Goal: Information Seeking & Learning: Learn about a topic

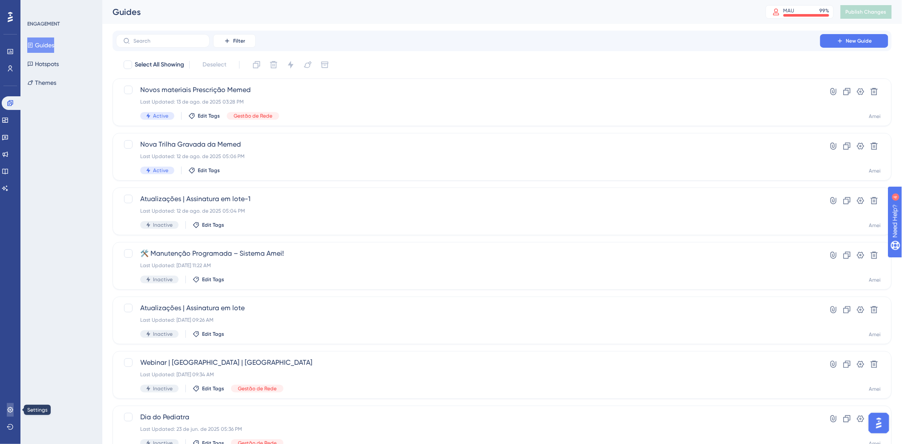
click at [9, 414] on icon at bounding box center [10, 410] width 7 height 7
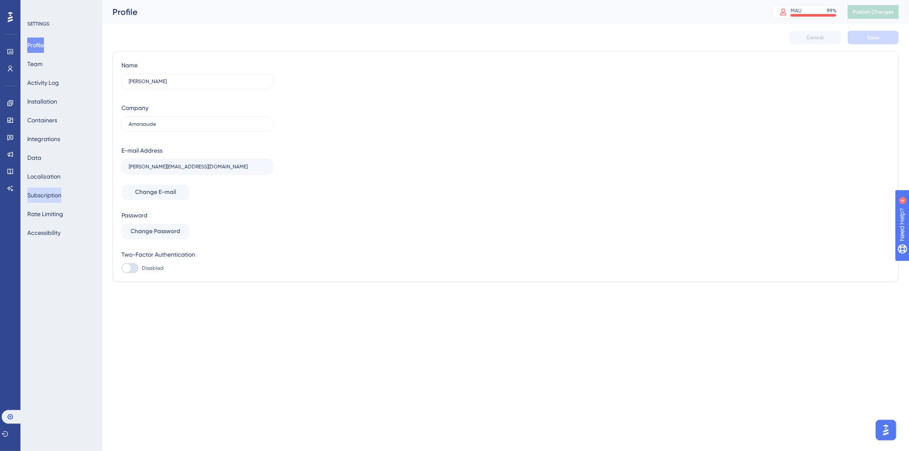
click at [49, 197] on button "Subscription" at bounding box center [44, 195] width 34 height 15
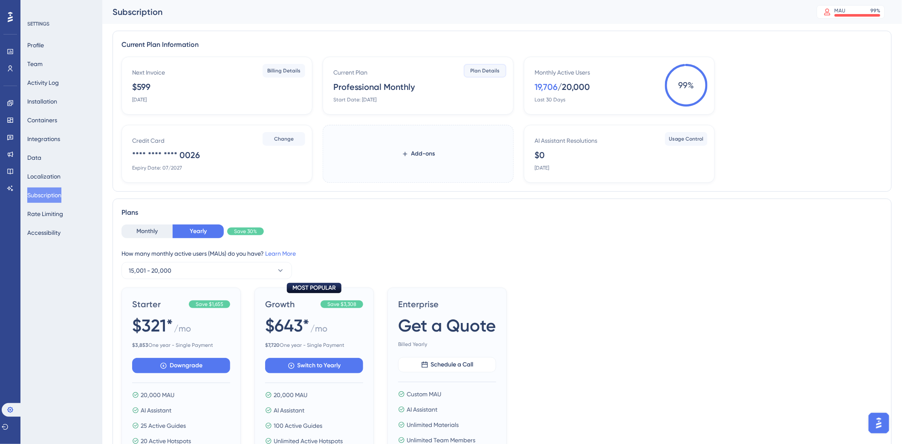
click at [478, 72] on span "Plan Details" at bounding box center [485, 70] width 29 height 7
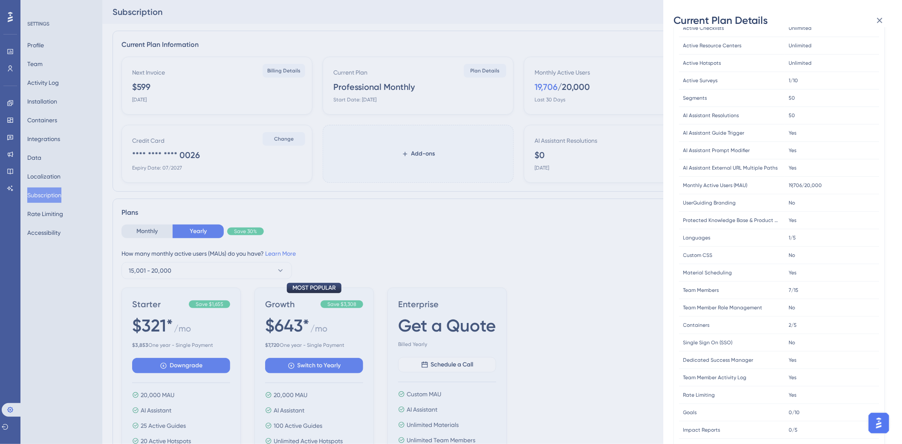
scroll to position [99, 0]
drag, startPoint x: 789, startPoint y: 182, endPoint x: 830, endPoint y: 179, distance: 41.5
click at [830, 179] on div "19,706/20,000 19,706/20,000" at bounding box center [832, 182] width 95 height 17
click at [611, 227] on div "Current Plan Details Subscription Start Date: March 7, 2024 Plan Type: Professi…" at bounding box center [451, 222] width 902 height 444
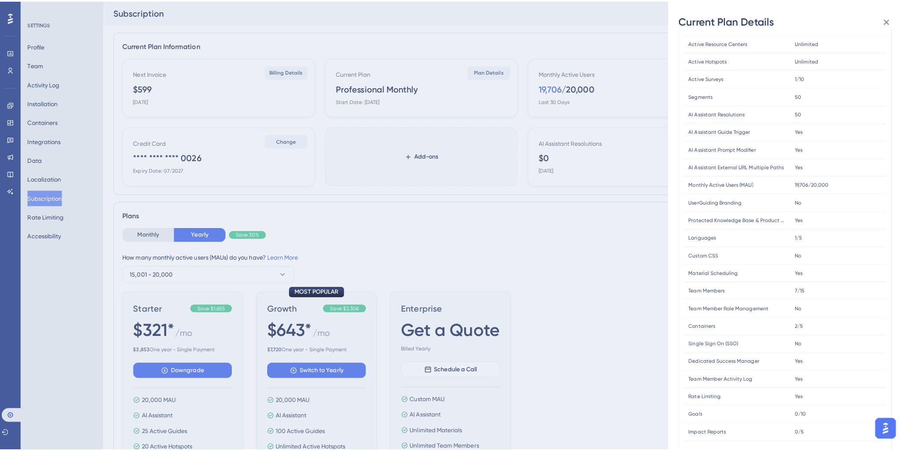
scroll to position [0, 0]
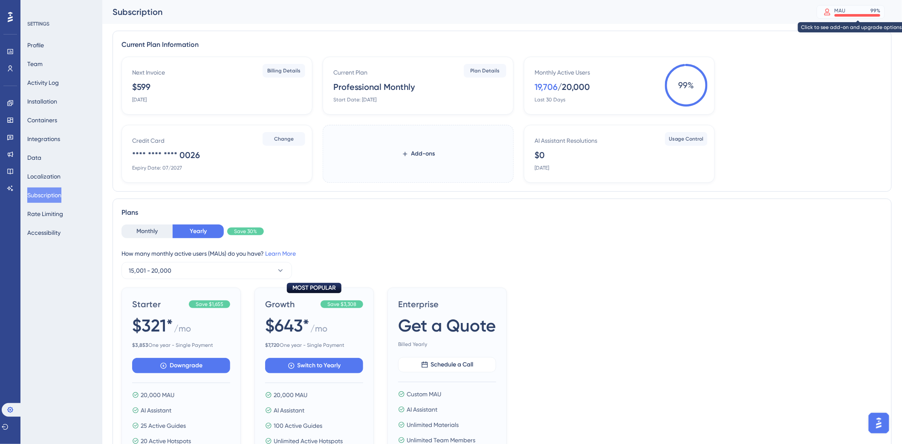
click at [846, 12] on div "MAU" at bounding box center [840, 10] width 11 height 7
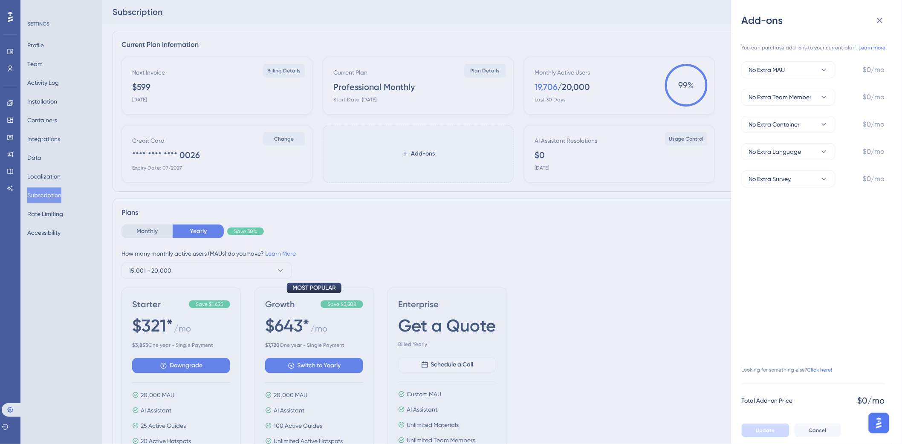
click at [671, 13] on div "Add-ons You can purchase add-ons to your current plan. Learn more. No Extra MAU…" at bounding box center [451, 222] width 902 height 444
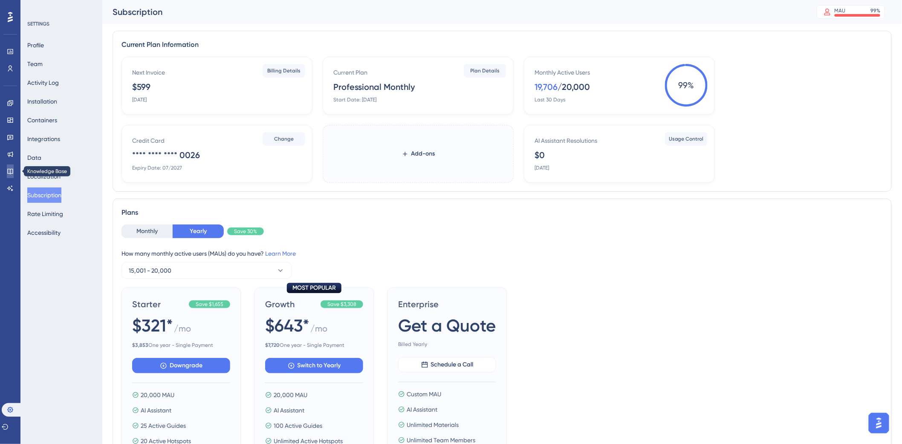
click at [9, 173] on icon at bounding box center [10, 171] width 7 height 7
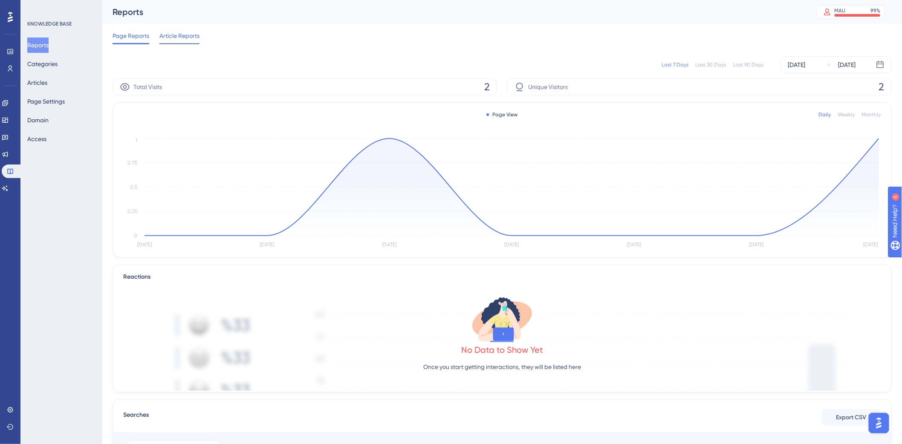
click at [189, 36] on span "Article Reports" at bounding box center [179, 36] width 40 height 10
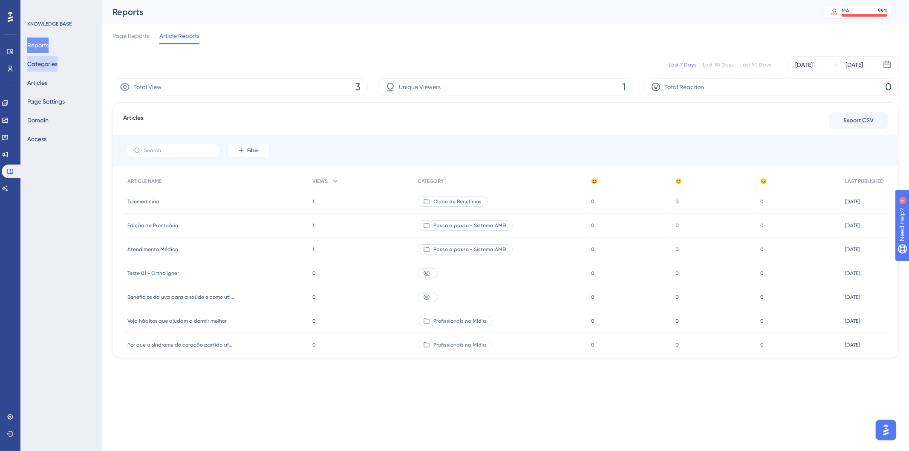
click at [56, 67] on button "Categories" at bounding box center [42, 63] width 30 height 15
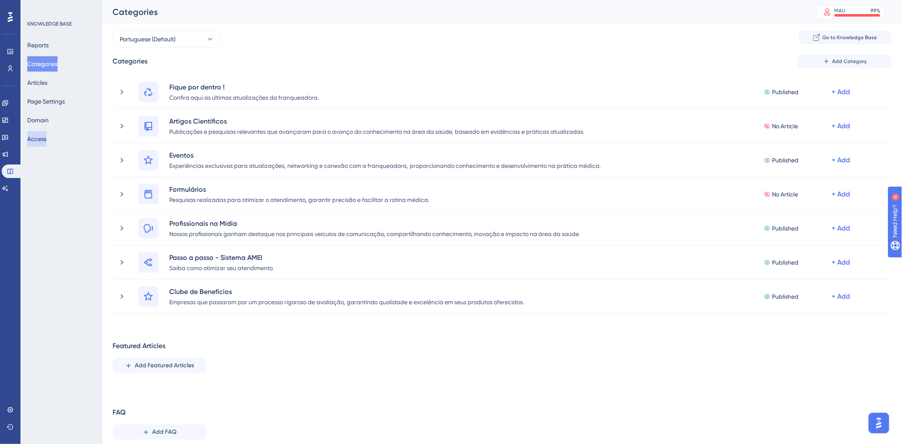
click at [43, 139] on button "Access" at bounding box center [36, 138] width 19 height 15
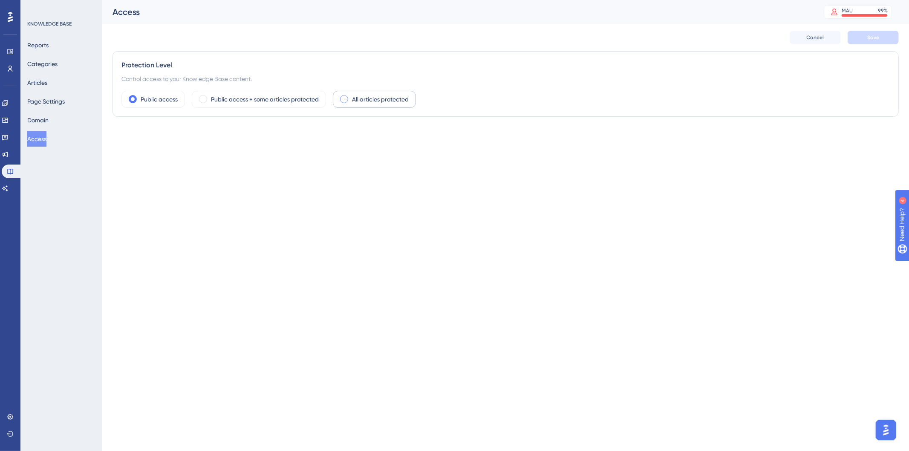
click at [344, 99] on span at bounding box center [344, 99] width 8 height 8
click at [351, 96] on input "radio" at bounding box center [351, 96] width 0 height 0
click at [802, 35] on button "Cancel" at bounding box center [815, 38] width 51 height 14
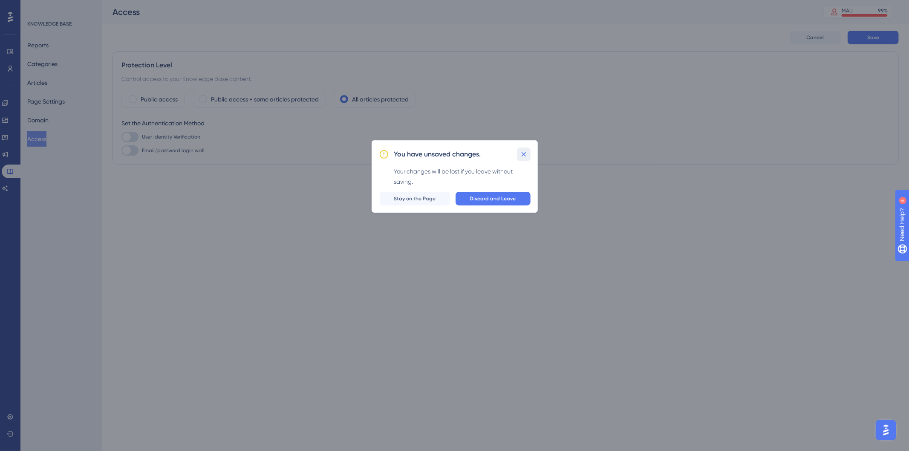
click at [525, 151] on icon at bounding box center [524, 154] width 9 height 9
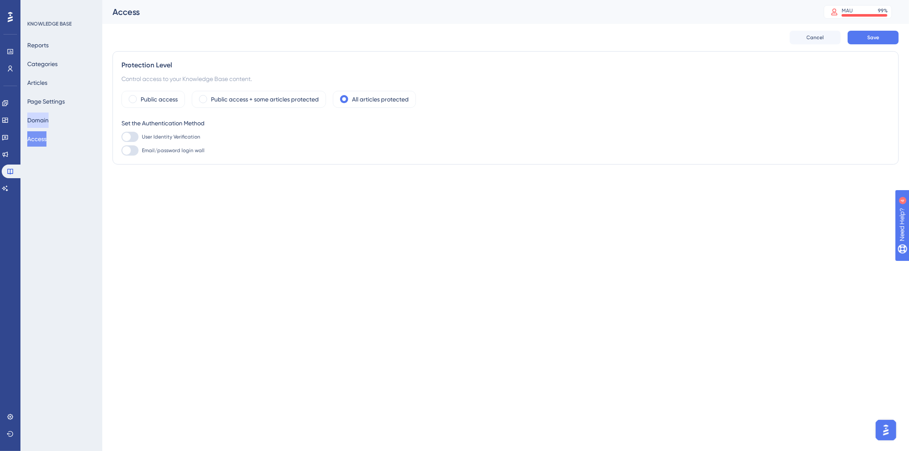
click at [46, 122] on button "Domain" at bounding box center [37, 120] width 21 height 15
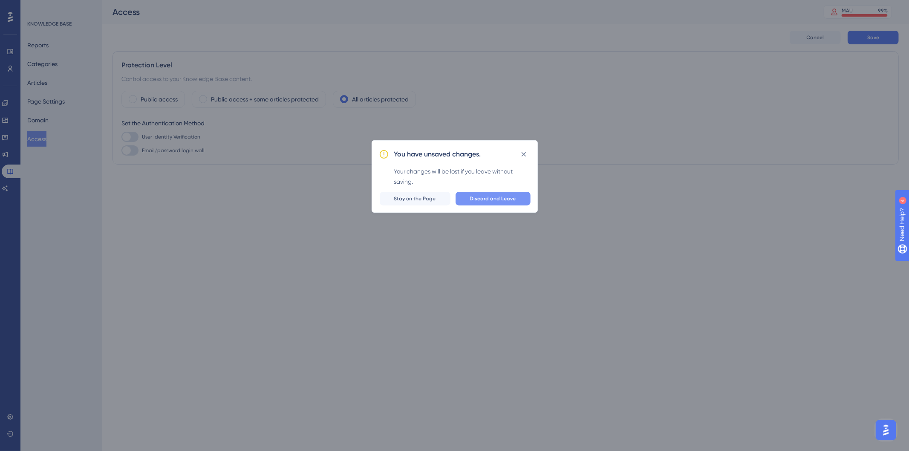
click at [478, 197] on span "Discard and Leave" at bounding box center [493, 198] width 46 height 7
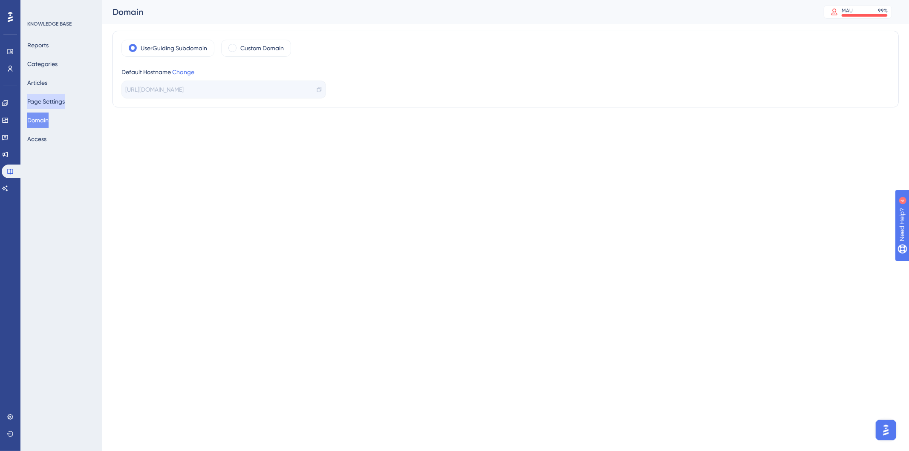
click at [41, 98] on button "Page Settings" at bounding box center [46, 101] width 38 height 15
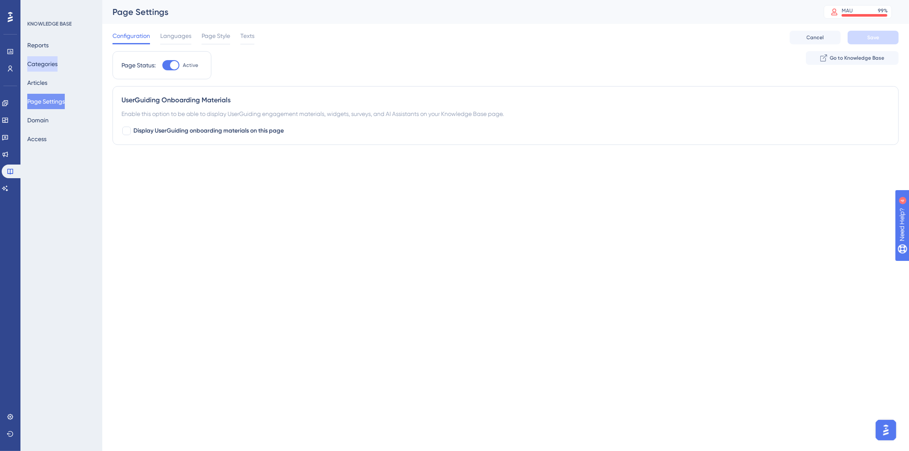
click at [47, 63] on button "Categories" at bounding box center [42, 63] width 30 height 15
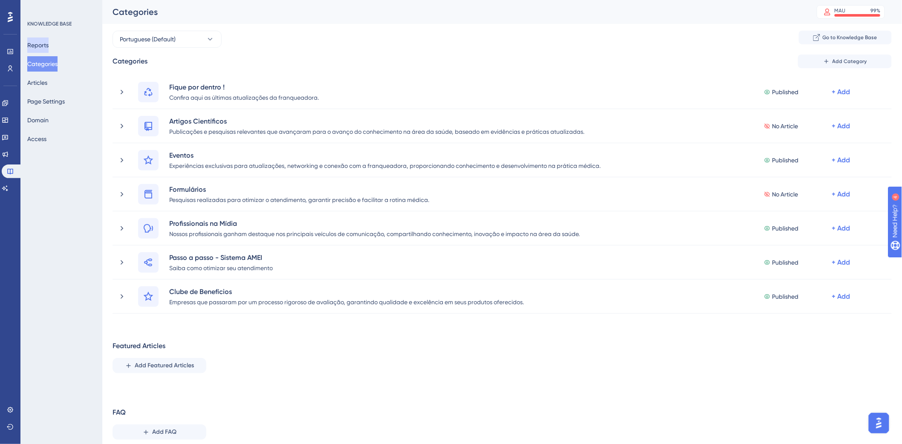
click at [47, 46] on button "Reports" at bounding box center [37, 45] width 21 height 15
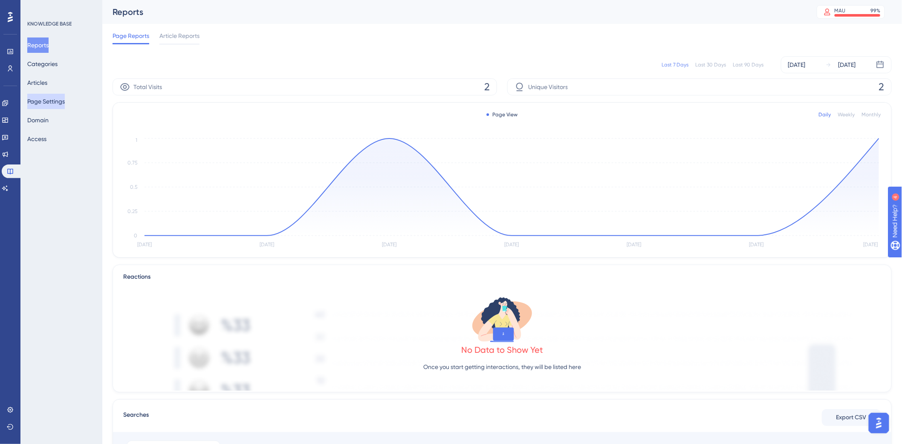
click at [45, 94] on button "Page Settings" at bounding box center [46, 101] width 38 height 15
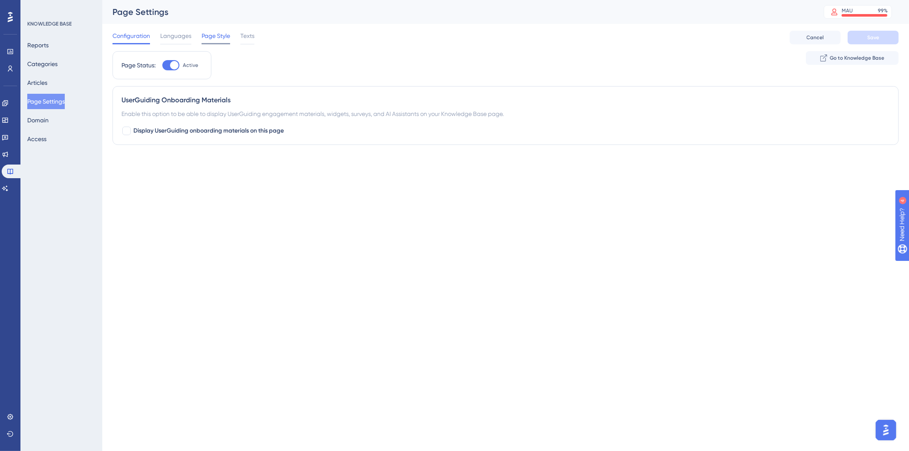
click at [214, 37] on span "Page Style" at bounding box center [216, 36] width 29 height 10
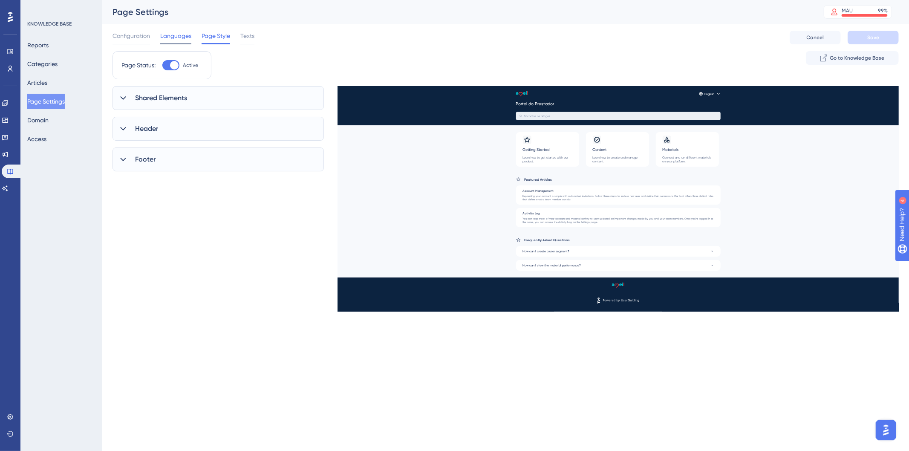
click at [168, 37] on span "Languages" at bounding box center [175, 36] width 31 height 10
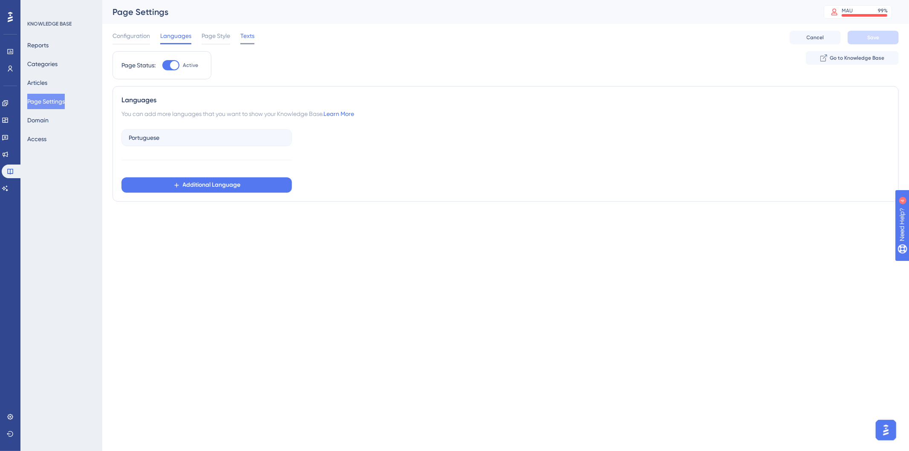
click at [245, 35] on span "Texts" at bounding box center [247, 36] width 14 height 10
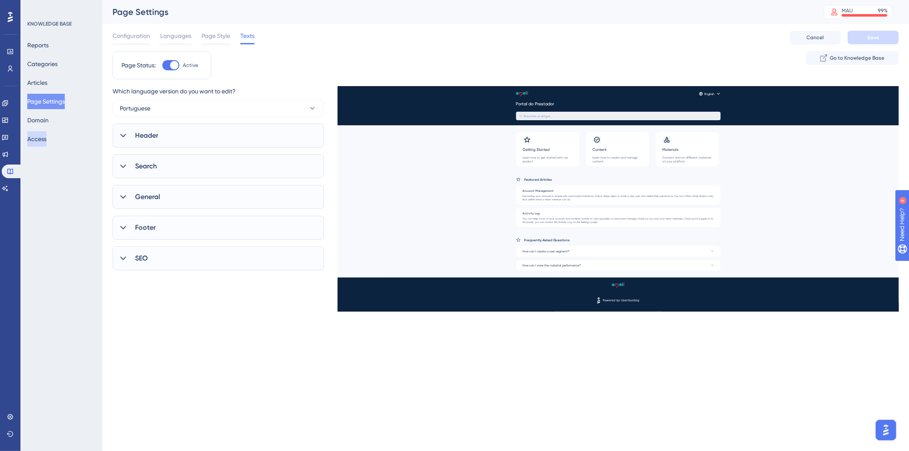
click at [46, 143] on button "Access" at bounding box center [36, 138] width 19 height 15
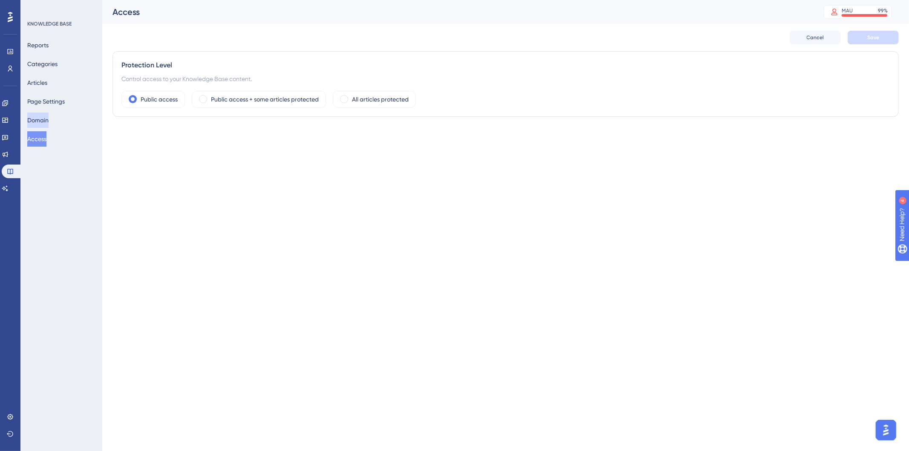
click at [45, 120] on button "Domain" at bounding box center [37, 120] width 21 height 15
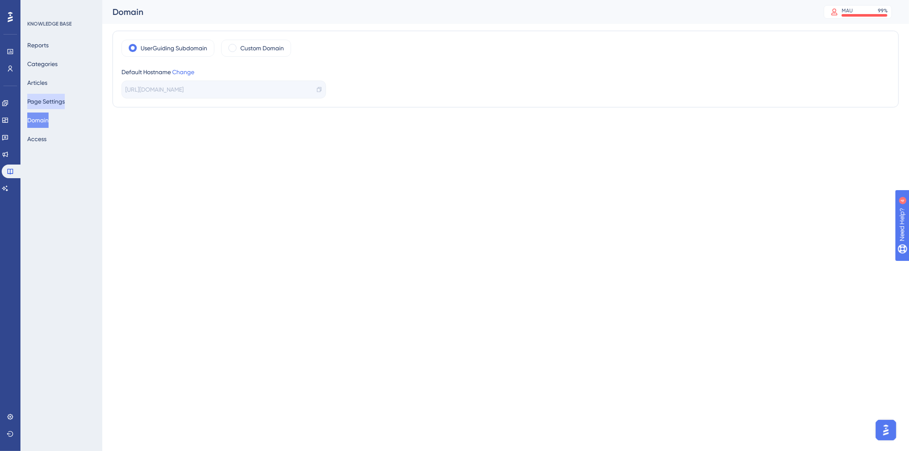
click at [53, 101] on button "Page Settings" at bounding box center [46, 101] width 38 height 15
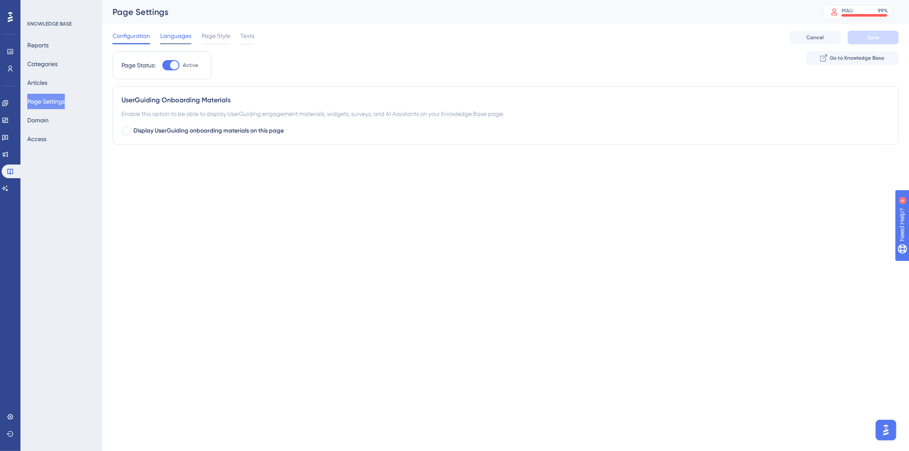
click at [185, 37] on span "Languages" at bounding box center [175, 36] width 31 height 10
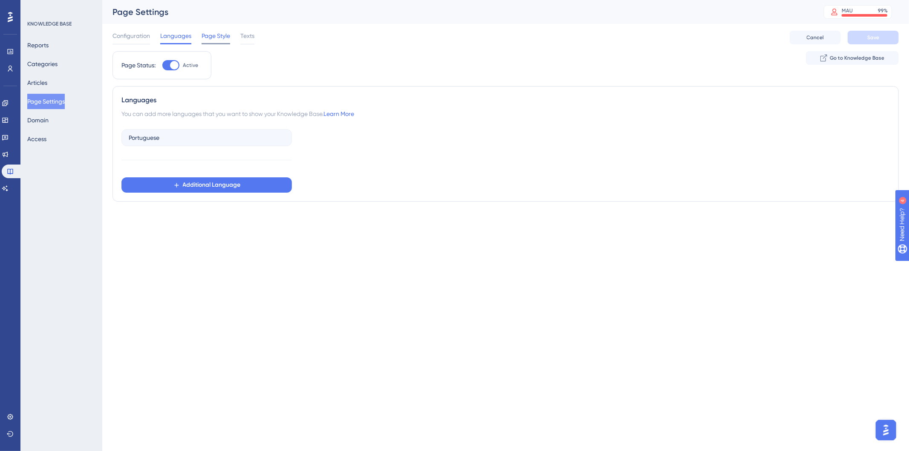
click at [213, 37] on span "Page Style" at bounding box center [216, 36] width 29 height 10
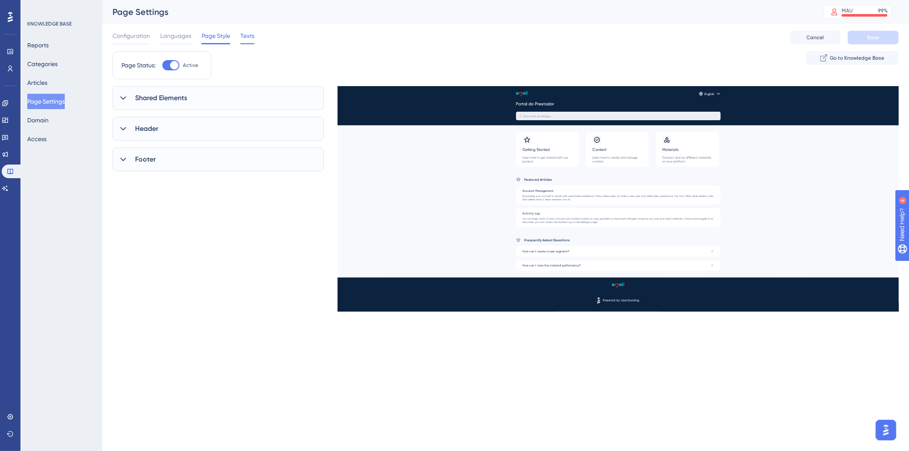
click at [245, 37] on span "Texts" at bounding box center [247, 36] width 14 height 10
click at [42, 81] on button "Articles" at bounding box center [37, 82] width 20 height 15
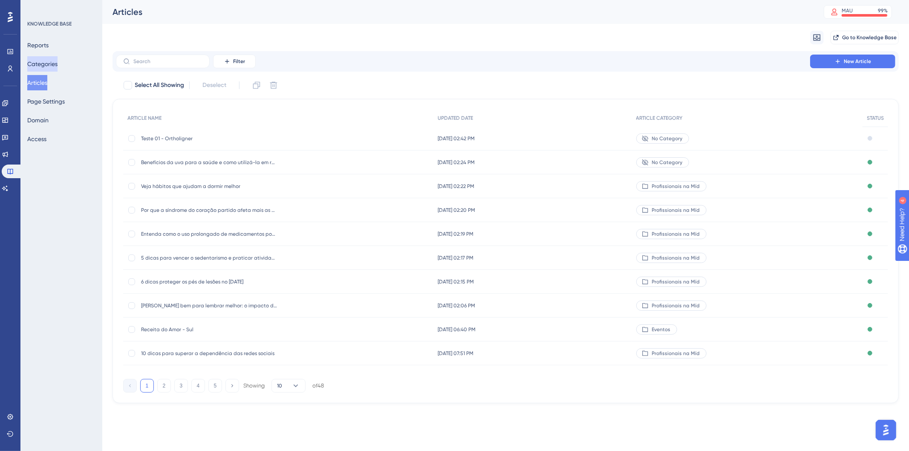
click at [43, 61] on button "Categories" at bounding box center [42, 63] width 30 height 15
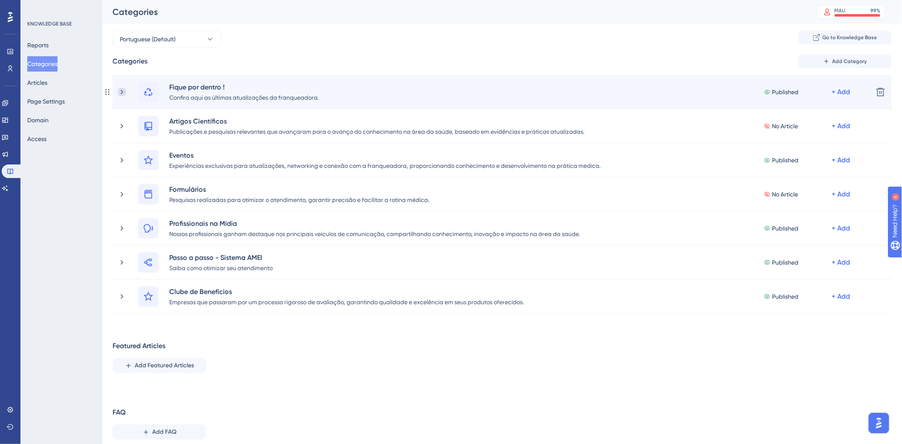
click at [118, 92] on icon at bounding box center [122, 92] width 9 height 9
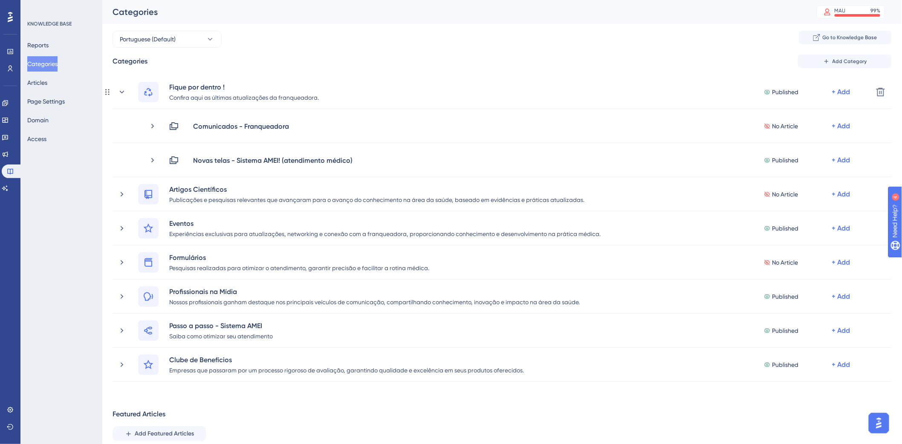
click at [118, 92] on icon at bounding box center [122, 92] width 9 height 9
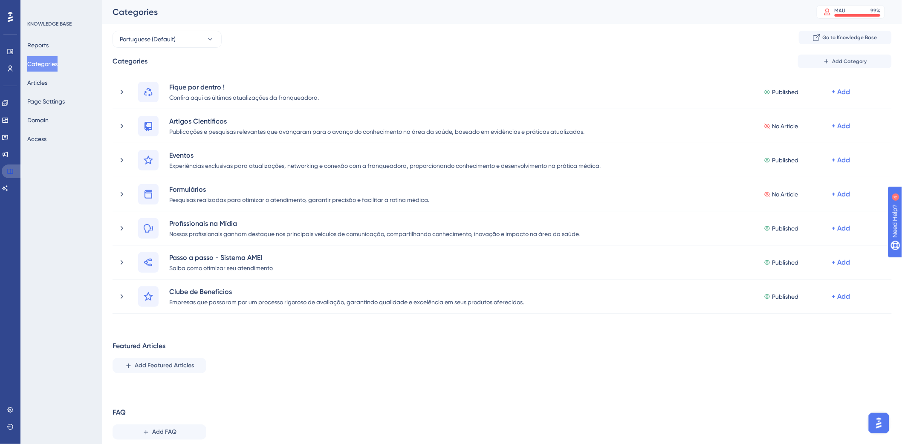
click at [7, 171] on icon at bounding box center [10, 171] width 7 height 7
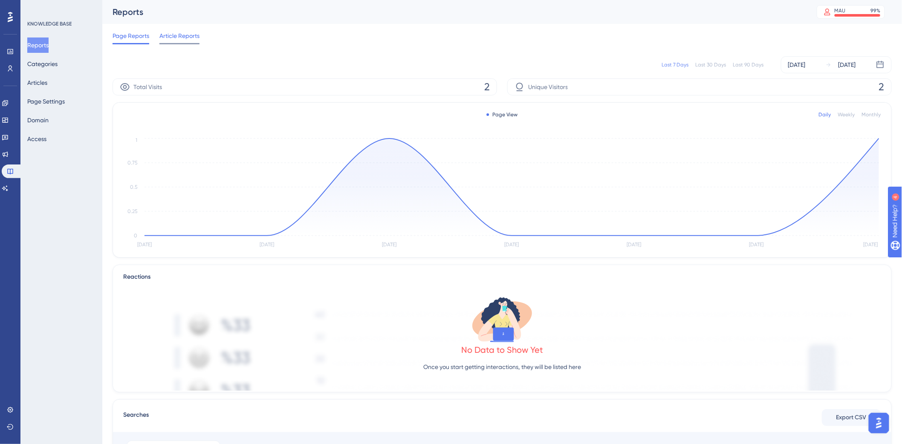
click at [178, 41] on div "Article Reports" at bounding box center [179, 38] width 40 height 14
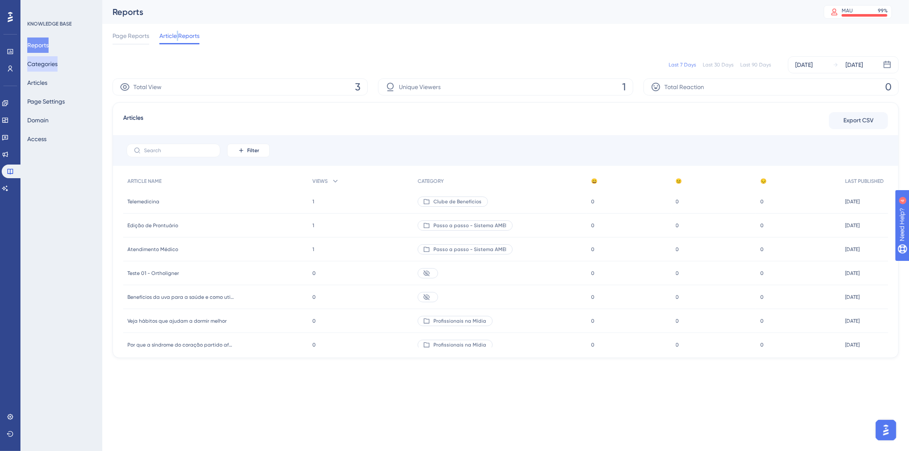
click at [51, 63] on button "Categories" at bounding box center [42, 63] width 30 height 15
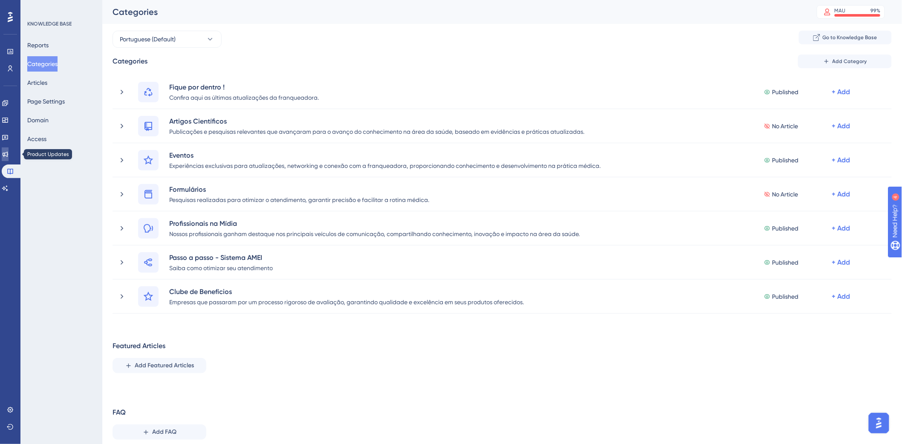
click at [9, 158] on link at bounding box center [5, 155] width 7 height 14
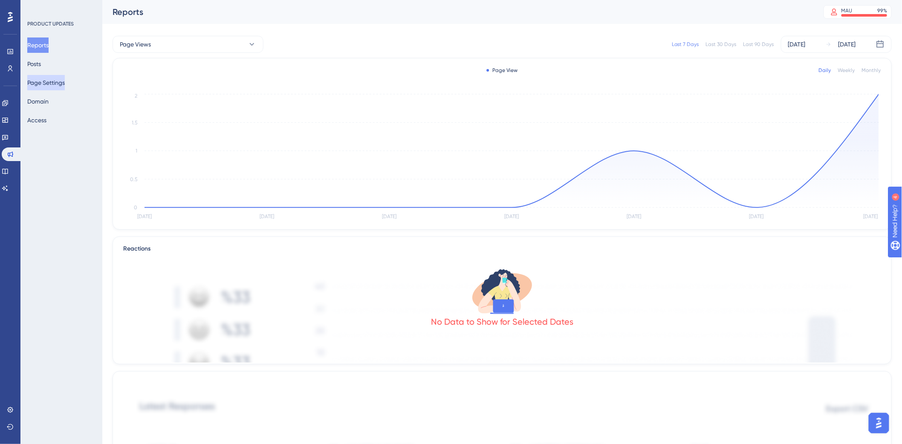
click at [51, 84] on button "Page Settings" at bounding box center [46, 82] width 38 height 15
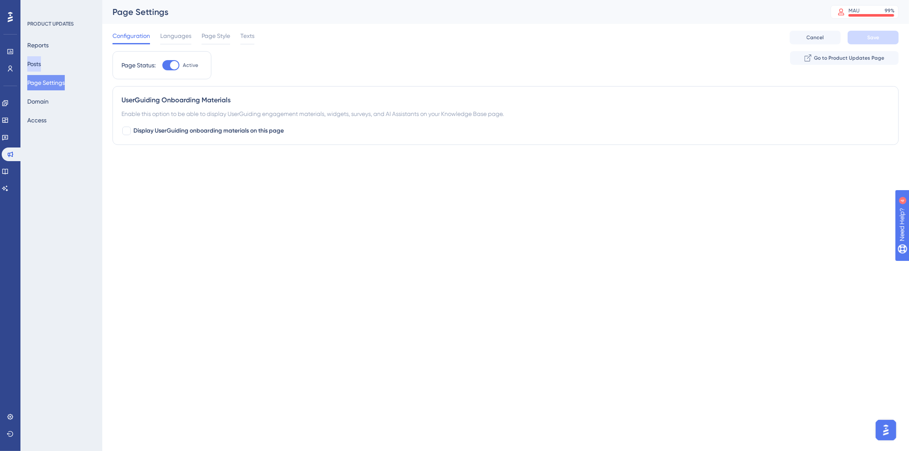
click at [33, 62] on button "Posts" at bounding box center [34, 63] width 14 height 15
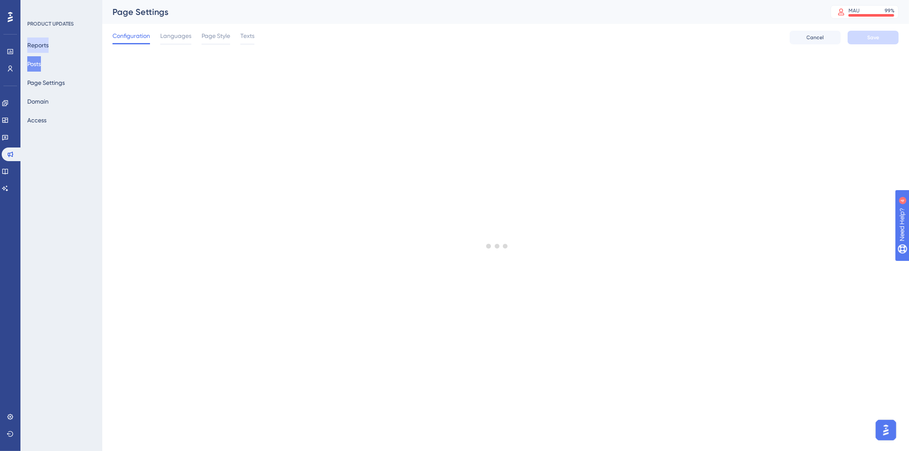
click at [49, 47] on button "Reports" at bounding box center [37, 45] width 21 height 15
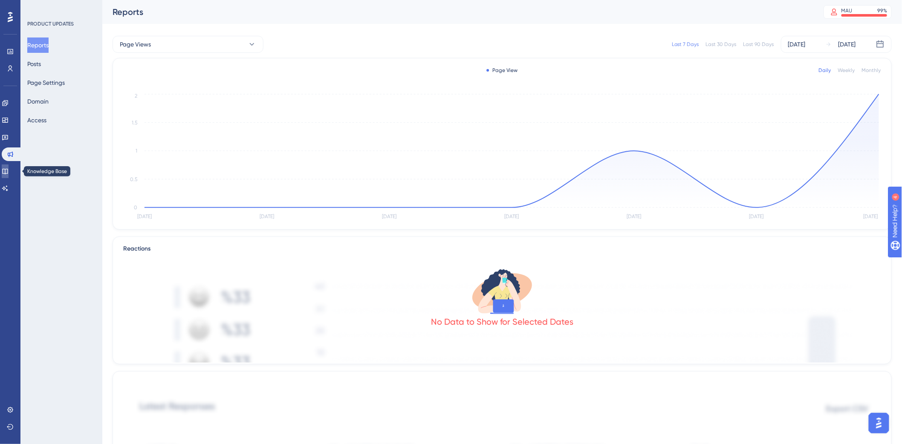
click at [8, 169] on icon at bounding box center [5, 172] width 6 height 6
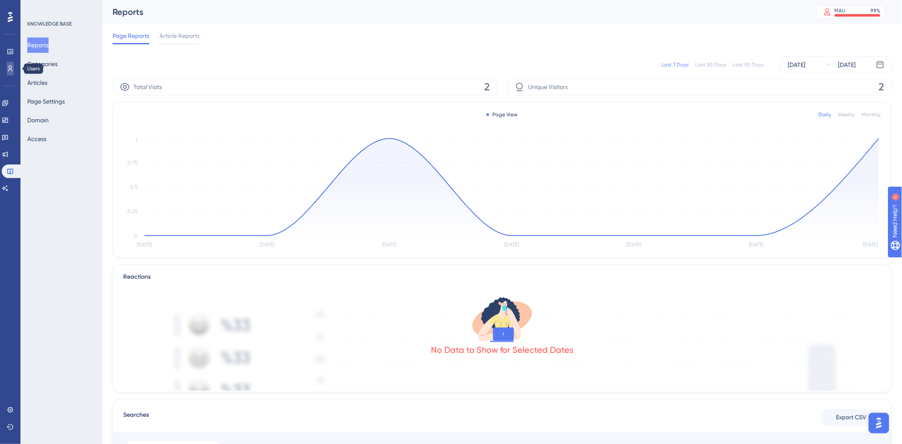
click at [9, 63] on link at bounding box center [10, 69] width 7 height 14
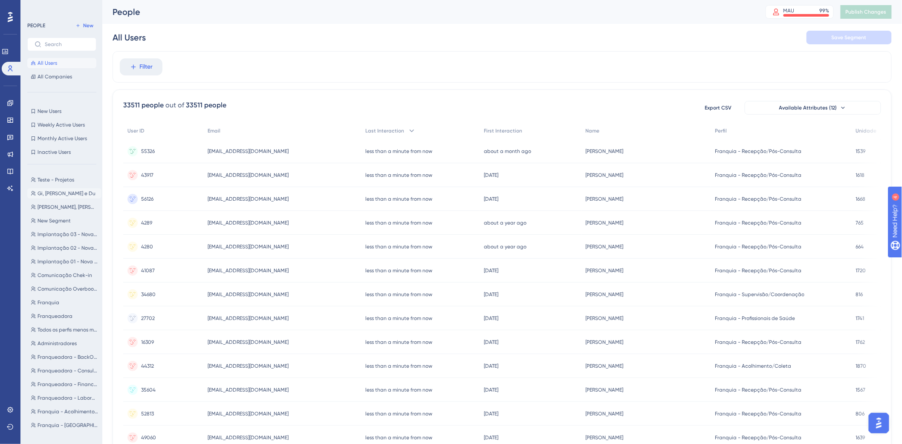
scroll to position [47, 0]
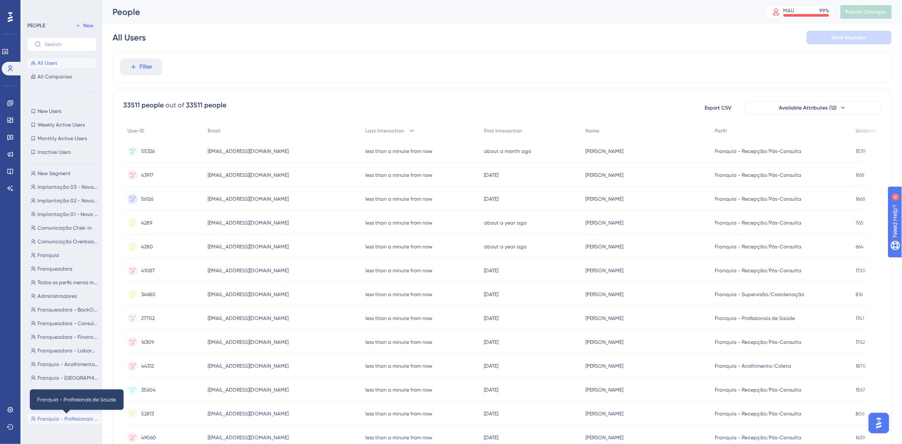
click at [61, 417] on span "Franquia - Profissionais de Saúde" at bounding box center [68, 419] width 61 height 7
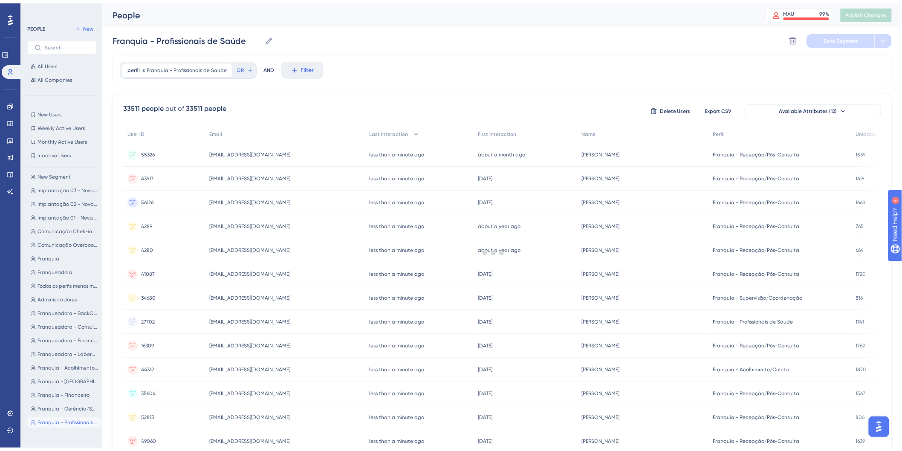
scroll to position [0, 0]
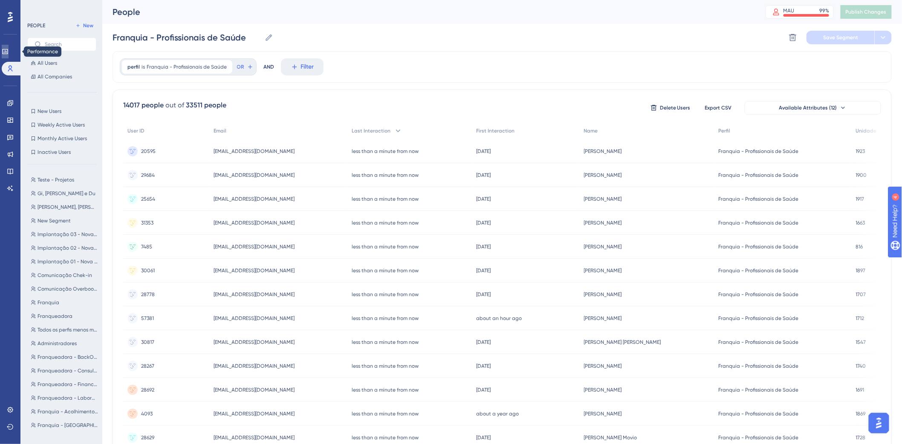
click at [9, 50] on link at bounding box center [5, 52] width 7 height 14
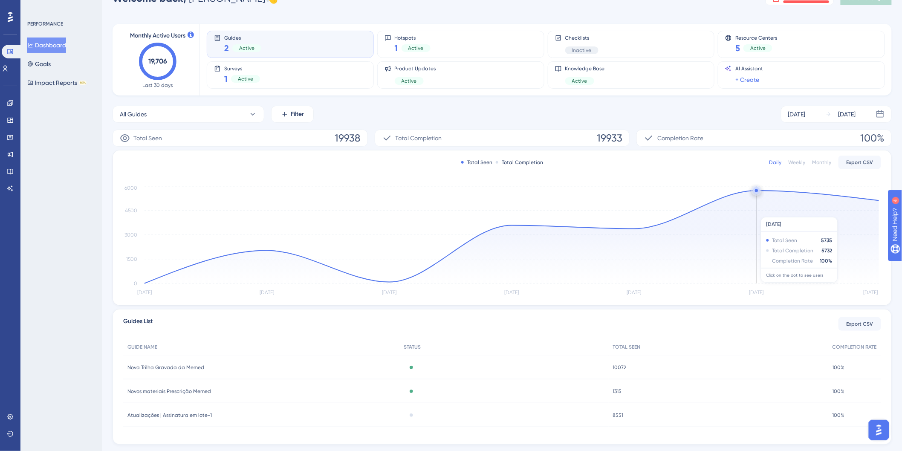
scroll to position [44, 0]
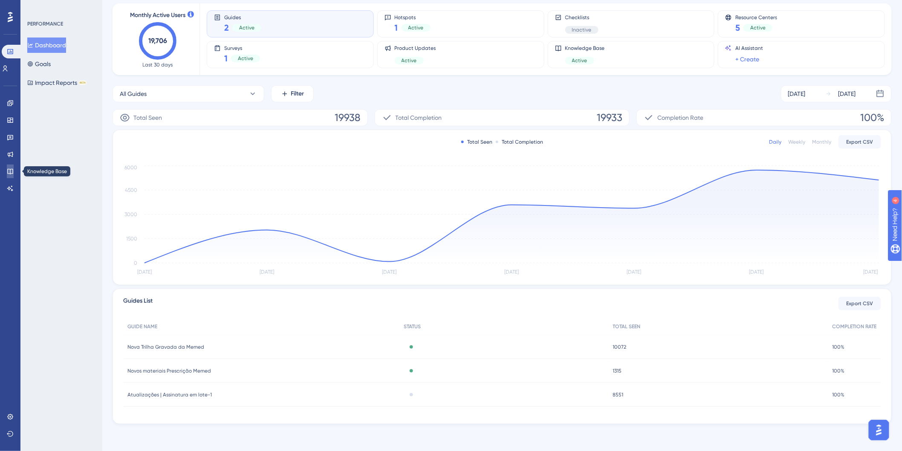
click at [13, 169] on icon at bounding box center [10, 172] width 6 height 6
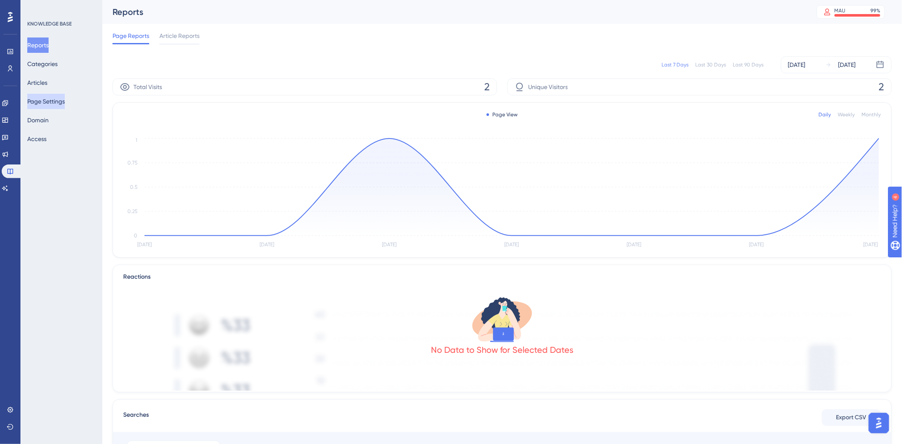
click at [45, 105] on button "Page Settings" at bounding box center [46, 101] width 38 height 15
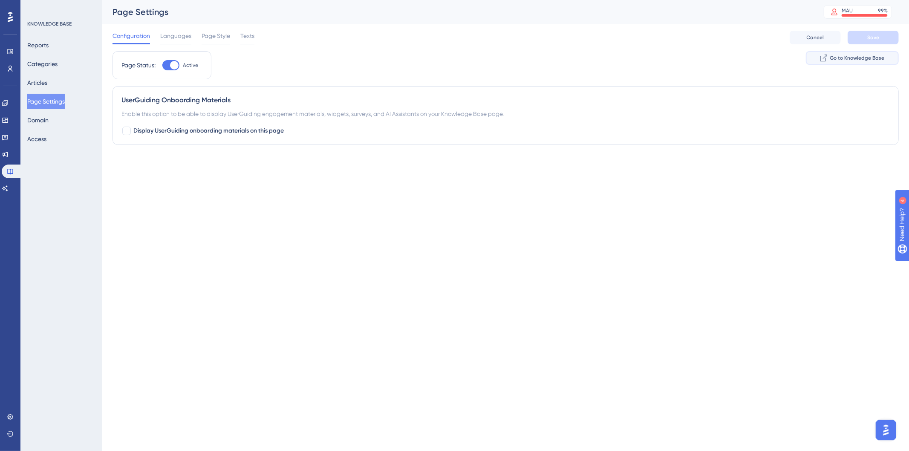
click at [856, 59] on span "Go to Knowledge Base" at bounding box center [857, 58] width 55 height 7
click at [26, 78] on div "KNOWLEDGE BASE Reports Categories Articles Page Settings Domain Access" at bounding box center [61, 225] width 82 height 451
click at [44, 82] on button "Articles" at bounding box center [37, 82] width 20 height 15
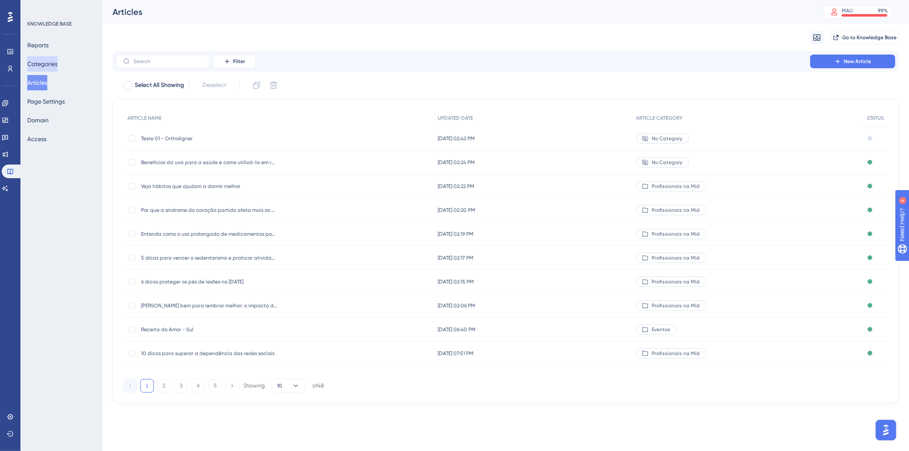
click at [57, 68] on button "Categories" at bounding box center [42, 63] width 30 height 15
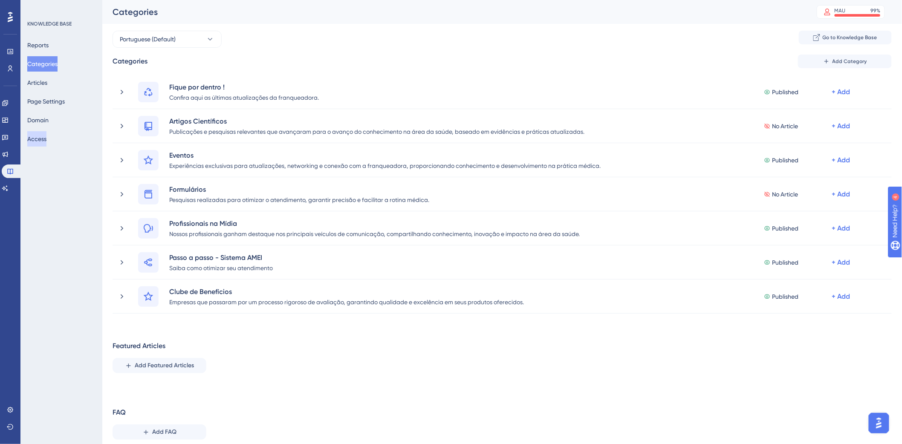
click at [46, 139] on button "Access" at bounding box center [36, 138] width 19 height 15
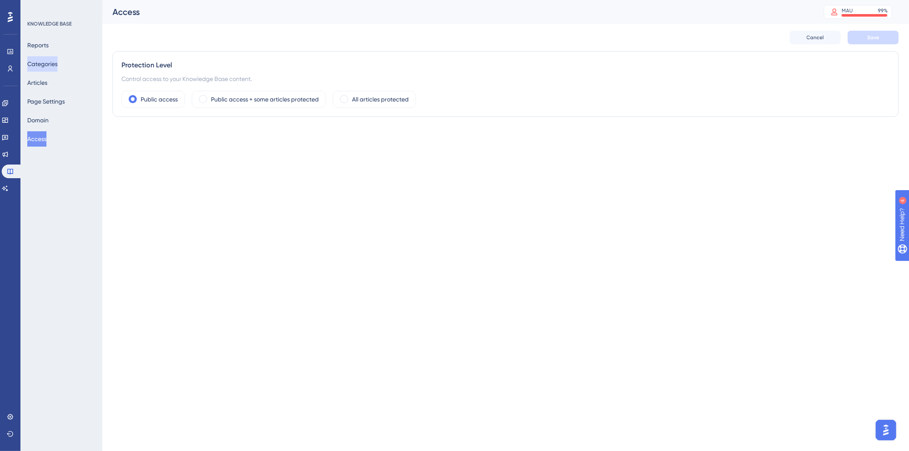
click at [48, 64] on button "Categories" at bounding box center [42, 63] width 30 height 15
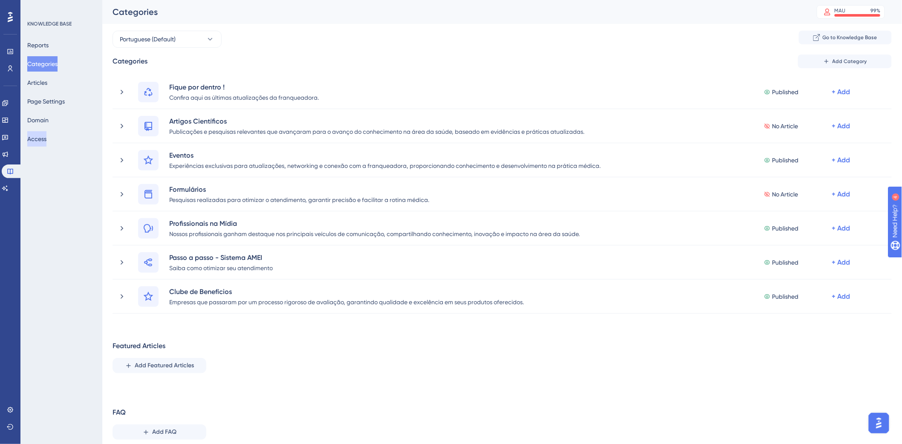
click at [43, 141] on button "Access" at bounding box center [36, 138] width 19 height 15
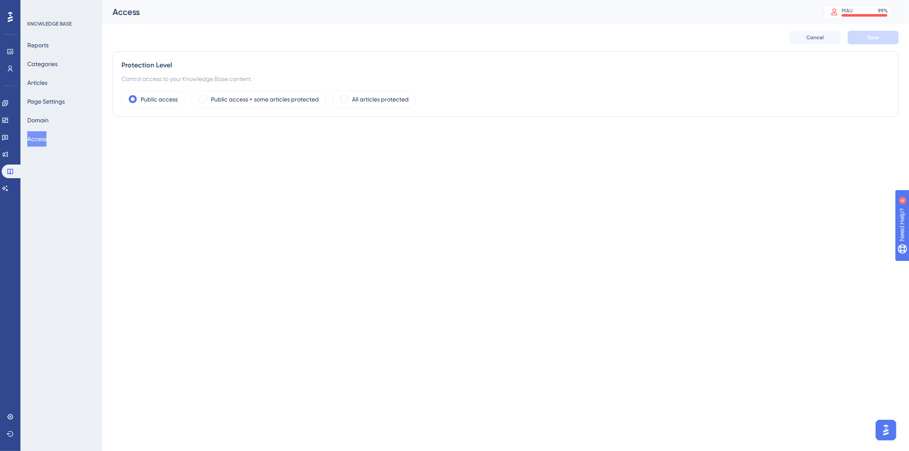
click at [885, 425] on img "Open AI Assistant Launcher" at bounding box center [885, 429] width 15 height 15
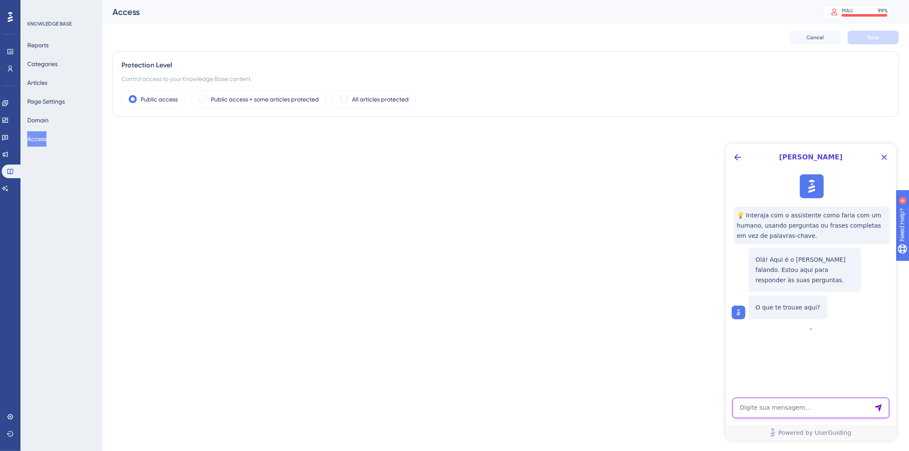
click at [770, 413] on textarea "AI Assistant Text Input" at bounding box center [810, 407] width 157 height 20
type textarea "como eu segiimneto o acesso na base de conhecimento?"
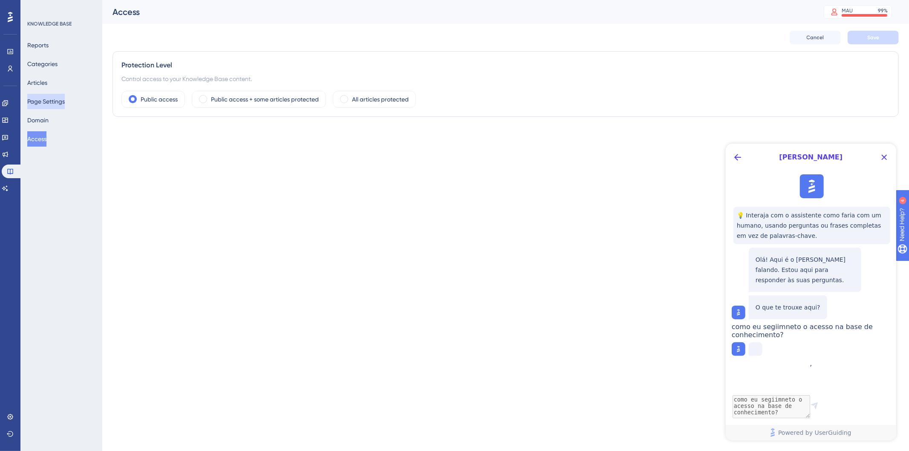
click at [64, 109] on button "Page Settings" at bounding box center [46, 101] width 38 height 15
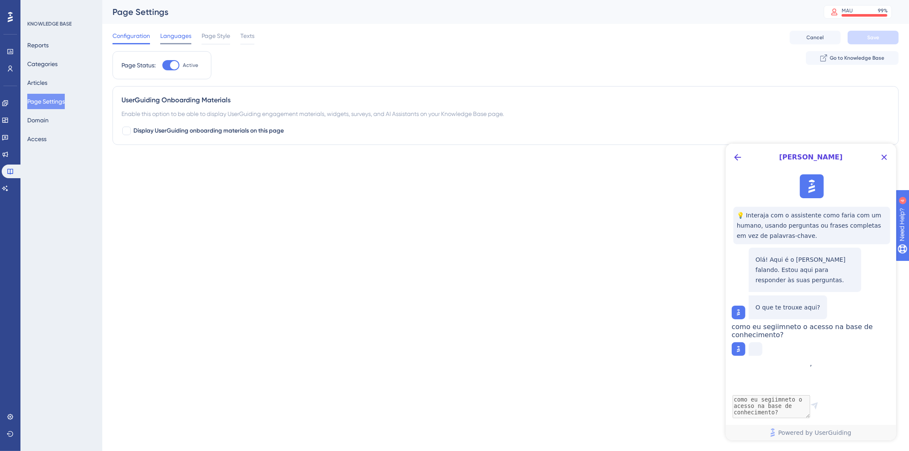
click at [168, 36] on span "Languages" at bounding box center [175, 36] width 31 height 10
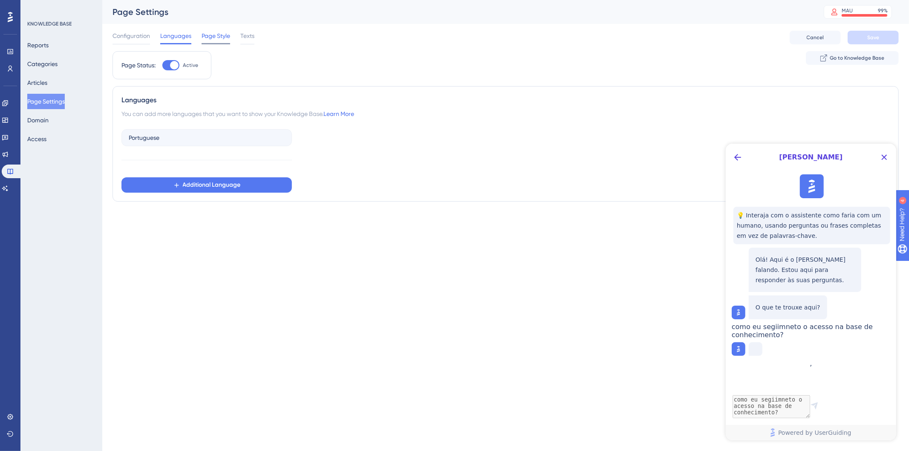
click at [219, 35] on span "Page Style" at bounding box center [216, 36] width 29 height 10
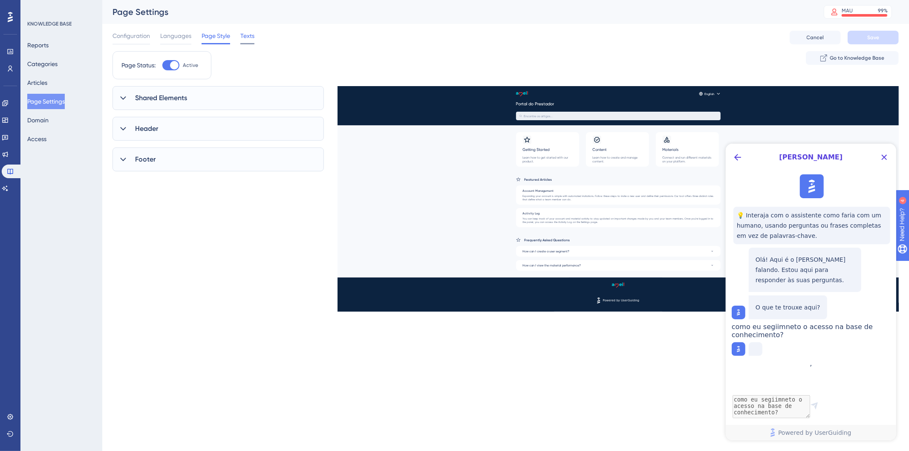
click at [252, 35] on span "Texts" at bounding box center [247, 36] width 14 height 10
click at [886, 153] on icon "Close Button" at bounding box center [884, 157] width 10 height 10
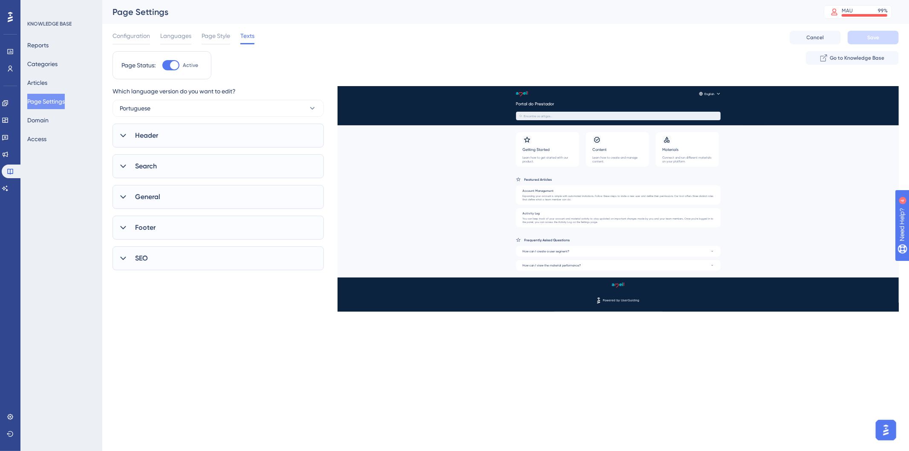
click at [884, 428] on img "Open AI Assistant Launcher" at bounding box center [885, 429] width 15 height 15
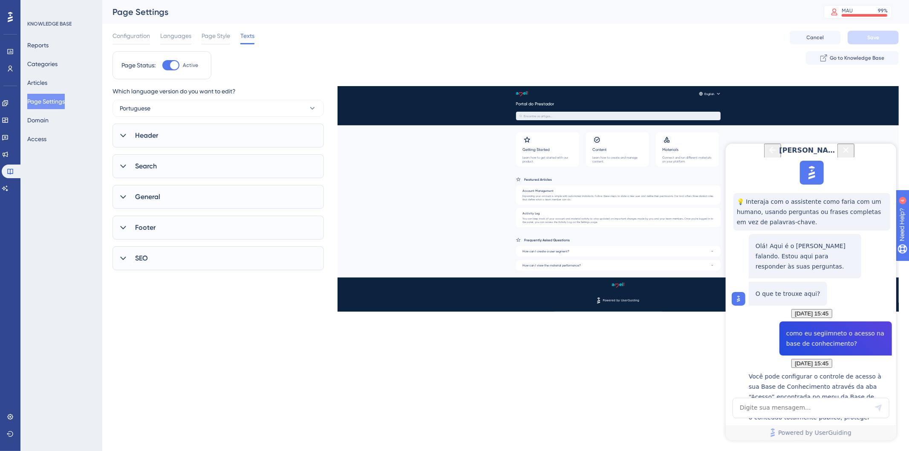
scroll to position [215, 0]
click at [773, 411] on textarea "AI Assistant Text Input" at bounding box center [771, 406] width 78 height 23
type textarea "não é isso como eu faço para separar para o seguimento"
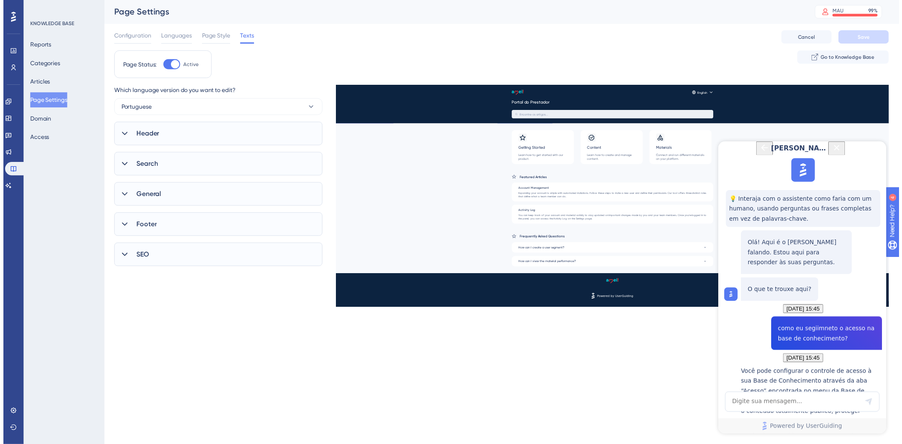
scroll to position [282, 0]
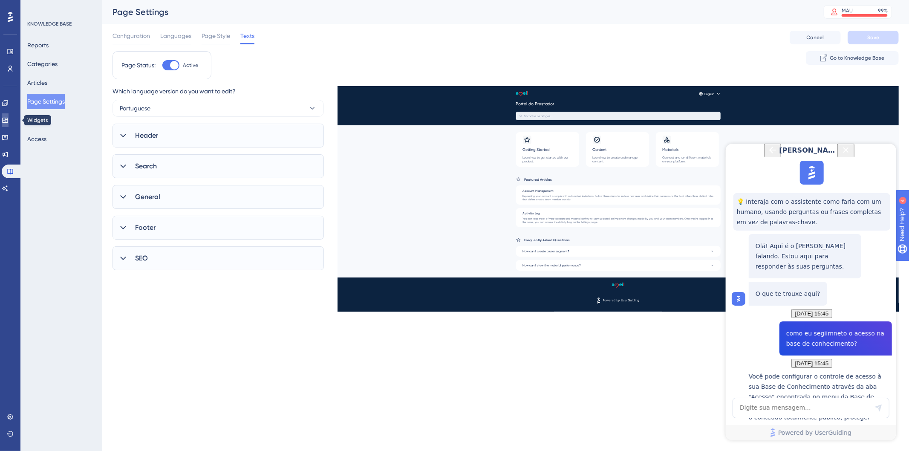
click at [9, 114] on link at bounding box center [5, 120] width 7 height 14
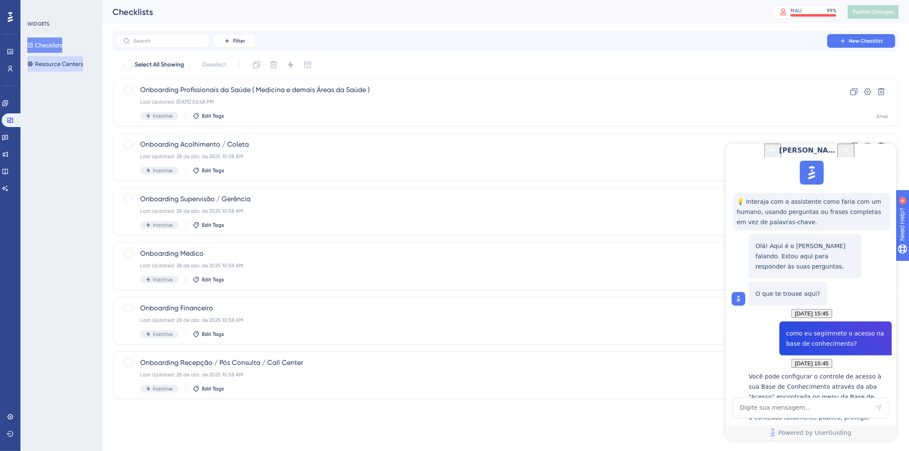
click at [70, 67] on button "Resource Centers" at bounding box center [55, 63] width 56 height 15
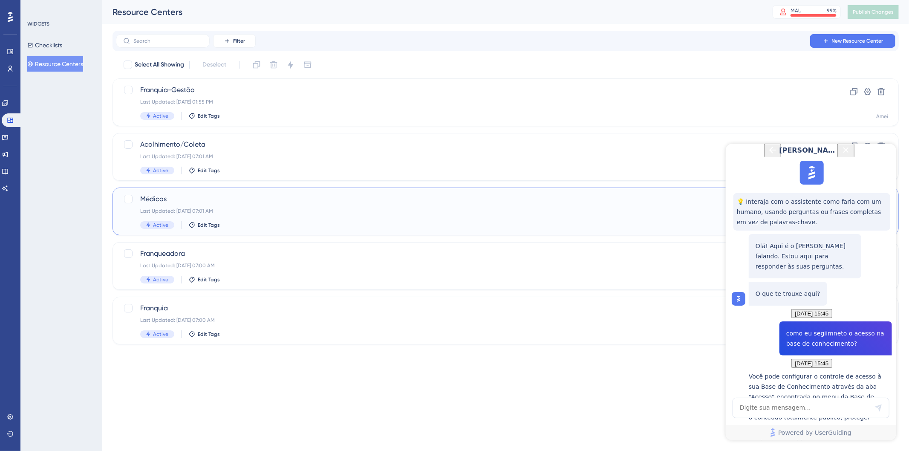
click at [168, 205] on div "Médicos Last Updated: 22 de jul. de 2025 07:01 AM Active Edit Tags" at bounding box center [471, 211] width 663 height 35
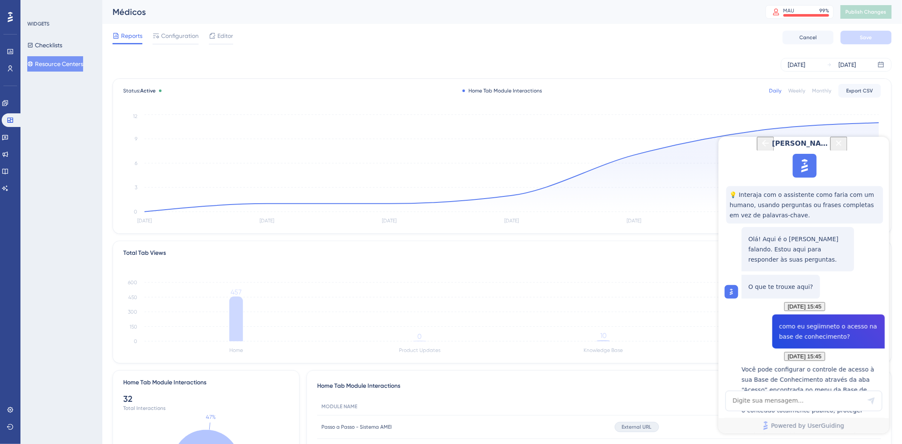
click at [842, 145] on icon "Close Button" at bounding box center [839, 143] width 6 height 6
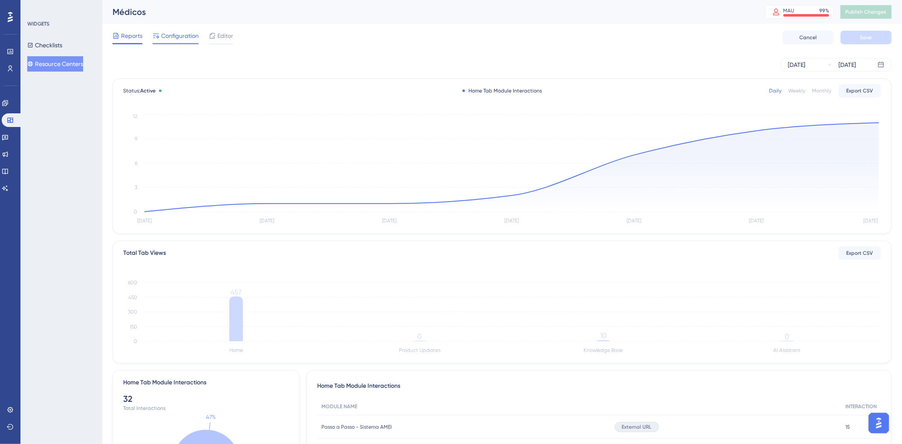
click at [181, 35] on span "Configuration" at bounding box center [180, 36] width 38 height 10
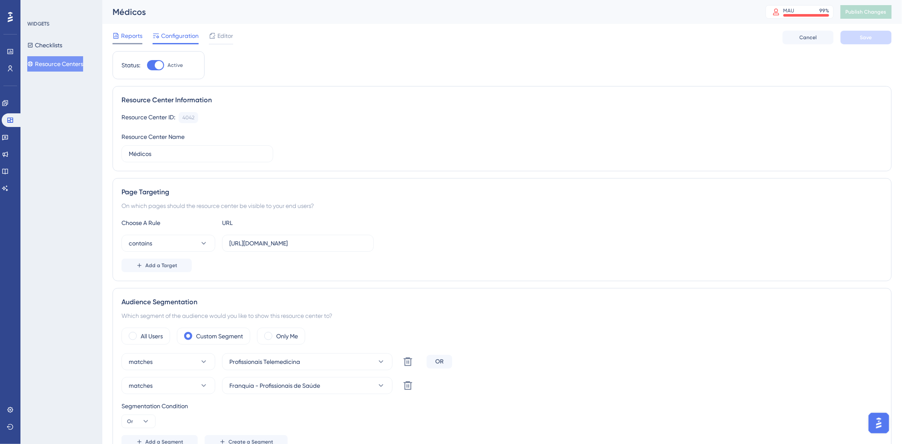
click at [129, 40] on span "Reports" at bounding box center [131, 36] width 21 height 10
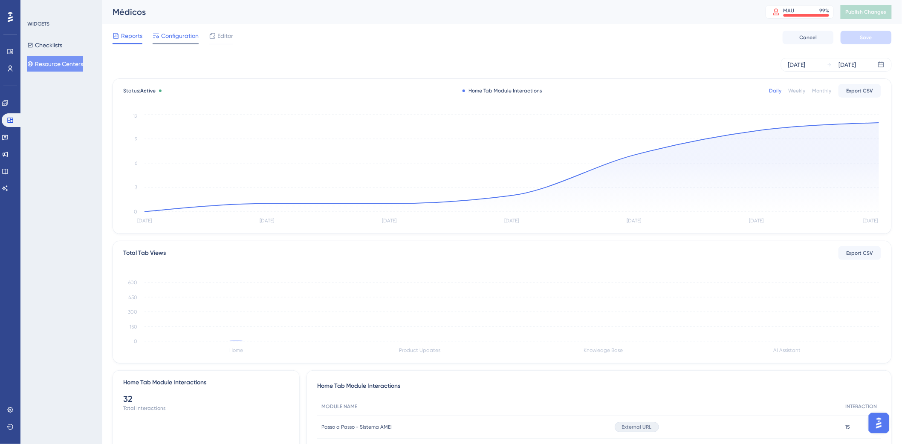
click at [168, 38] on span "Configuration" at bounding box center [180, 36] width 38 height 10
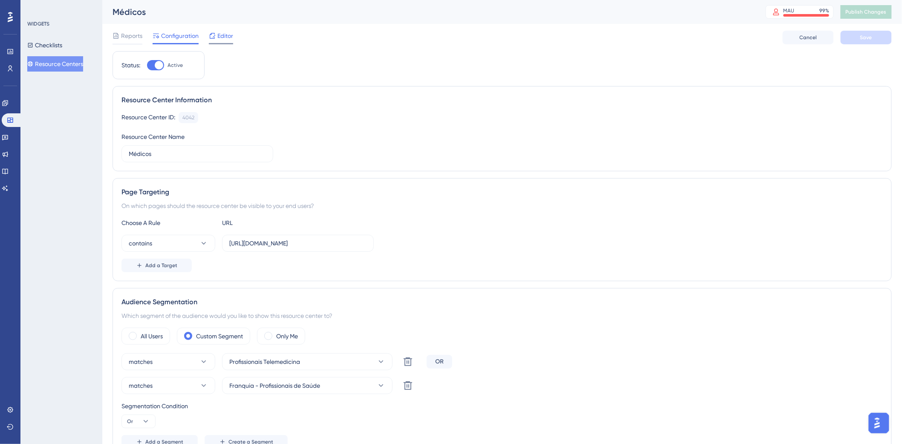
click at [225, 35] on span "Editor" at bounding box center [225, 36] width 16 height 10
drag, startPoint x: 181, startPoint y: 116, endPoint x: 197, endPoint y: 116, distance: 15.3
click at [197, 116] on div "4042 Copy" at bounding box center [189, 117] width 20 height 11
click at [229, 119] on div "Resource Center ID: 4042 Copy" at bounding box center [502, 117] width 761 height 11
click at [188, 116] on div "4042" at bounding box center [188, 117] width 12 height 7
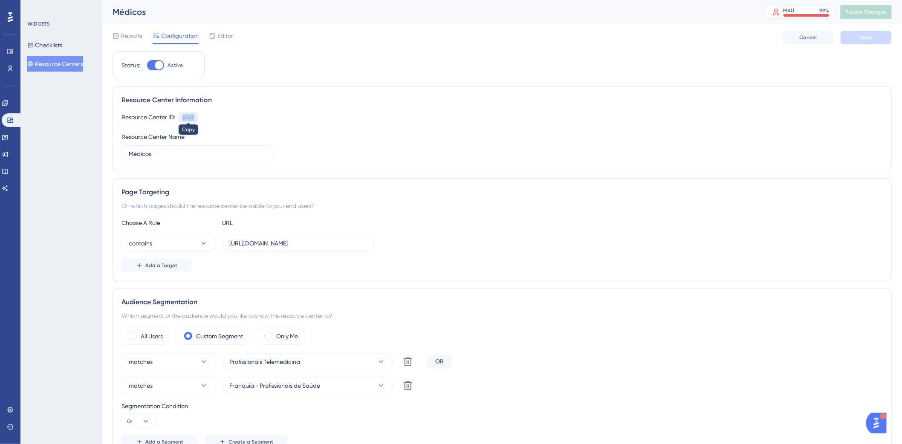
click at [188, 116] on div "4042" at bounding box center [188, 117] width 12 height 7
copy div "4042"
click at [222, 118] on div "Resource Center ID: 4042 Copy" at bounding box center [502, 117] width 761 height 11
click at [156, 116] on div "Resource Center ID:" at bounding box center [149, 117] width 54 height 11
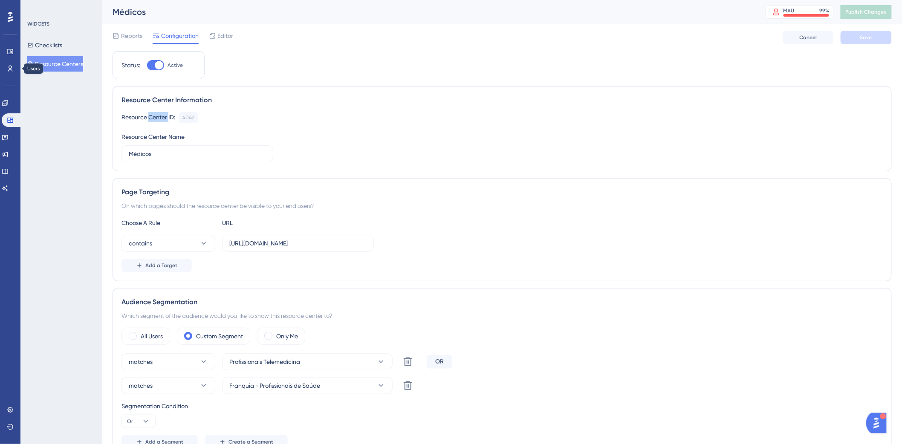
click at [58, 65] on button "Resource Centers" at bounding box center [55, 63] width 56 height 15
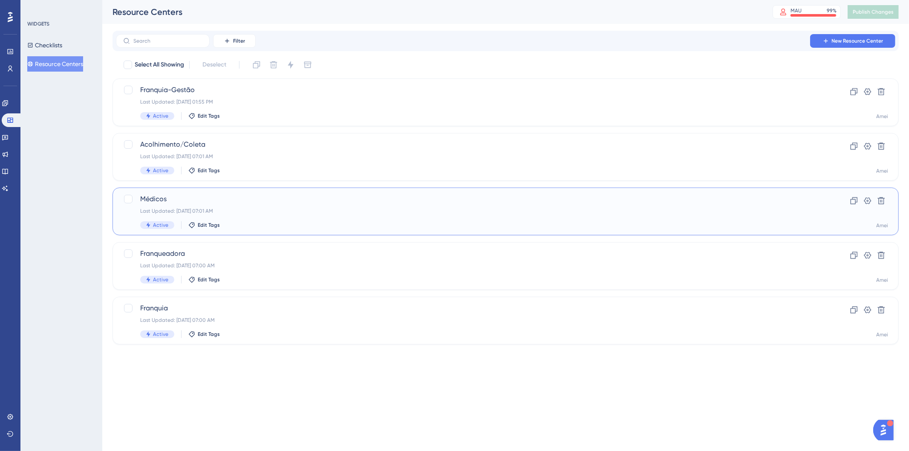
click at [193, 208] on div "Last Updated: 22 de jul. de 2025 07:01 AM" at bounding box center [471, 211] width 663 height 7
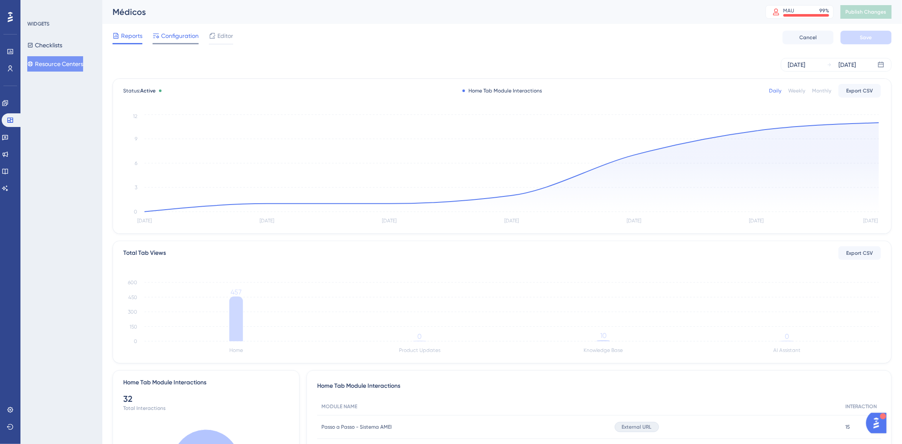
click at [180, 35] on span "Configuration" at bounding box center [180, 36] width 38 height 10
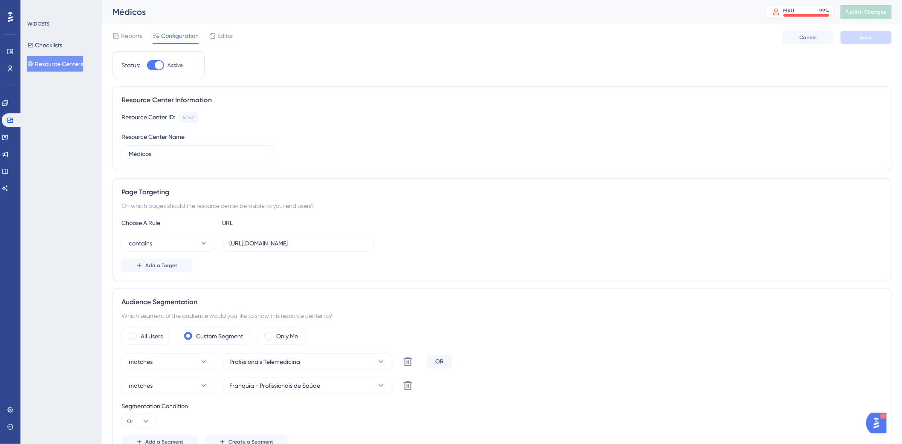
click at [304, 24] on div "Reports Configuration Editor Cancel Save" at bounding box center [502, 37] width 779 height 27
click at [9, 168] on icon at bounding box center [5, 171] width 7 height 7
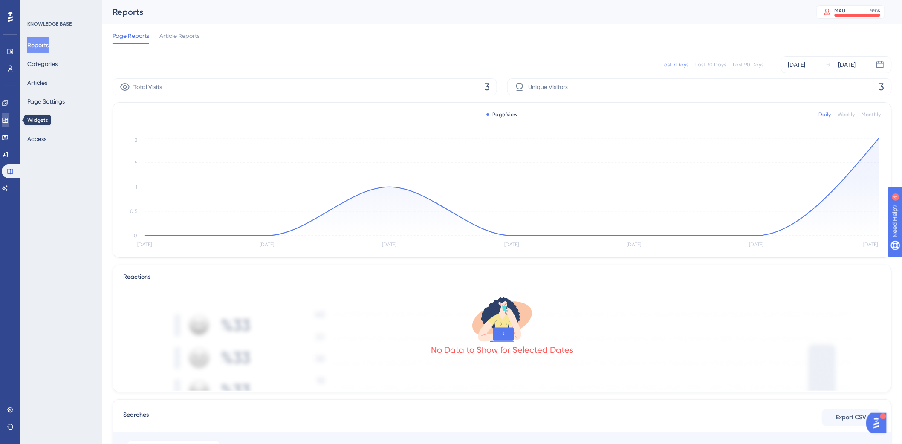
click at [6, 114] on link at bounding box center [5, 120] width 7 height 14
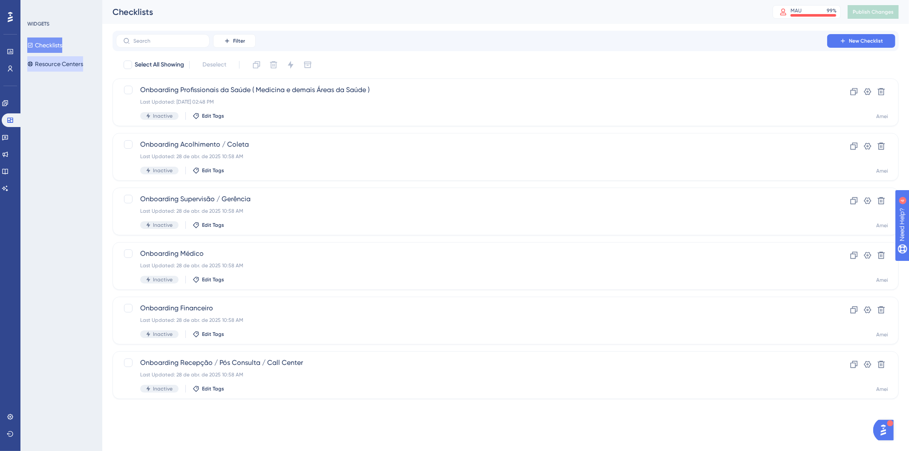
click at [61, 62] on button "Resource Centers" at bounding box center [55, 63] width 56 height 15
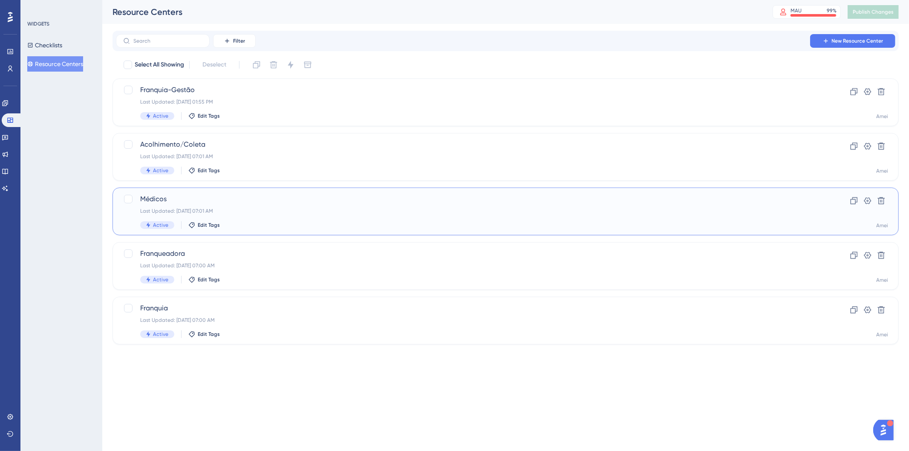
click at [155, 196] on span "Médicos" at bounding box center [471, 199] width 663 height 10
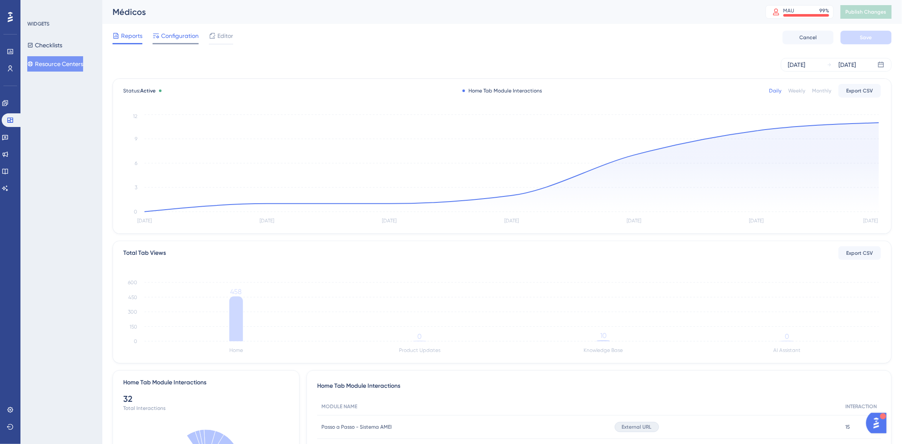
click at [168, 35] on span "Configuration" at bounding box center [180, 36] width 38 height 10
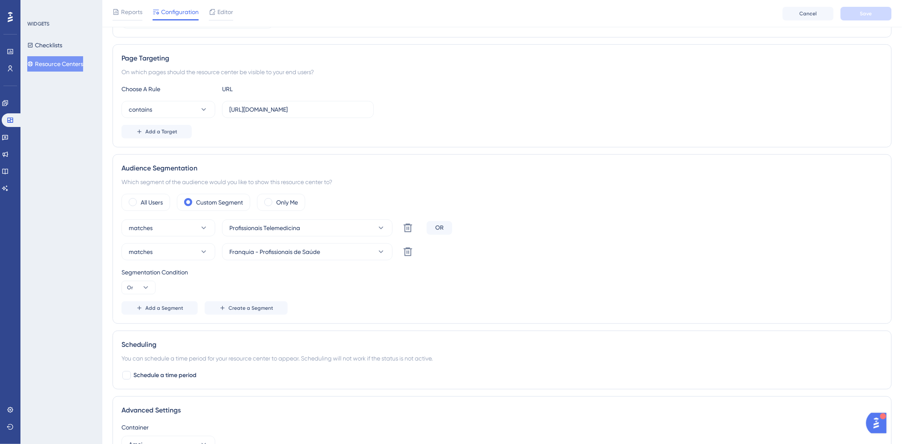
scroll to position [65, 0]
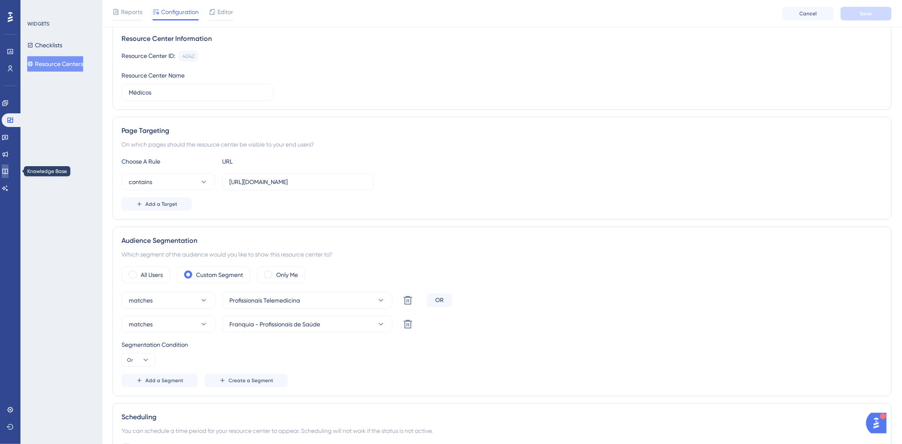
click at [9, 169] on link at bounding box center [5, 172] width 7 height 14
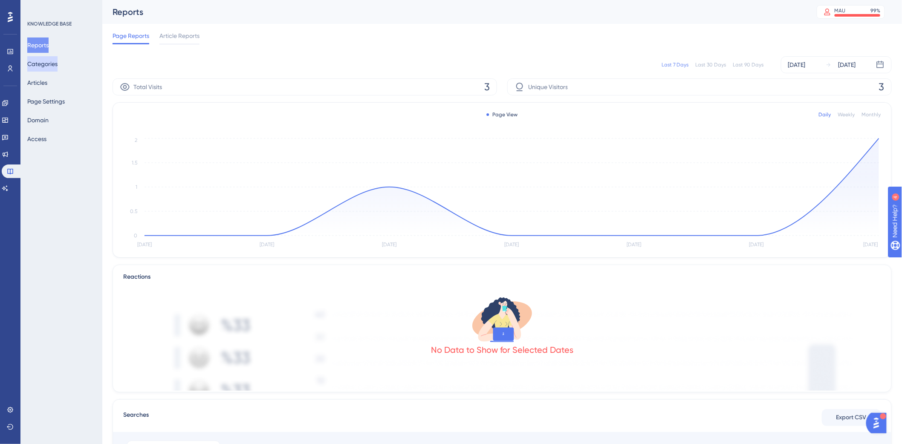
click at [58, 63] on button "Categories" at bounding box center [42, 63] width 30 height 15
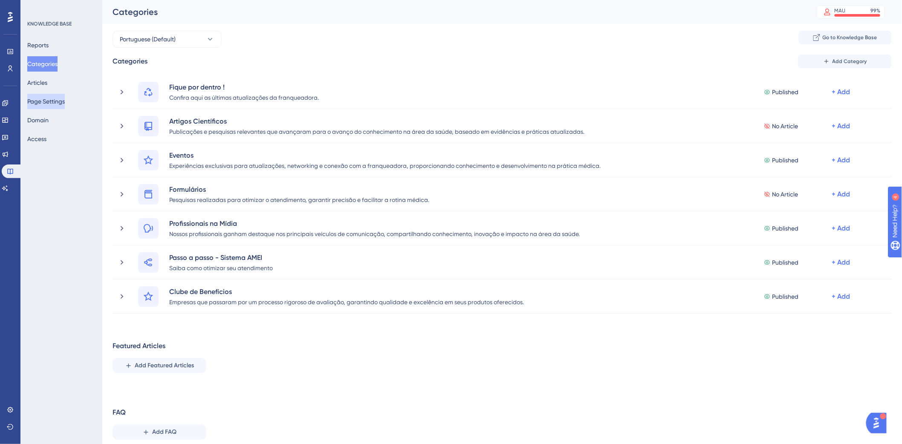
click at [58, 98] on button "Page Settings" at bounding box center [46, 101] width 38 height 15
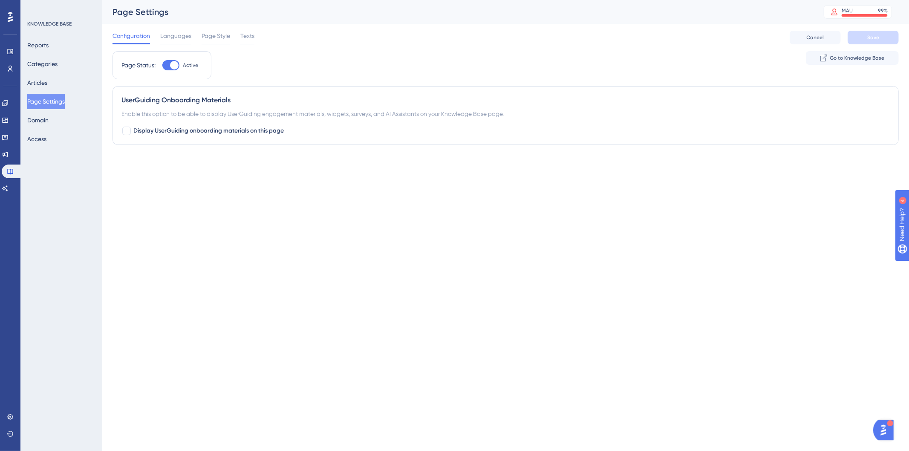
click at [159, 41] on div "Configuration Languages Page Style Texts" at bounding box center [184, 38] width 142 height 14
click at [175, 40] on span "Languages" at bounding box center [175, 36] width 31 height 10
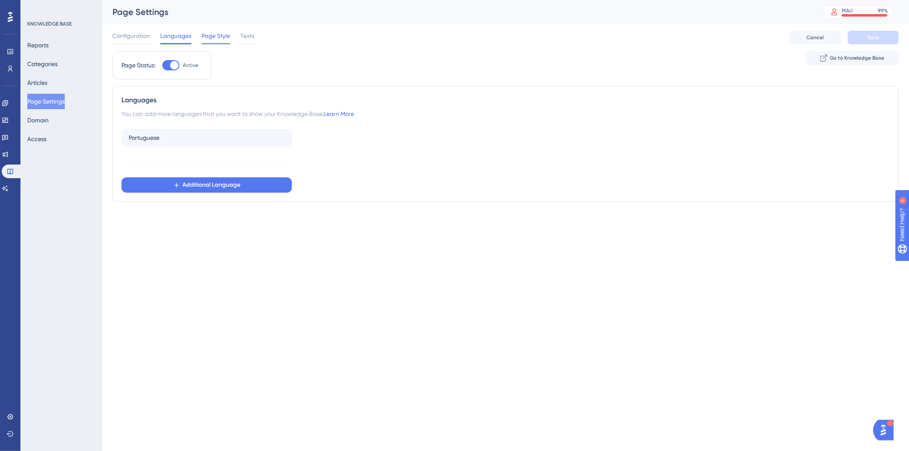
click at [221, 37] on span "Page Style" at bounding box center [216, 36] width 29 height 10
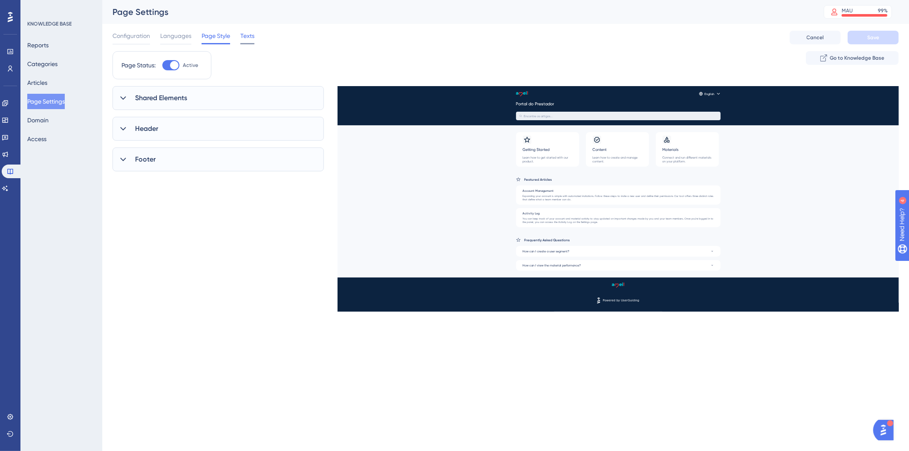
click at [247, 37] on span "Texts" at bounding box center [247, 36] width 14 height 10
click at [122, 40] on span "Configuration" at bounding box center [132, 36] width 38 height 10
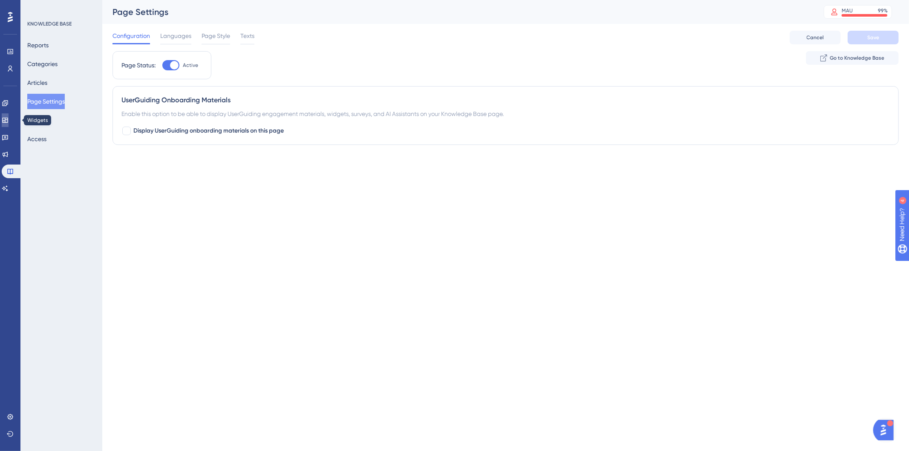
click at [6, 124] on link at bounding box center [5, 120] width 7 height 14
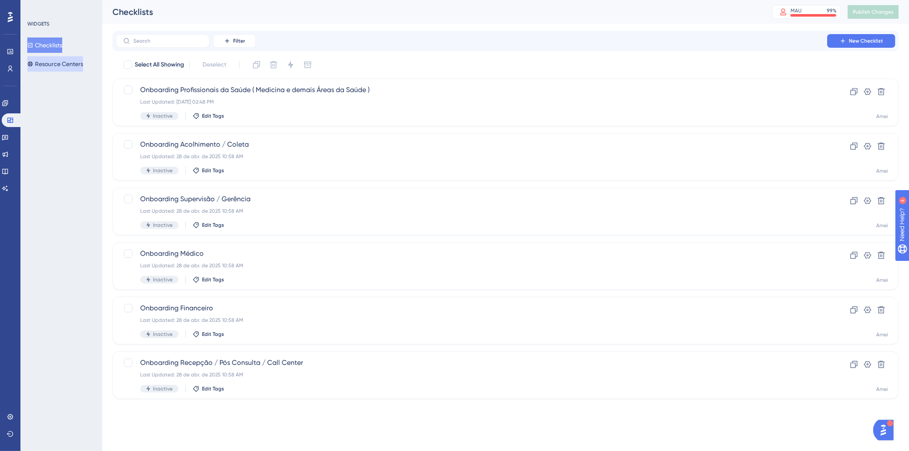
click at [78, 63] on button "Resource Centers" at bounding box center [55, 63] width 56 height 15
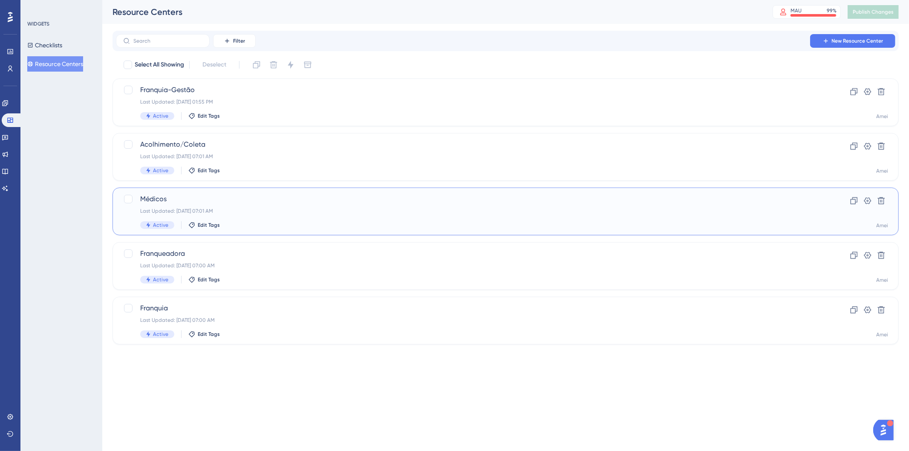
click at [172, 196] on span "Médicos" at bounding box center [471, 199] width 663 height 10
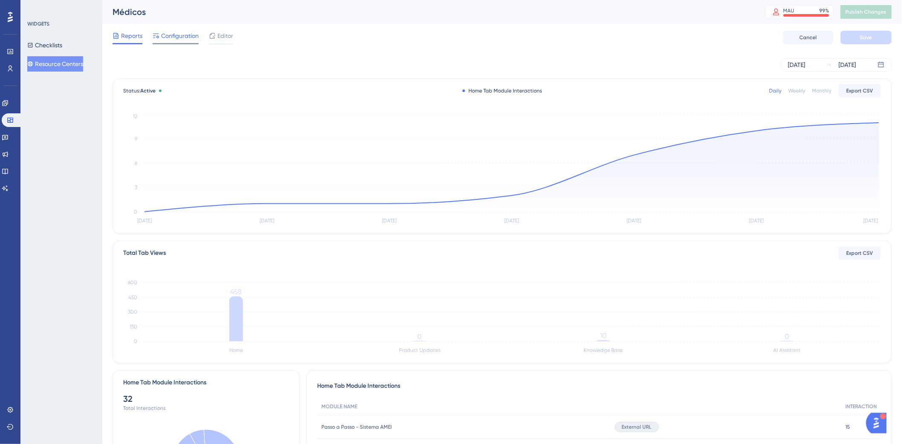
click at [168, 42] on div "Configuration" at bounding box center [176, 38] width 46 height 14
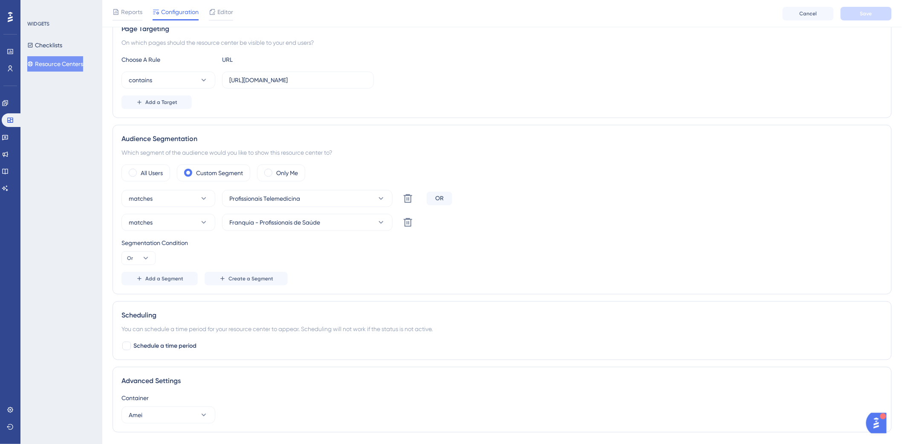
scroll to position [207, 0]
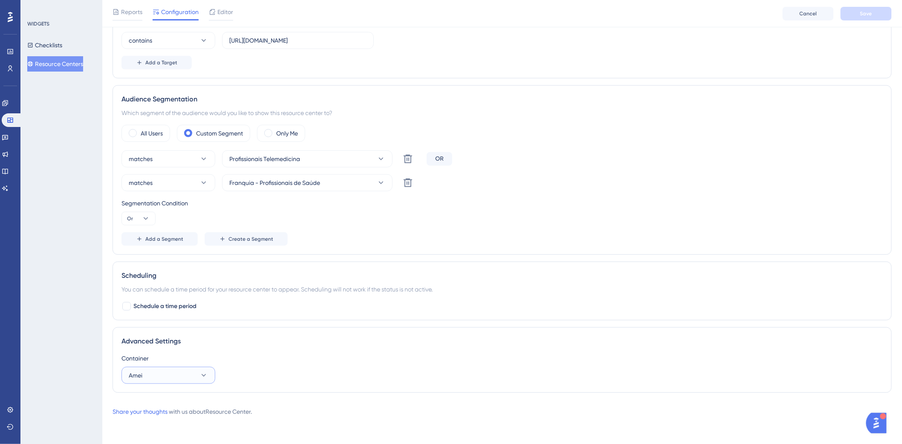
click at [185, 370] on button "Amei" at bounding box center [169, 375] width 94 height 17
click at [146, 375] on button "Amei" at bounding box center [169, 375] width 94 height 17
click at [240, 337] on div "Advanced Settings" at bounding box center [502, 341] width 761 height 10
click at [877, 420] on img "Open AI Assistant Launcher" at bounding box center [875, 422] width 15 height 15
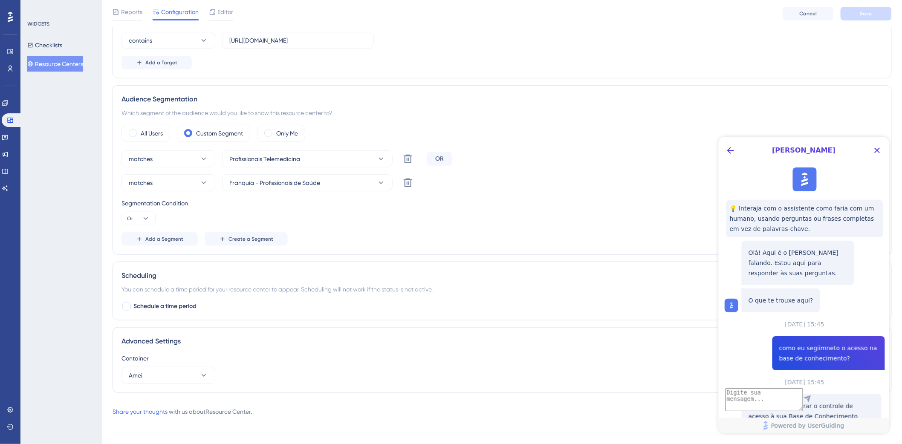
scroll to position [0, 0]
click at [779, 405] on textarea "AI Assistant Text Input" at bounding box center [764, 399] width 78 height 23
type textarea "como fazer para a base de conhecimento aparecer na resource center"
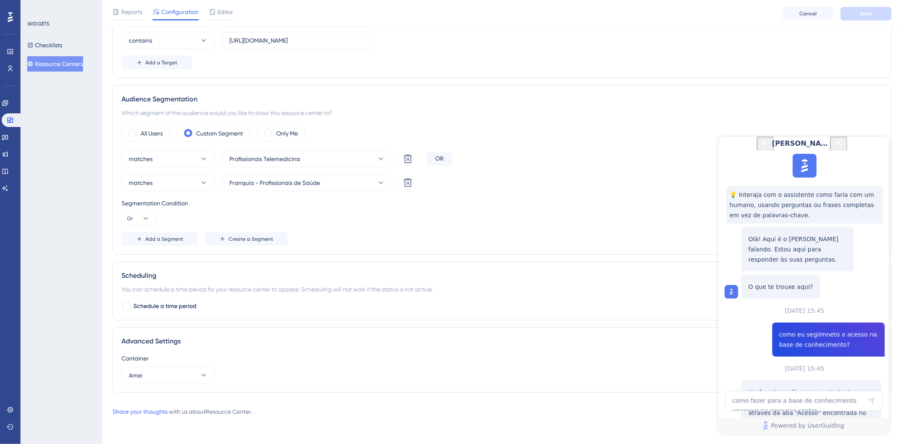
scroll to position [454, 0]
click at [476, 67] on div "Add a Target" at bounding box center [502, 63] width 761 height 14
click at [844, 148] on icon "Close Button" at bounding box center [838, 143] width 10 height 10
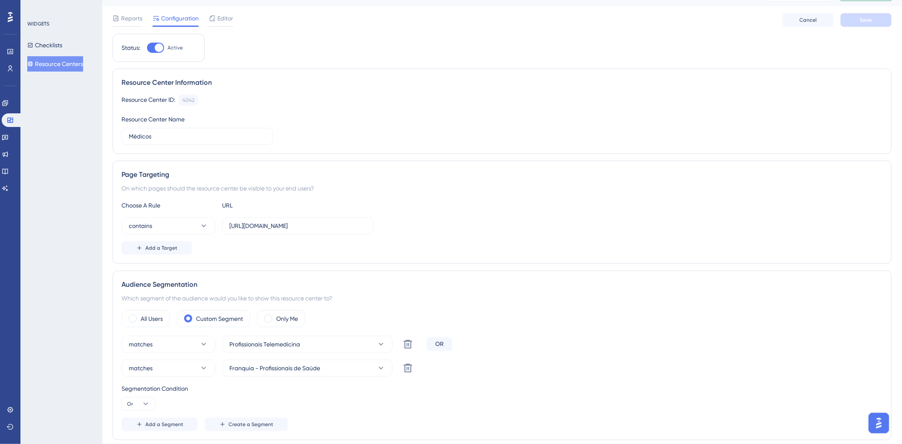
scroll to position [0, 0]
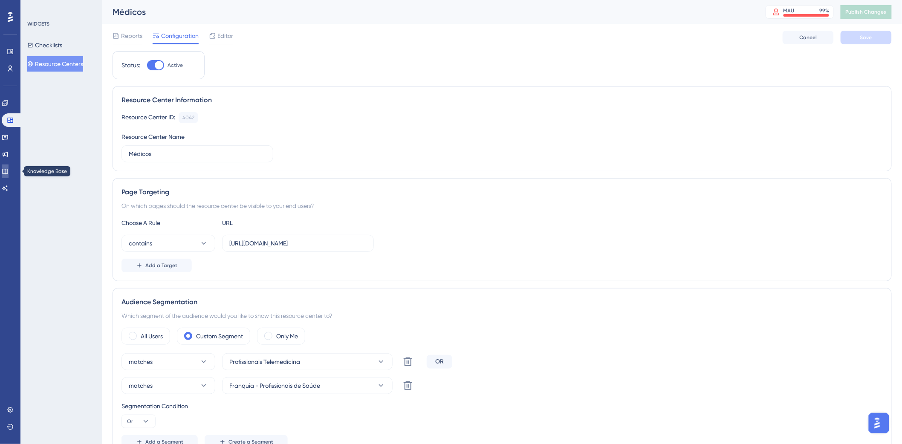
click at [7, 170] on icon at bounding box center [5, 171] width 7 height 7
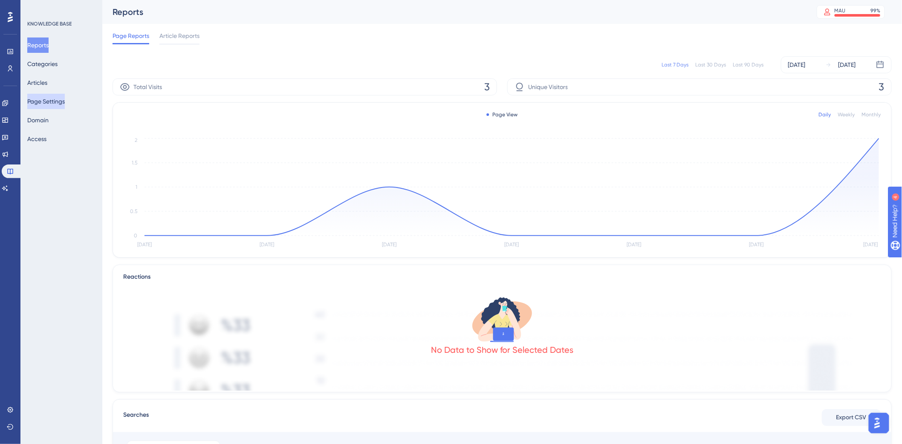
click at [47, 103] on button "Page Settings" at bounding box center [46, 101] width 38 height 15
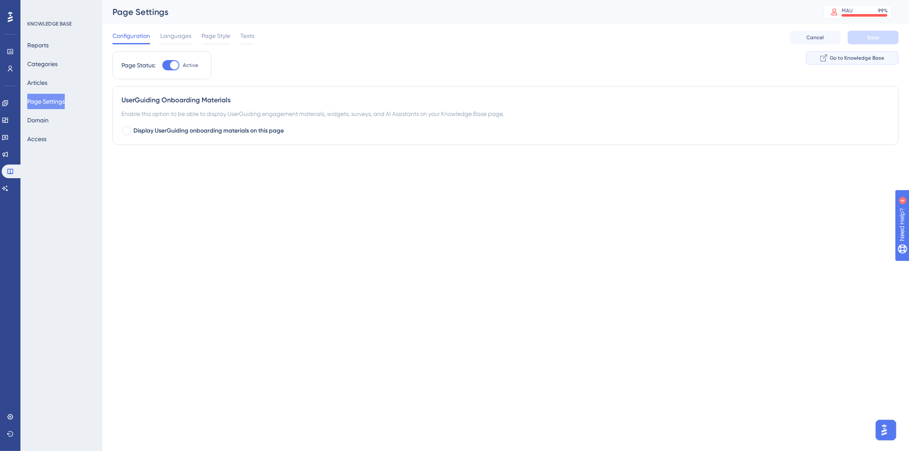
click at [848, 52] on button "Go to Knowledge Base" at bounding box center [852, 58] width 93 height 14
click at [6, 119] on link at bounding box center [5, 120] width 7 height 14
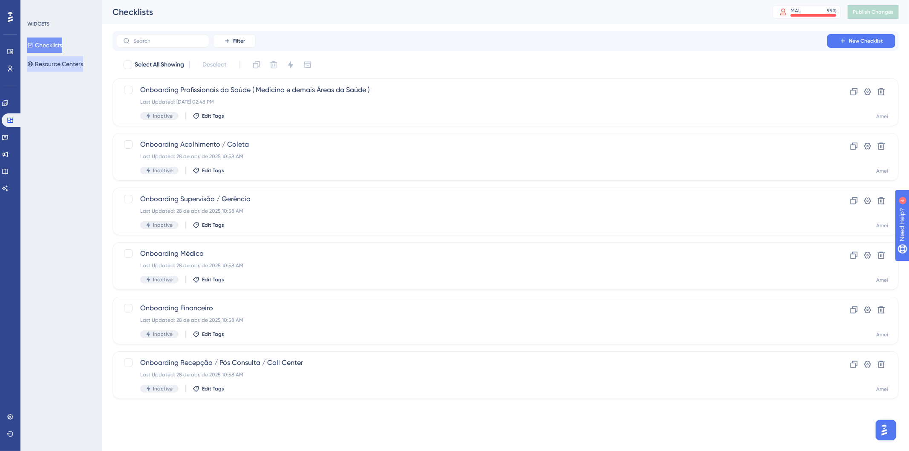
click at [57, 58] on button "Resource Centers" at bounding box center [55, 63] width 56 height 15
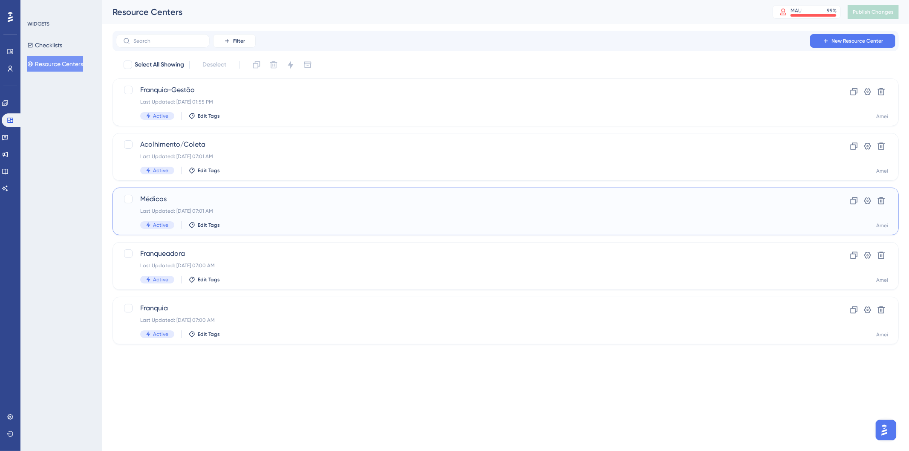
click at [186, 194] on span "Médicos" at bounding box center [471, 199] width 663 height 10
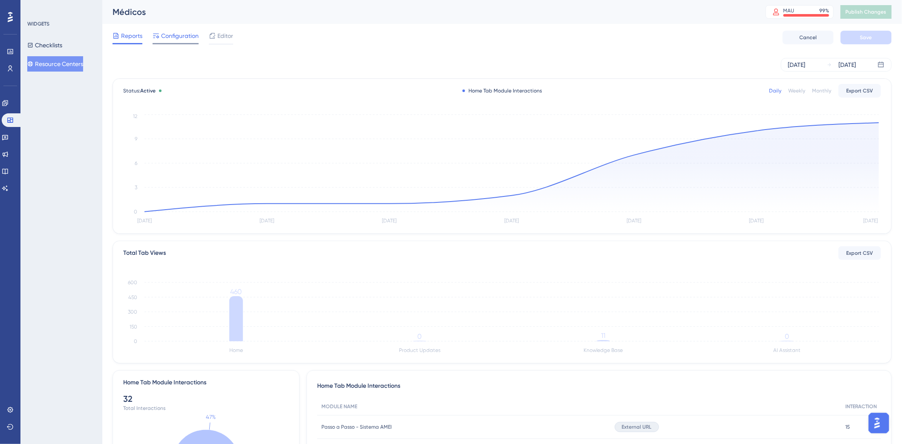
click at [183, 40] on span "Configuration" at bounding box center [180, 36] width 38 height 10
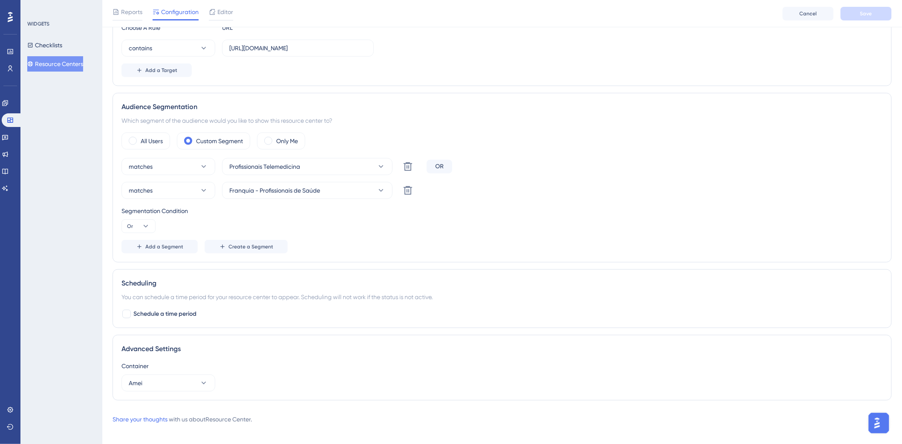
scroll to position [207, 0]
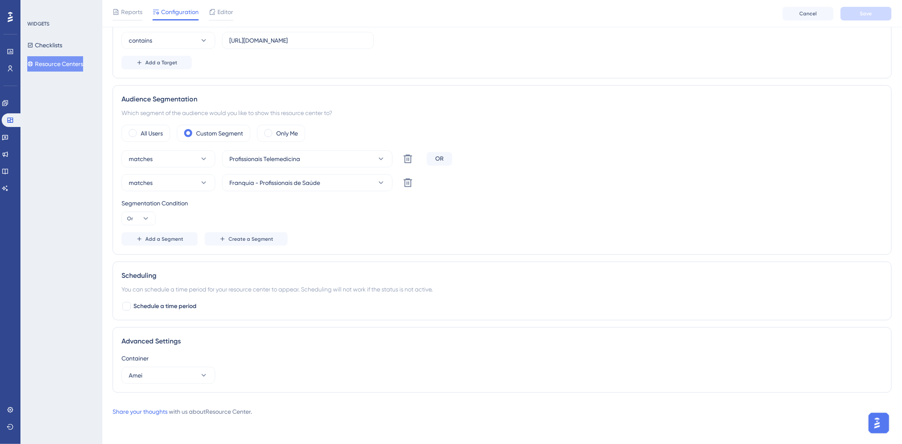
drag, startPoint x: 888, startPoint y: 420, endPoint x: 1743, endPoint y: 790, distance: 931.9
click at [888, 420] on button "Open AI Assistant Launcher" at bounding box center [878, 423] width 20 height 20
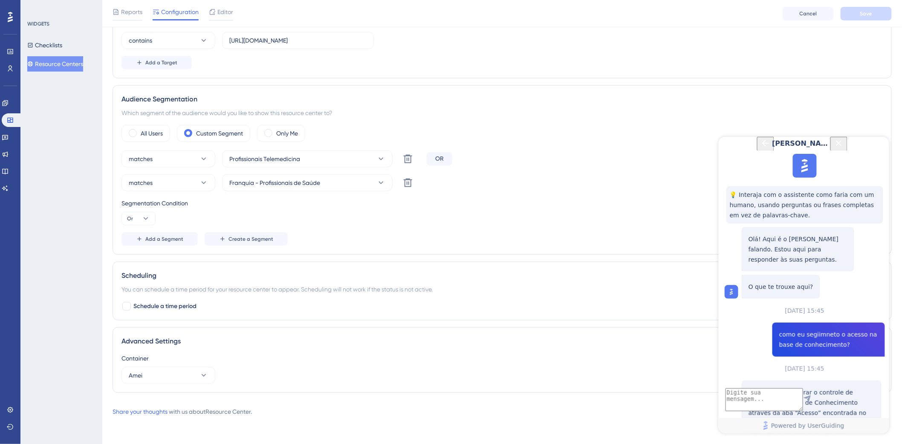
scroll to position [697, 0]
drag, startPoint x: 789, startPoint y: 310, endPoint x: 742, endPoint y: 246, distance: 79.0
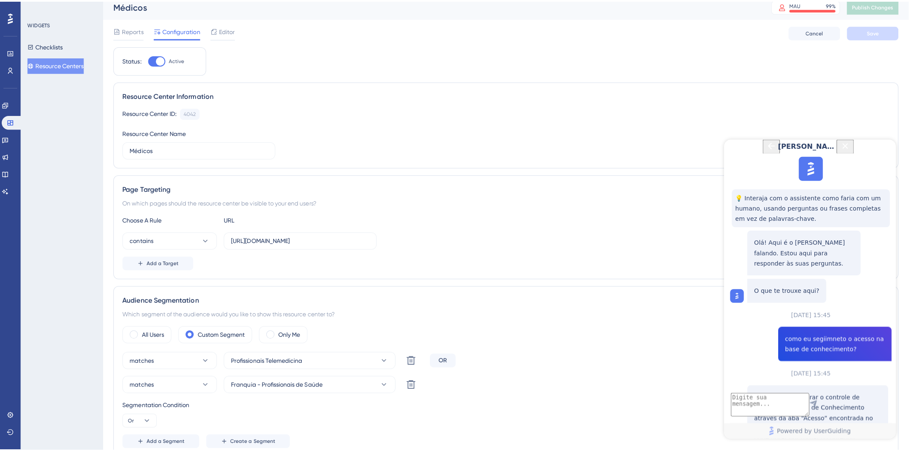
scroll to position [0, 0]
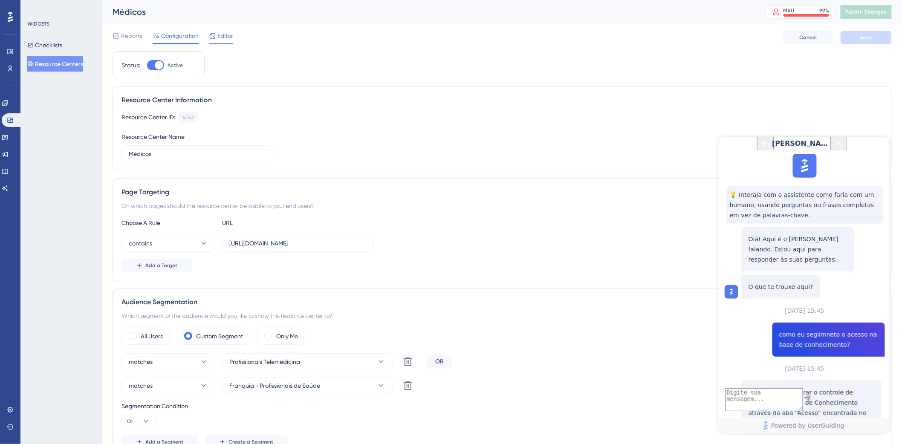
click at [222, 37] on span "Editor" at bounding box center [225, 36] width 16 height 10
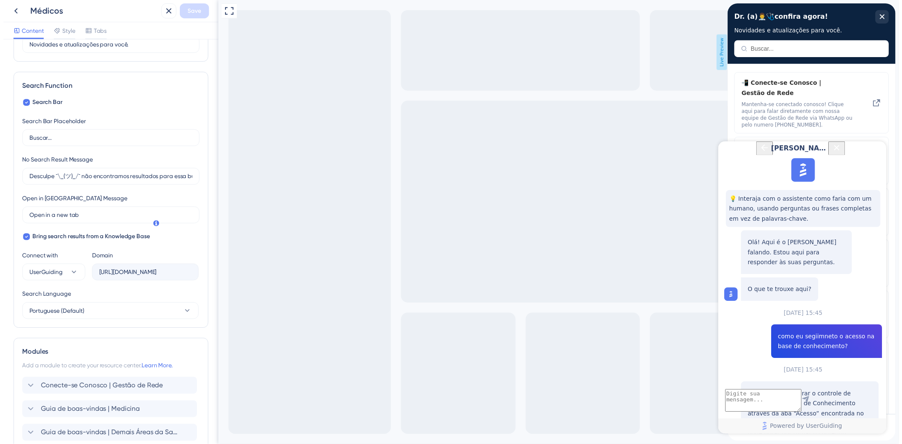
scroll to position [48, 0]
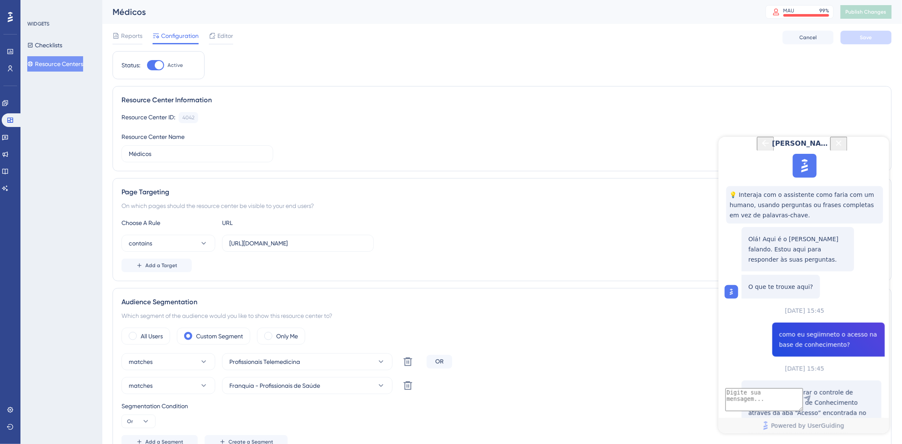
click at [844, 148] on icon "Close Button" at bounding box center [838, 143] width 10 height 10
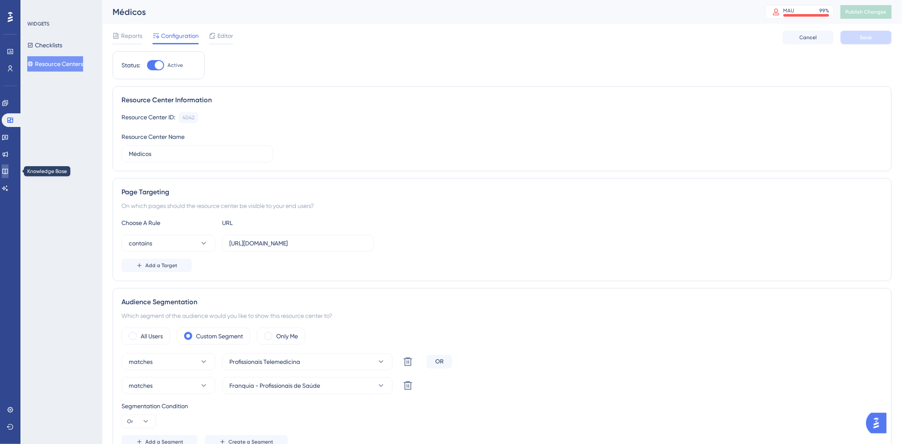
click at [8, 172] on icon at bounding box center [5, 172] width 6 height 6
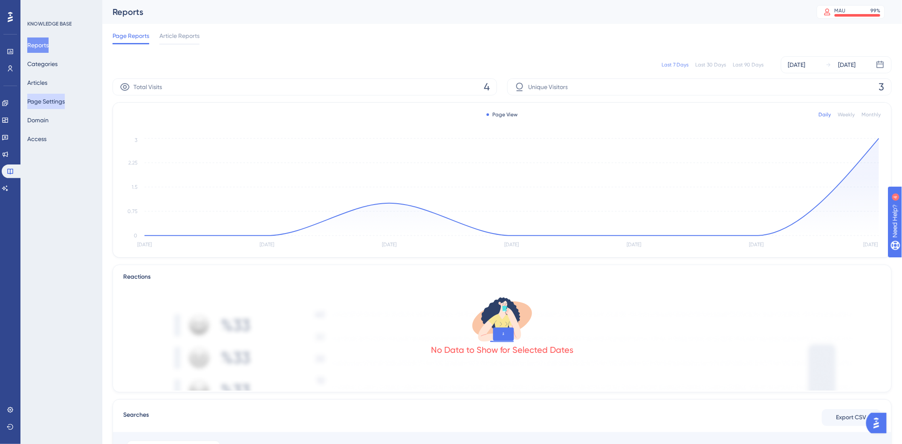
click at [65, 101] on button "Page Settings" at bounding box center [46, 101] width 38 height 15
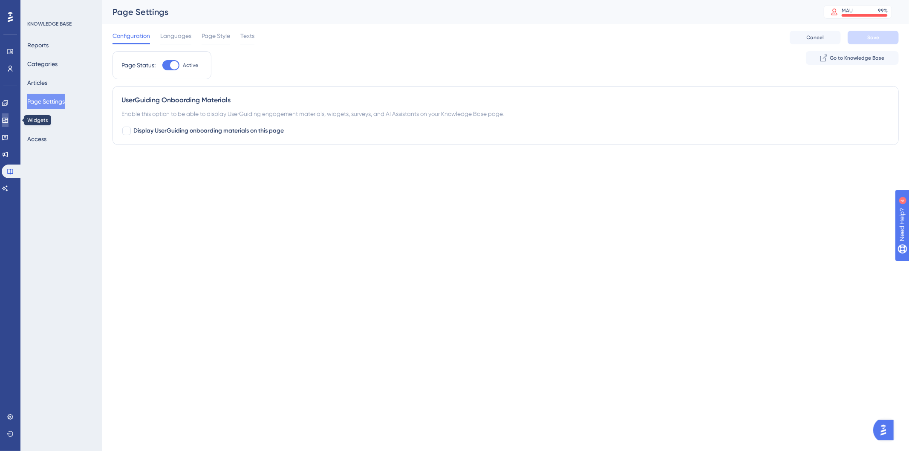
click at [9, 119] on icon at bounding box center [5, 120] width 7 height 7
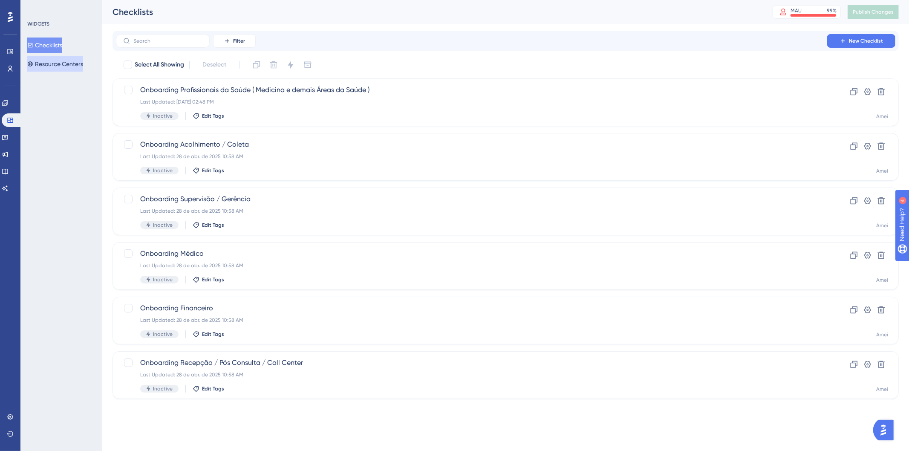
click at [50, 63] on button "Resource Centers" at bounding box center [55, 63] width 56 height 15
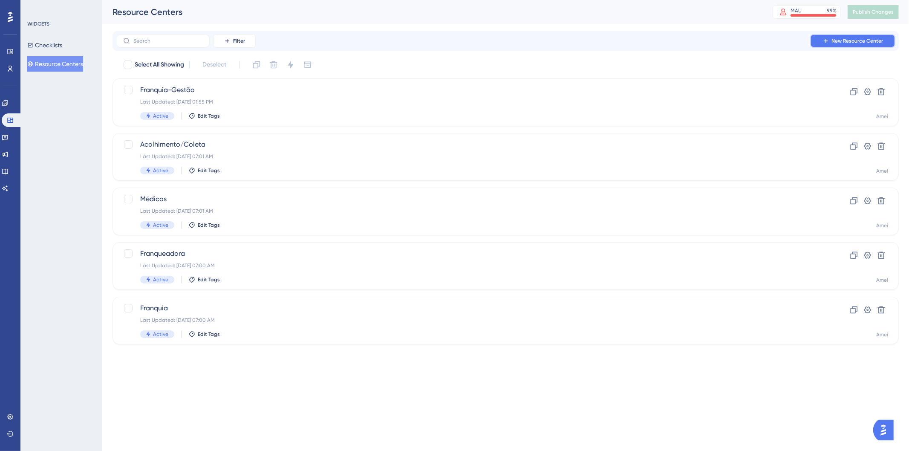
click at [842, 39] on span "New Resource Center" at bounding box center [858, 41] width 52 height 7
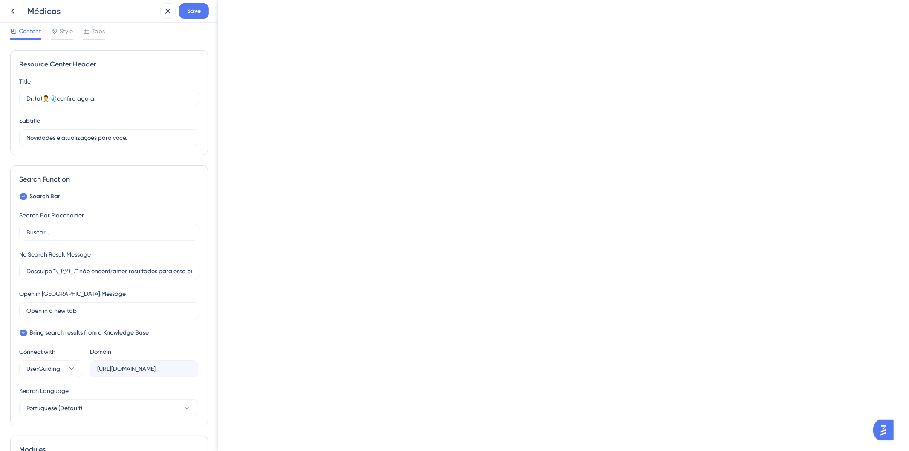
type input "Hi There 👋"
type input "Need help? Help is here!"
type input "Search for help..."
type input "No matching results..."
checkbox input "false"
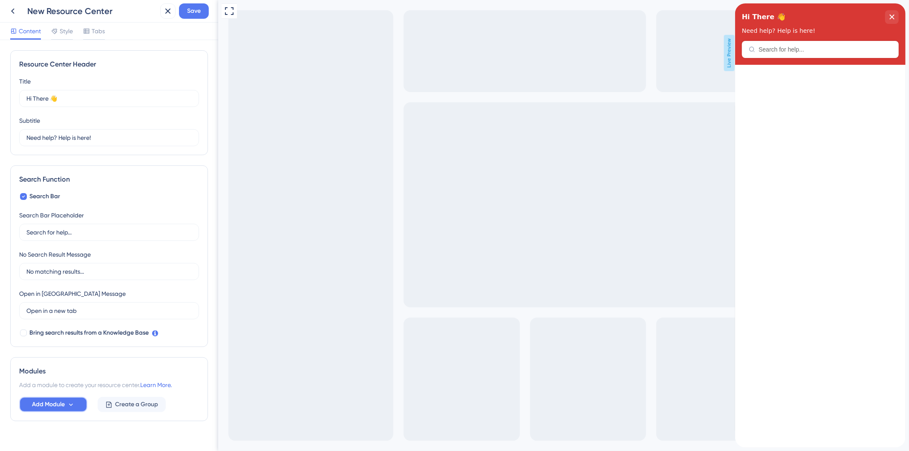
click at [74, 406] on icon at bounding box center [70, 404] width 7 height 7
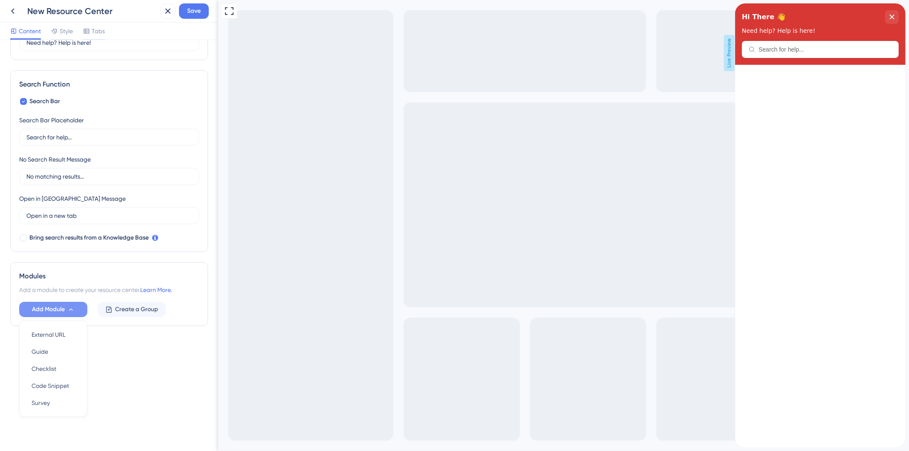
click at [118, 351] on div "Resource Center Header Title Hi There 👋 17 Hi There 👋 Subtitle Need help? Help …" at bounding box center [109, 157] width 198 height 405
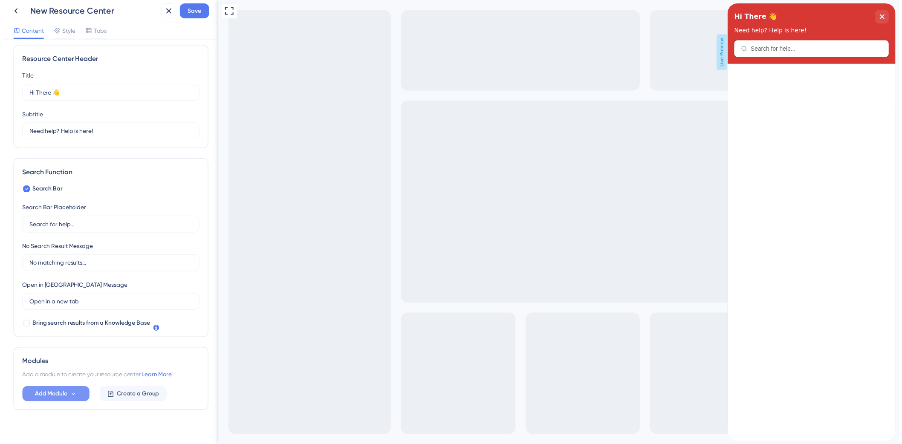
scroll to position [0, 0]
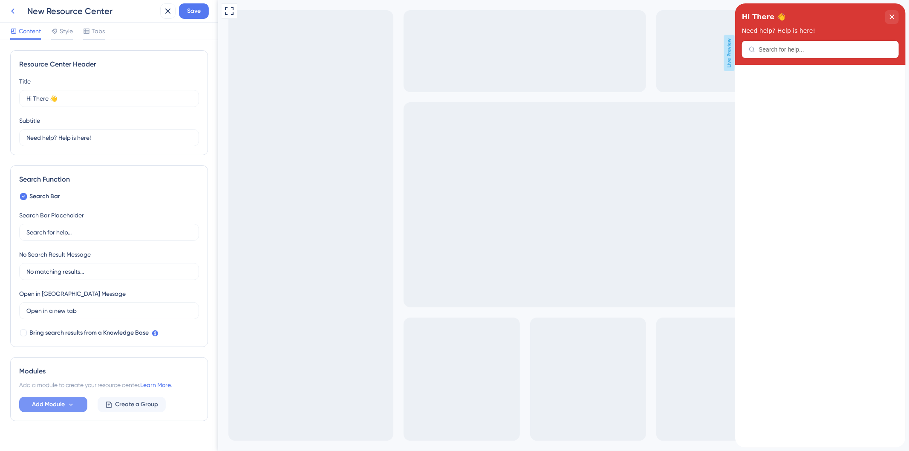
click at [12, 9] on icon at bounding box center [13, 11] width 10 height 10
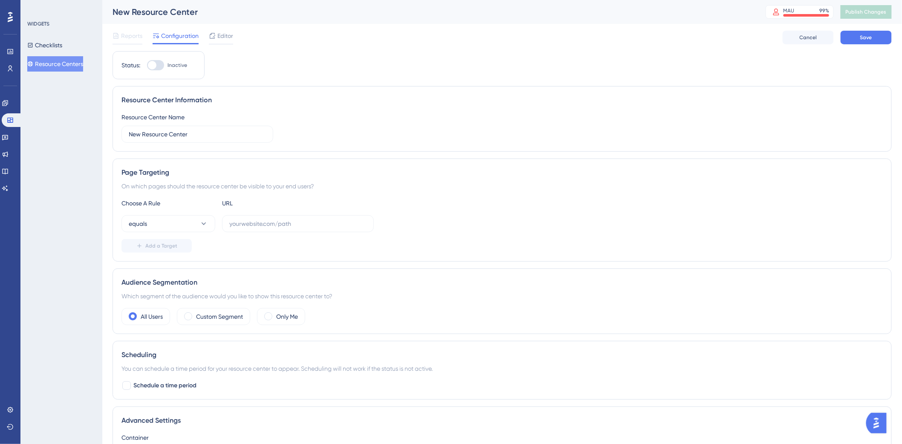
click at [63, 64] on button "Resource Centers" at bounding box center [55, 63] width 56 height 15
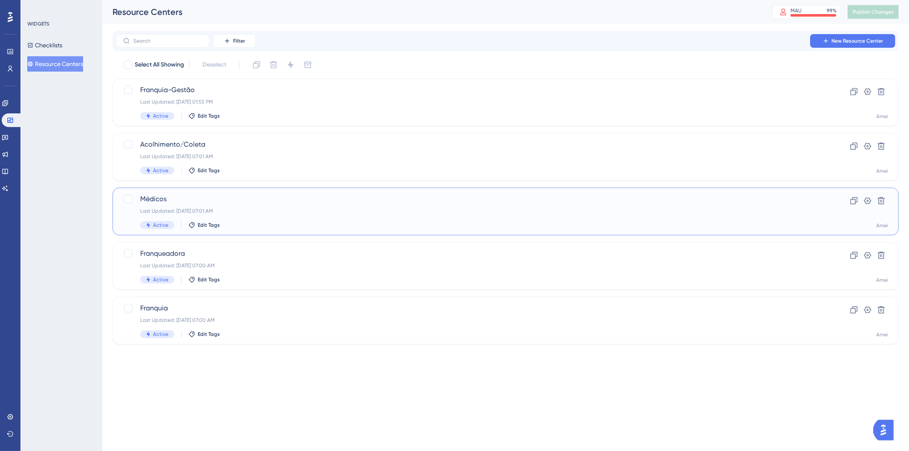
click at [186, 194] on span "Médicos" at bounding box center [471, 199] width 663 height 10
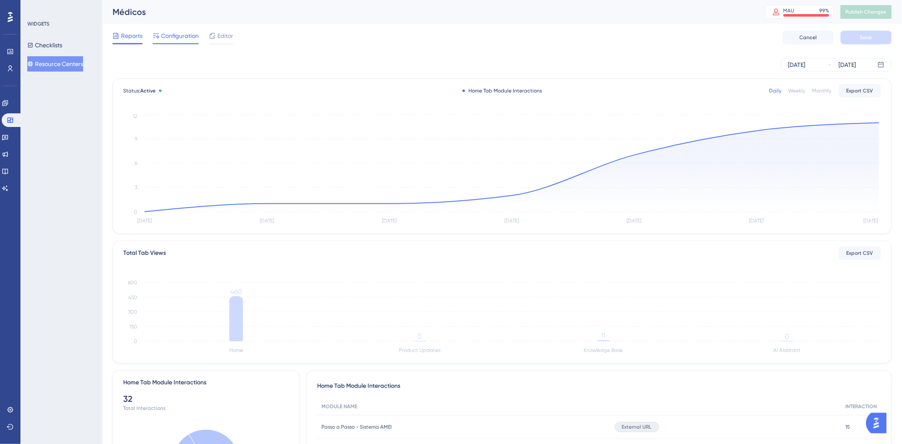
click at [179, 31] on span "Configuration" at bounding box center [180, 36] width 38 height 10
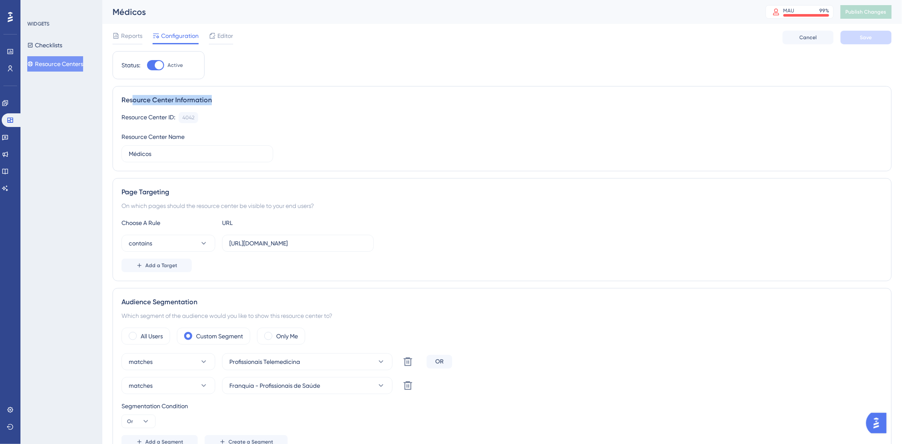
drag, startPoint x: 131, startPoint y: 100, endPoint x: 263, endPoint y: 96, distance: 131.8
click at [263, 96] on div "Resource Center Information" at bounding box center [502, 100] width 761 height 10
click at [232, 37] on span "Editor" at bounding box center [225, 36] width 16 height 10
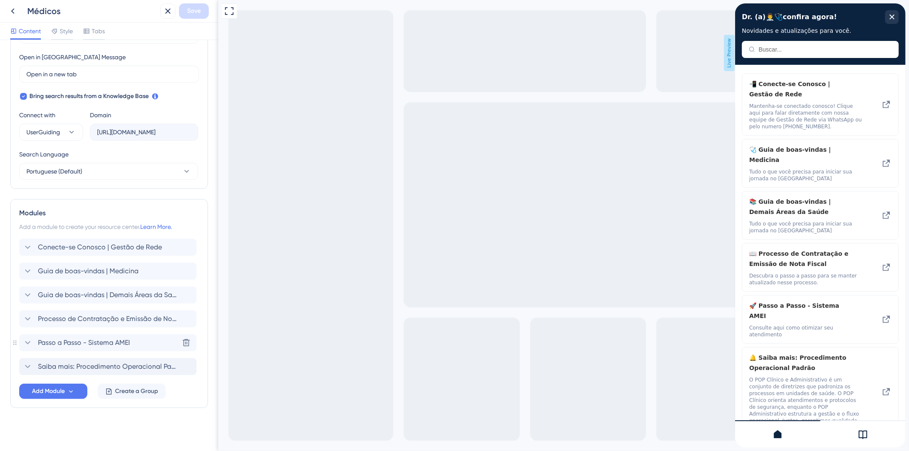
scroll to position [237, 0]
click at [73, 359] on div "Conecte-se Conosco | Gestão de Rede Guia de boas-vindas | Medicina Guia de boas…" at bounding box center [109, 306] width 180 height 136
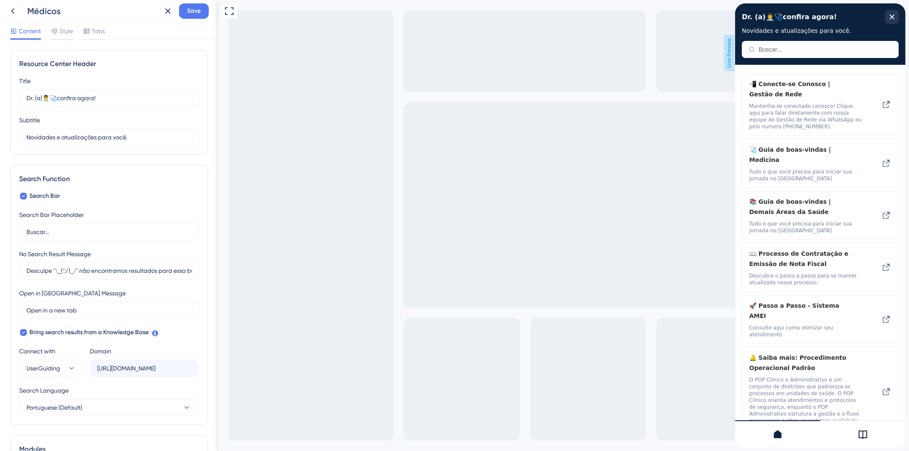
scroll to position [0, 0]
click at [67, 369] on icon at bounding box center [71, 369] width 9 height 9
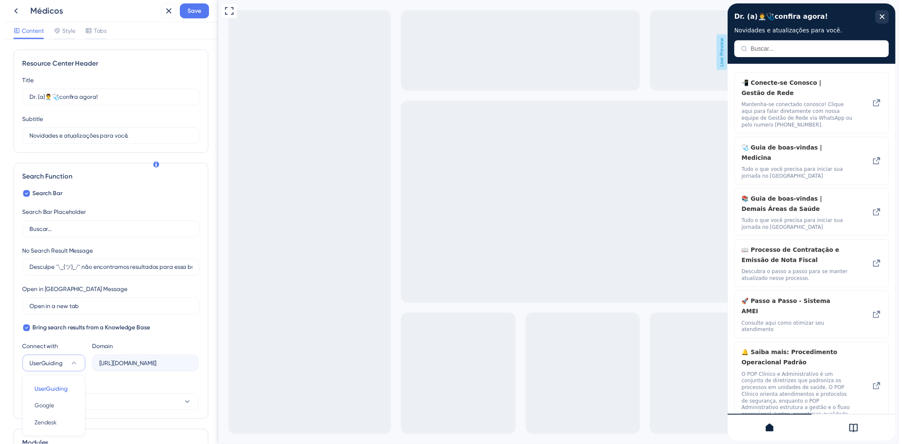
scroll to position [166, 0]
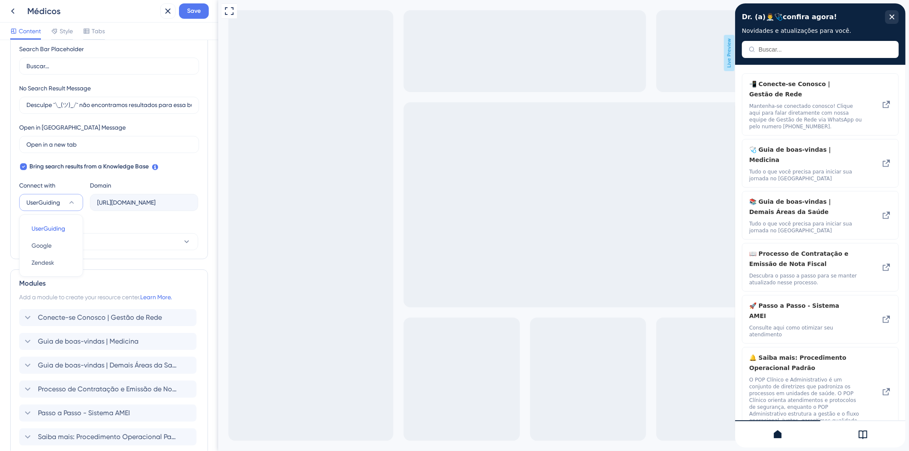
click at [73, 201] on icon at bounding box center [71, 202] width 9 height 9
click at [9, 13] on icon at bounding box center [13, 11] width 10 height 10
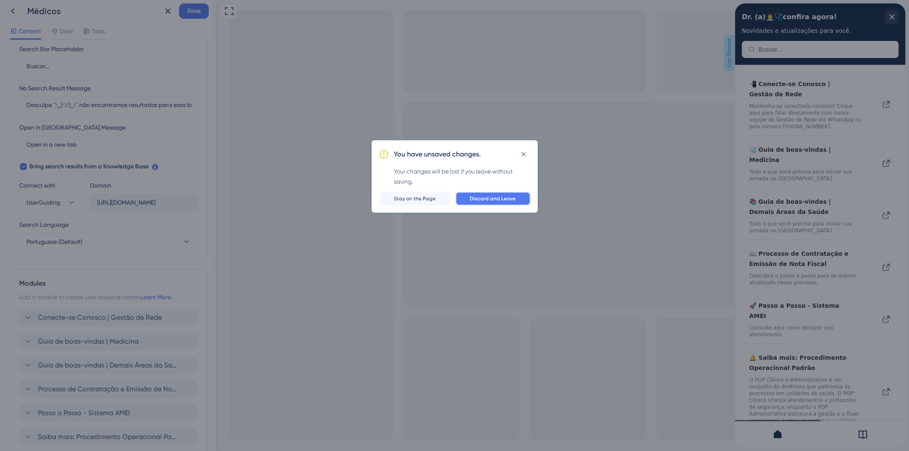
click at [515, 199] on span "Discard and Leave" at bounding box center [493, 198] width 46 height 7
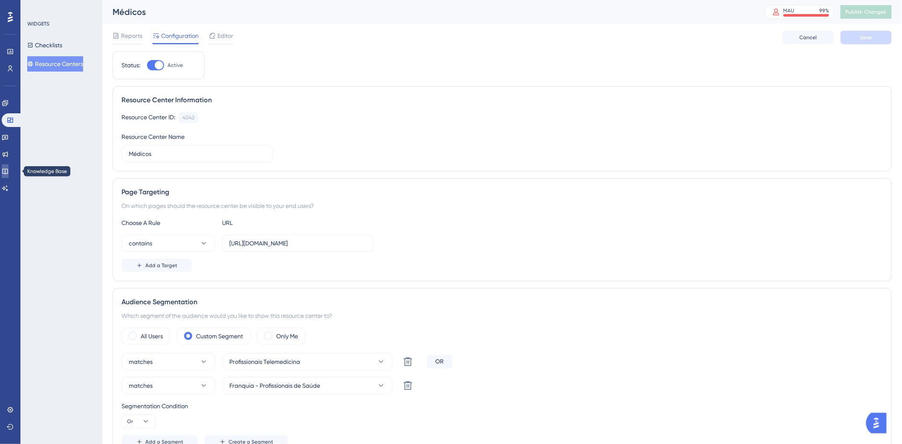
click at [9, 171] on icon at bounding box center [5, 171] width 7 height 7
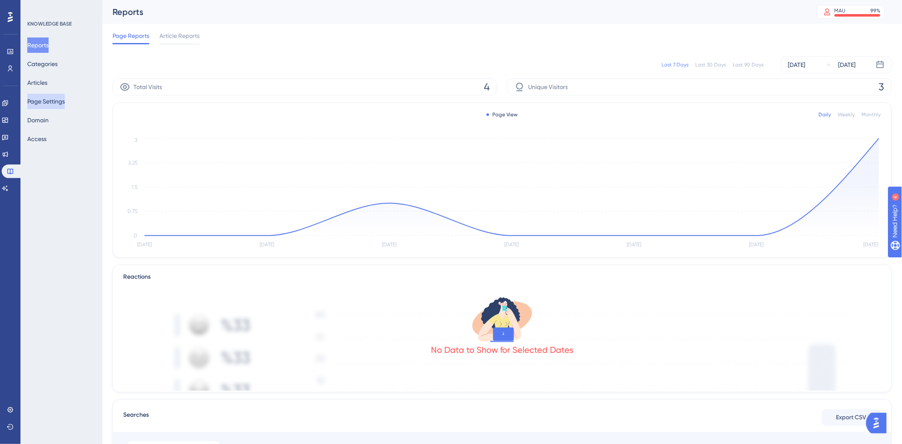
click at [49, 100] on button "Page Settings" at bounding box center [46, 101] width 38 height 15
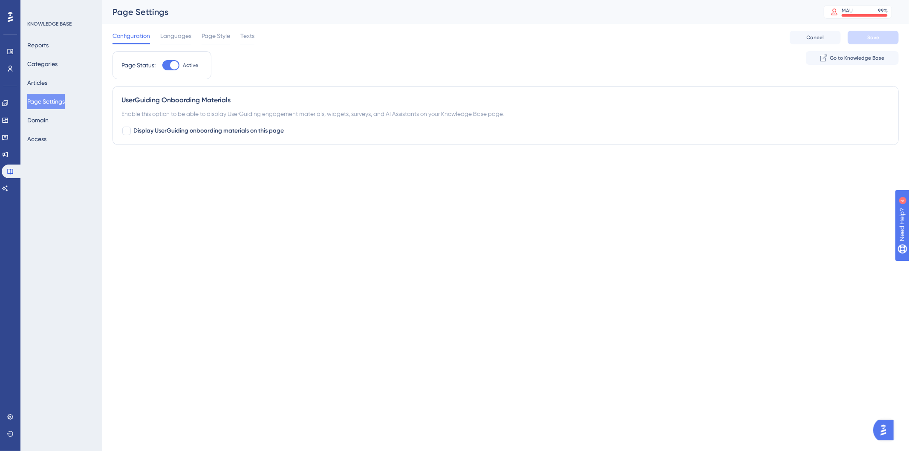
click at [242, 0] on html "Performance Users Engagement Widgets Feedback Product Updates Knowledge Base AI…" at bounding box center [454, 0] width 909 height 0
click at [9, 120] on link at bounding box center [5, 120] width 7 height 14
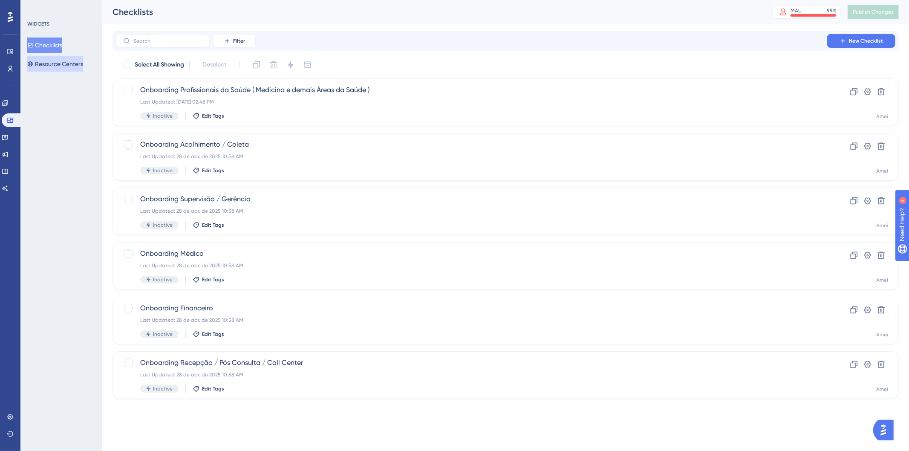
click at [59, 67] on button "Resource Centers" at bounding box center [55, 63] width 56 height 15
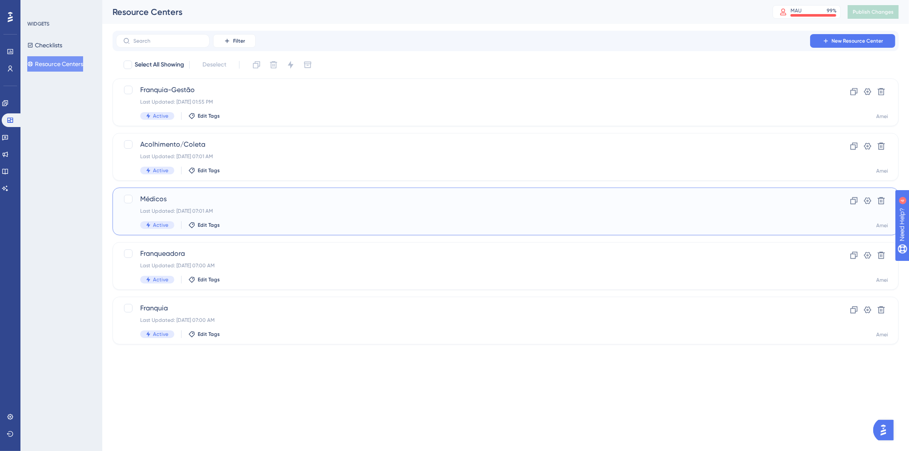
click at [164, 200] on span "Médicos" at bounding box center [471, 199] width 663 height 10
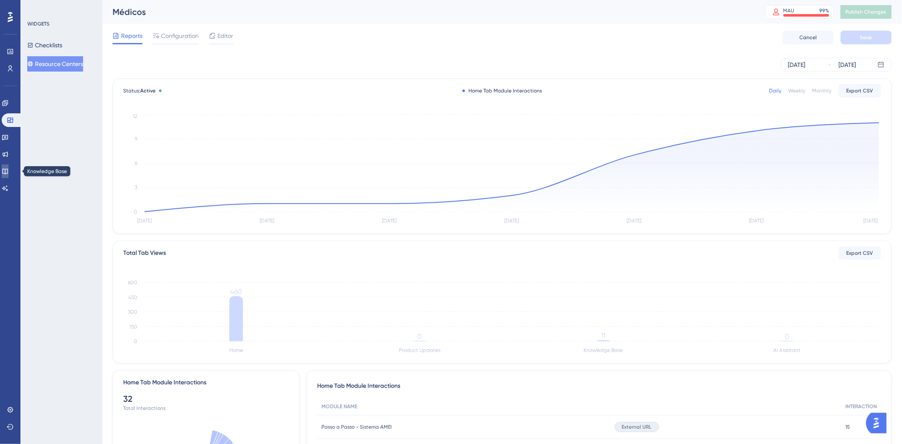
click at [9, 172] on icon at bounding box center [5, 171] width 7 height 7
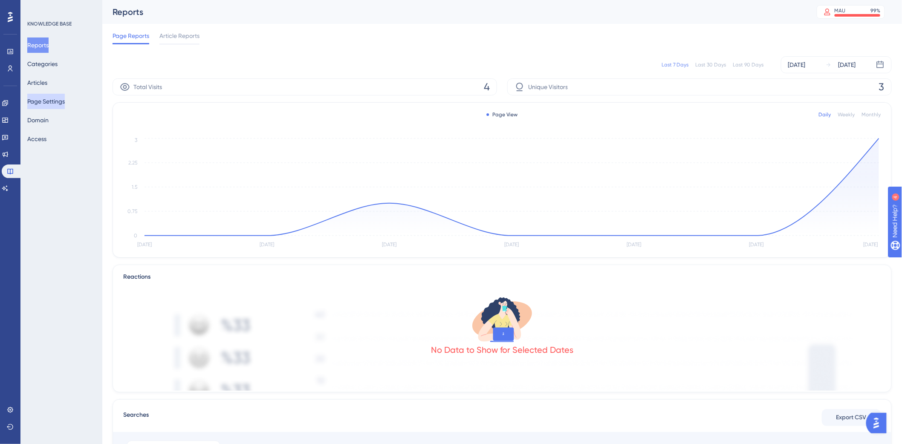
click at [55, 98] on button "Page Settings" at bounding box center [46, 101] width 38 height 15
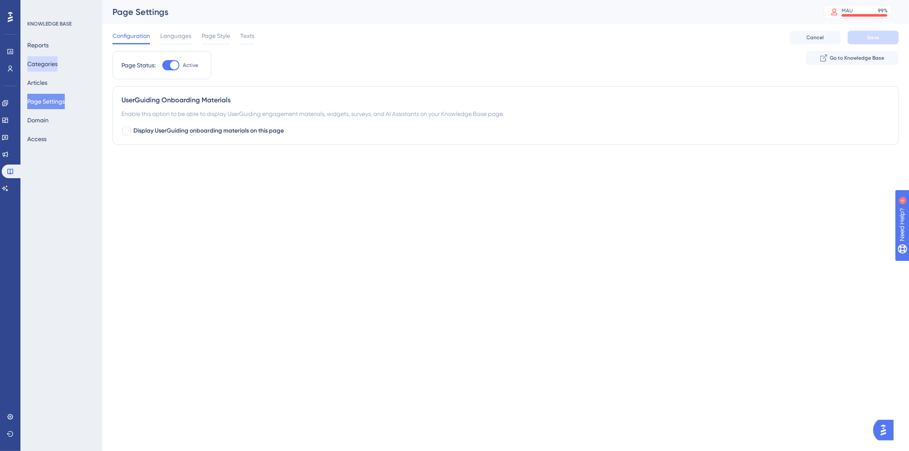
click at [53, 65] on button "Categories" at bounding box center [42, 63] width 30 height 15
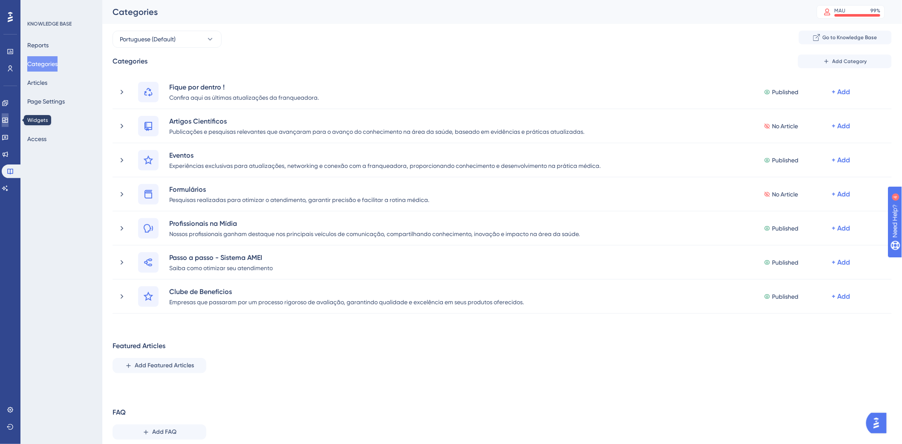
click at [9, 118] on icon at bounding box center [5, 120] width 7 height 7
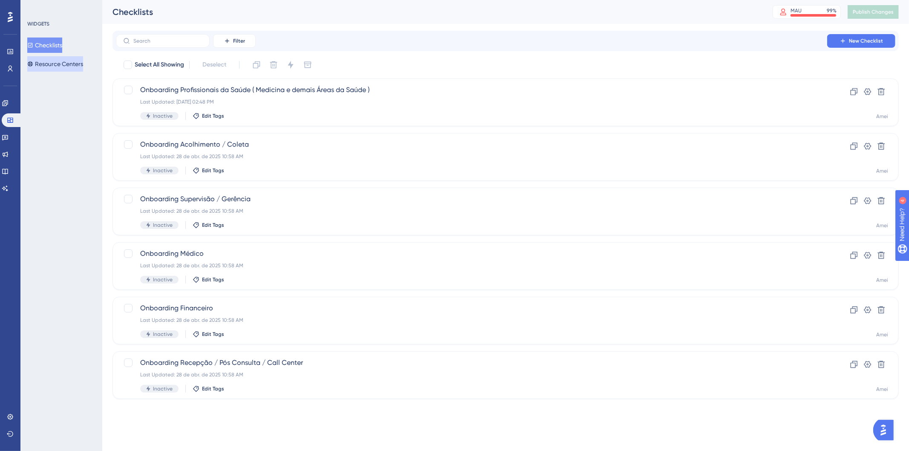
click at [56, 60] on button "Resource Centers" at bounding box center [55, 63] width 56 height 15
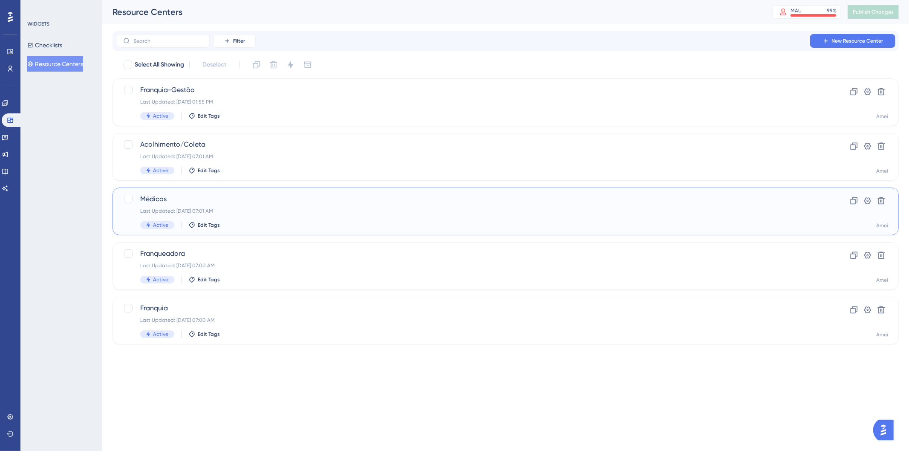
click at [150, 198] on span "Médicos" at bounding box center [471, 199] width 663 height 10
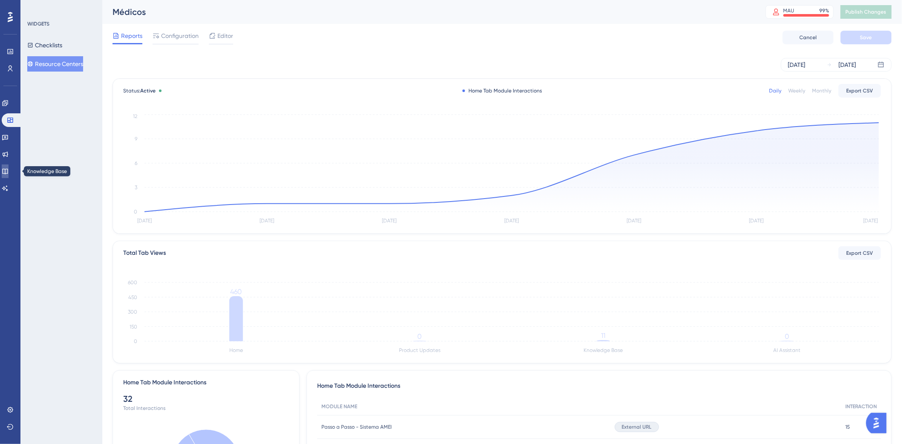
click at [9, 168] on icon at bounding box center [5, 171] width 7 height 7
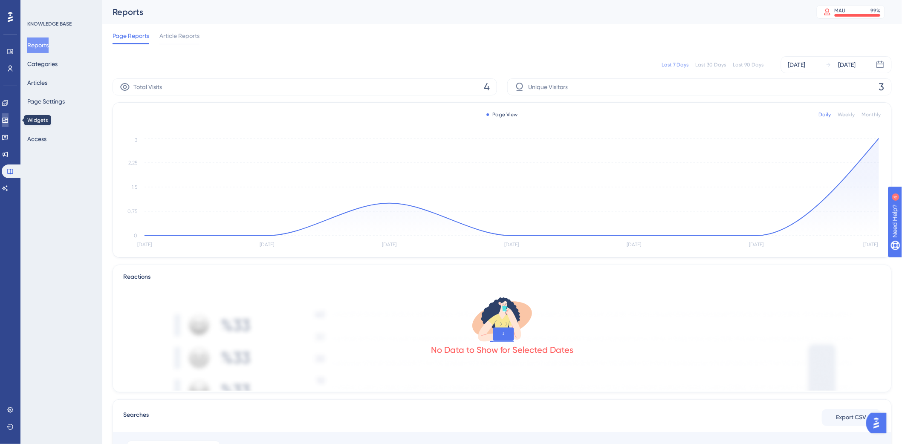
click at [9, 116] on link at bounding box center [5, 120] width 7 height 14
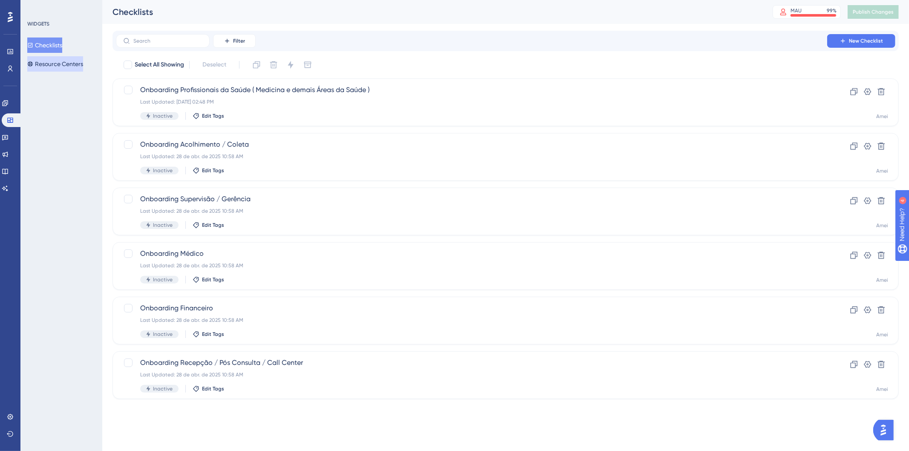
click at [70, 63] on button "Resource Centers" at bounding box center [55, 63] width 56 height 15
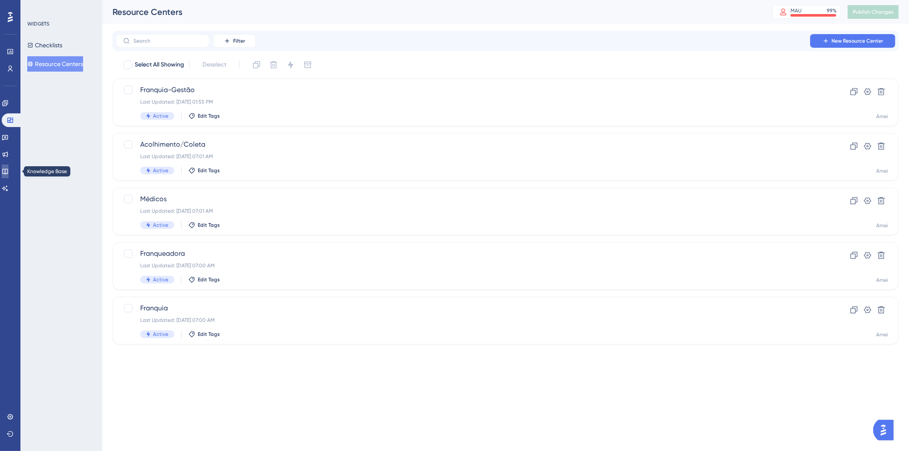
click at [9, 174] on icon at bounding box center [5, 171] width 7 height 7
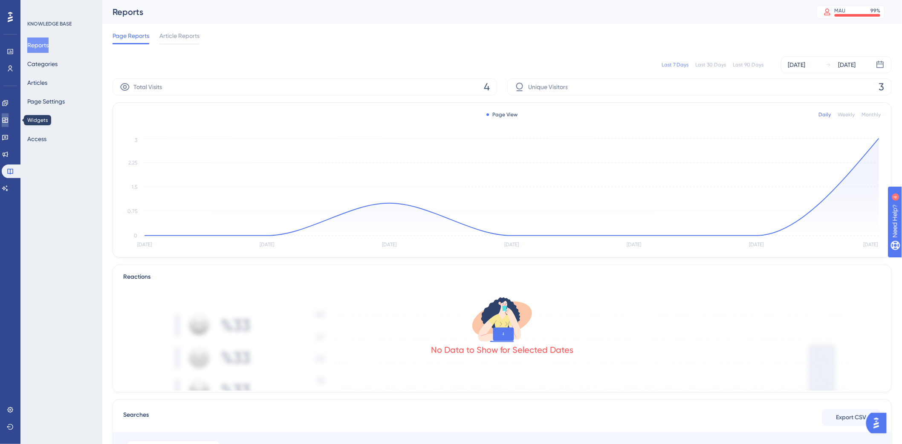
click at [9, 116] on link at bounding box center [5, 120] width 7 height 14
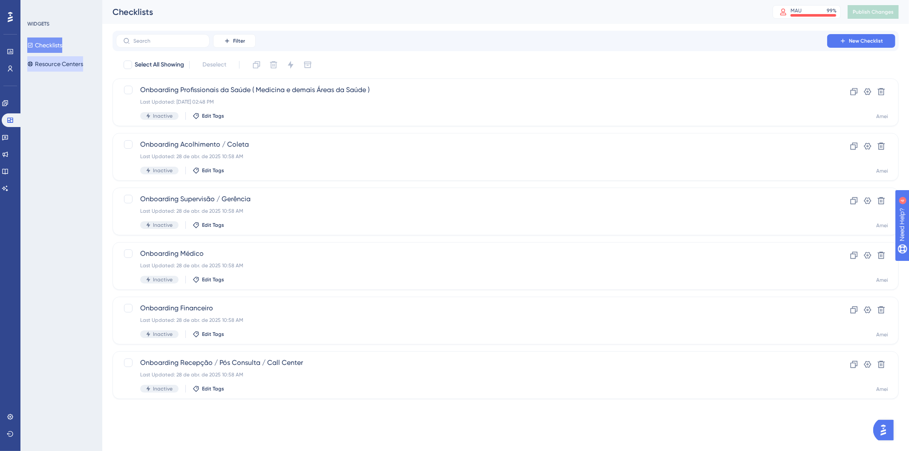
click at [39, 67] on button "Resource Centers" at bounding box center [55, 63] width 56 height 15
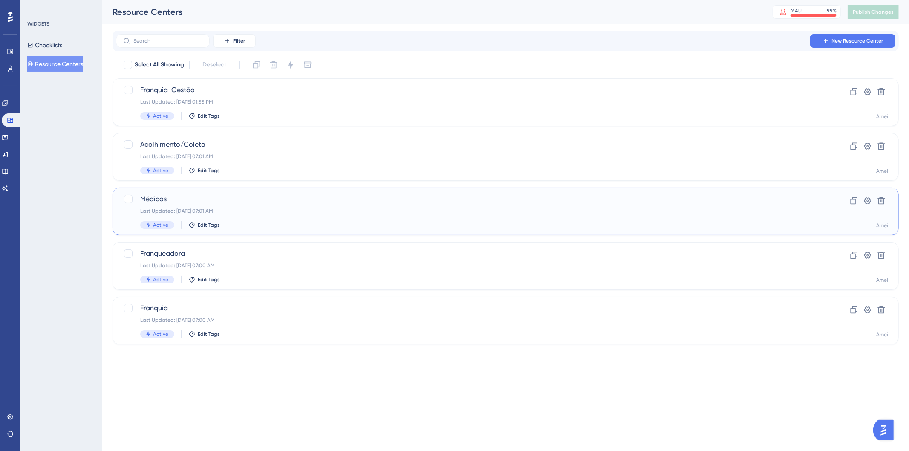
click at [160, 198] on span "Médicos" at bounding box center [471, 199] width 663 height 10
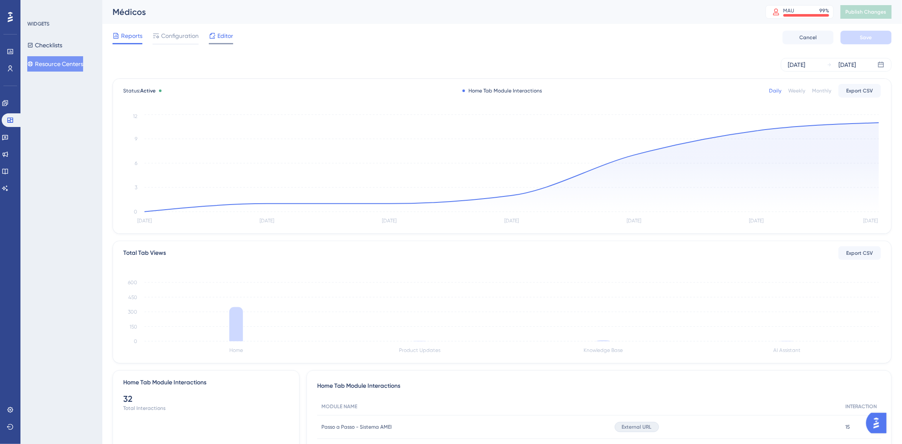
click at [220, 35] on span "Editor" at bounding box center [225, 36] width 16 height 10
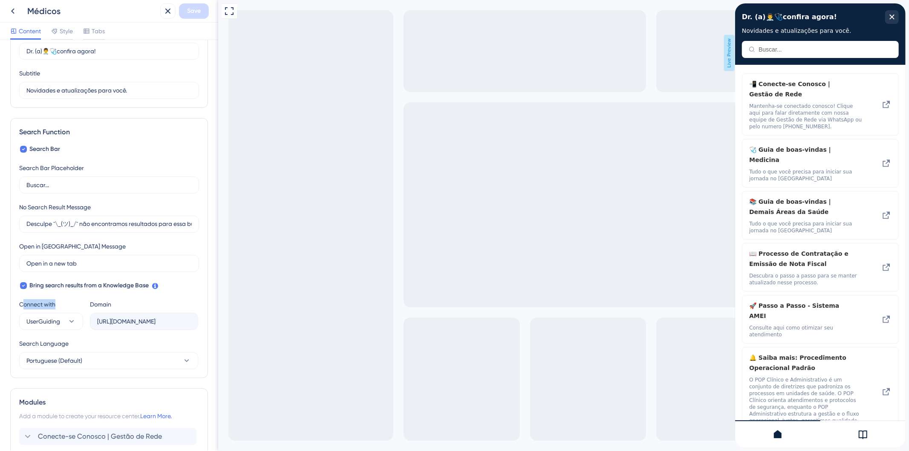
drag, startPoint x: 22, startPoint y: 303, endPoint x: 151, endPoint y: 430, distance: 181.5
click at [58, 303] on div "Connect with" at bounding box center [51, 304] width 64 height 10
click at [867, 437] on icon at bounding box center [863, 435] width 9 height 9
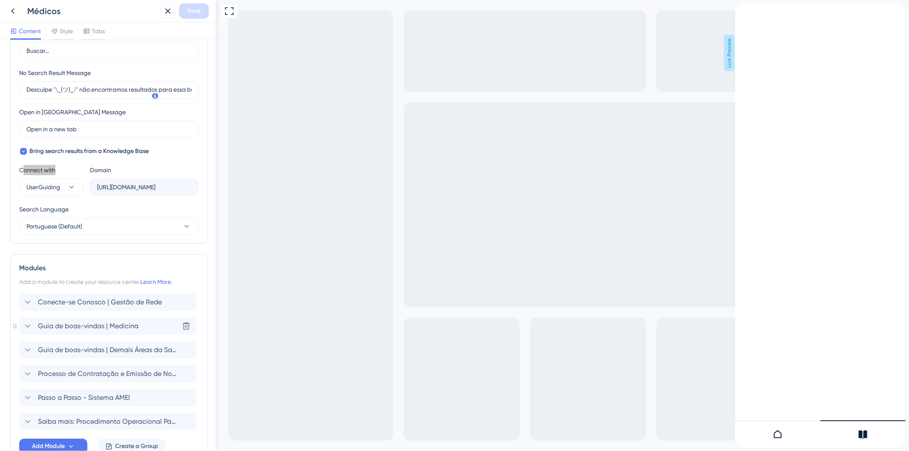
scroll to position [96, 0]
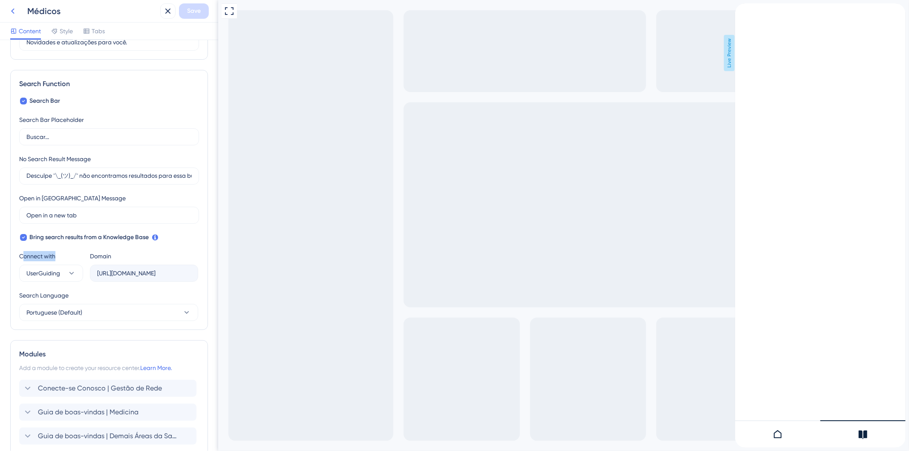
click at [9, 9] on icon at bounding box center [13, 11] width 10 height 10
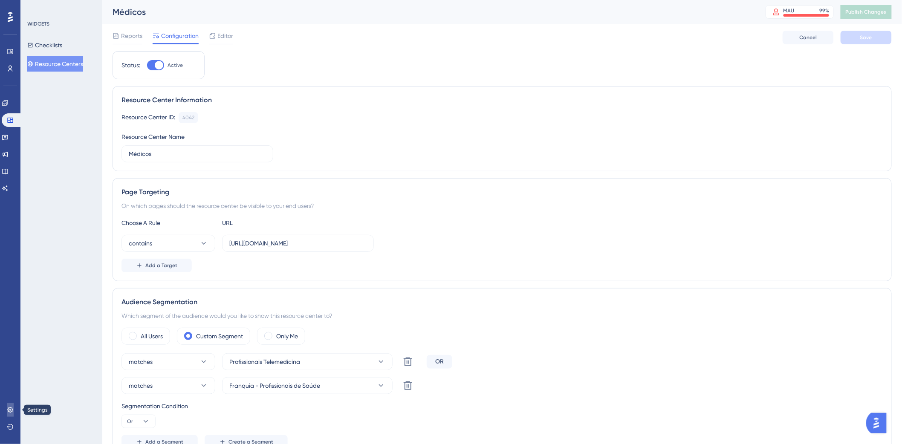
click at [13, 406] on link at bounding box center [10, 410] width 7 height 14
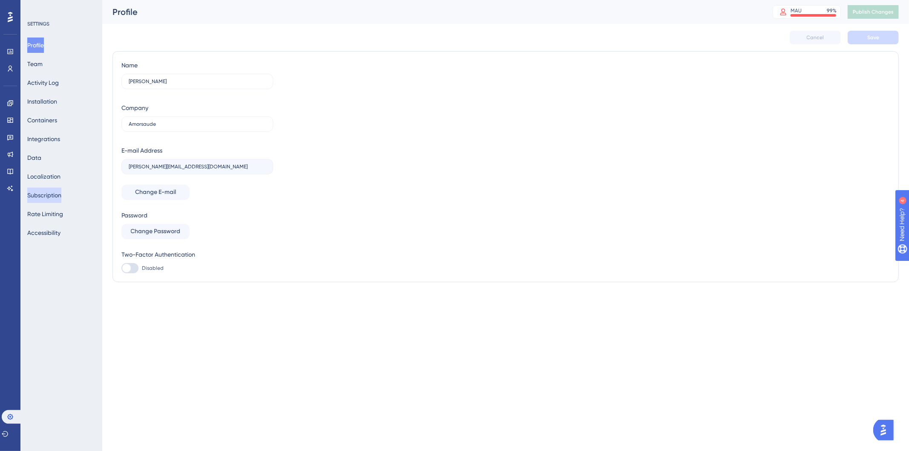
click at [47, 201] on button "Subscription" at bounding box center [44, 195] width 34 height 15
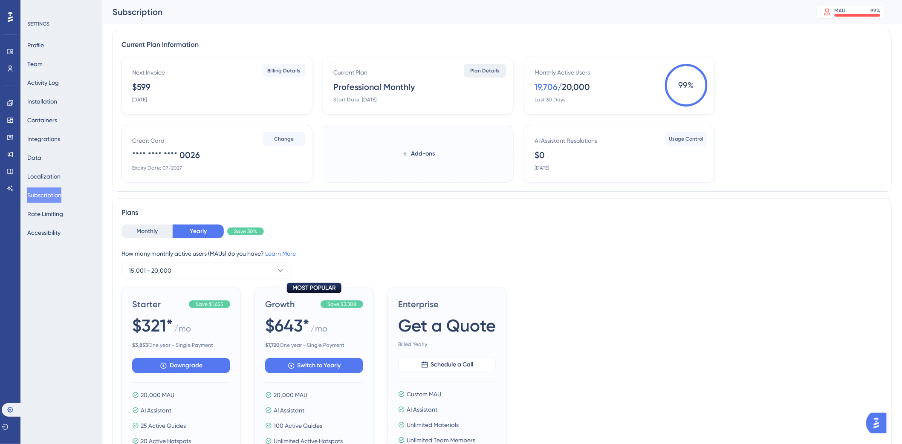
click at [496, 72] on span "Plan Details" at bounding box center [485, 70] width 29 height 7
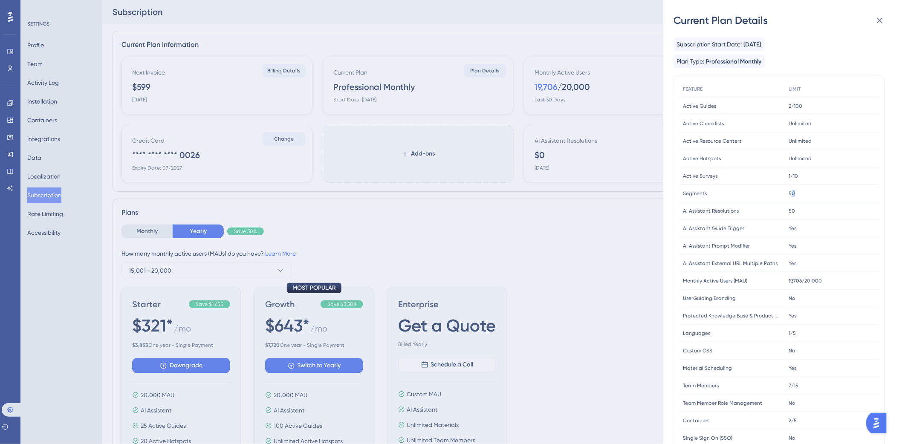
click at [795, 194] on span "50" at bounding box center [792, 193] width 6 height 7
click at [596, 39] on div "Current Plan Details Subscription Start Date: March 7, 2024 Plan Type: Professi…" at bounding box center [451, 222] width 902 height 444
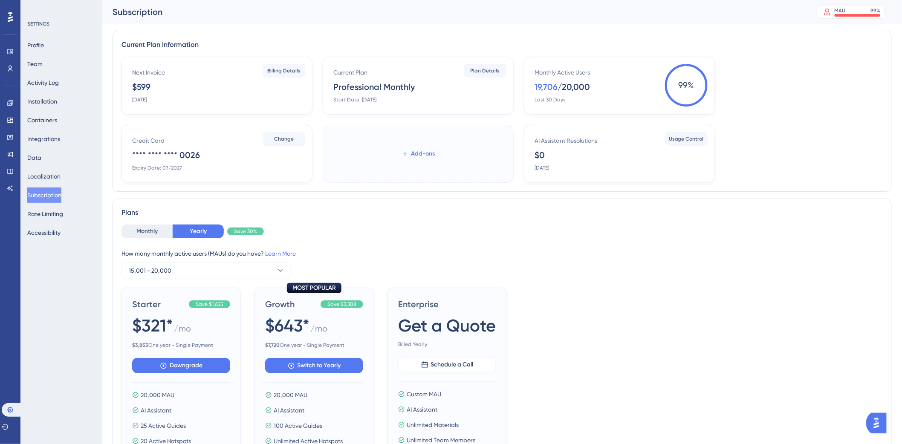
click at [412, 155] on span "Add-ons" at bounding box center [423, 154] width 24 height 10
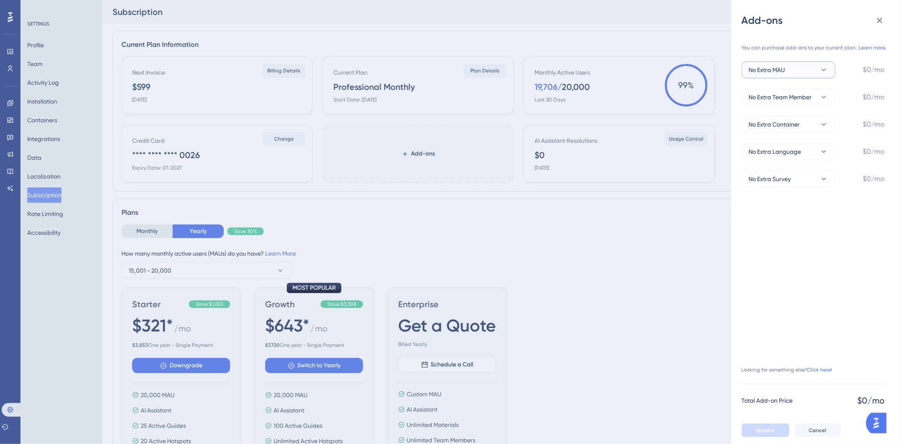
click at [820, 67] on icon at bounding box center [824, 70] width 9 height 9
click at [777, 162] on span "+10,000 MAU" at bounding box center [772, 164] width 36 height 10
click at [809, 72] on button "+10,000 MAU" at bounding box center [789, 69] width 94 height 17
click at [806, 145] on div "+5,000 MAU +5,000 MAU" at bounding box center [788, 147] width 69 height 17
click at [816, 65] on button "+5,000 MAU" at bounding box center [789, 69] width 94 height 17
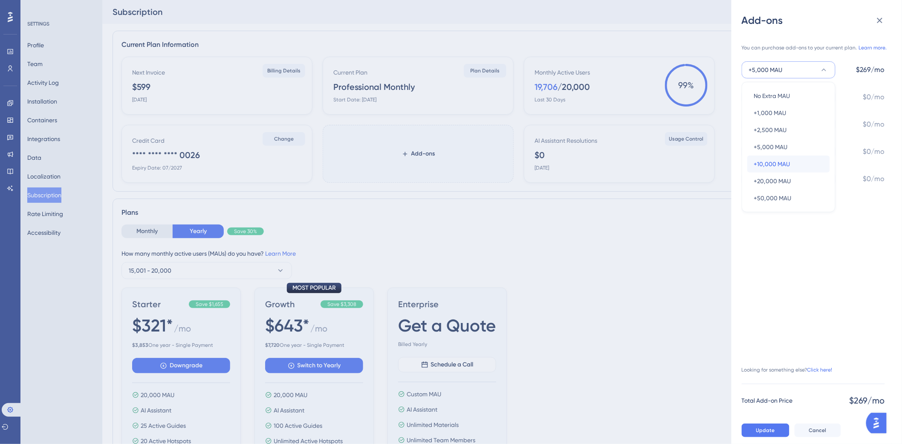
click at [790, 159] on div "+10,000 MAU +10,000 MAU" at bounding box center [788, 164] width 69 height 17
click at [7, 50] on div "Add-ons You can purchase add-ons to your current plan. Learn more. +10,000 MAU …" at bounding box center [451, 222] width 902 height 444
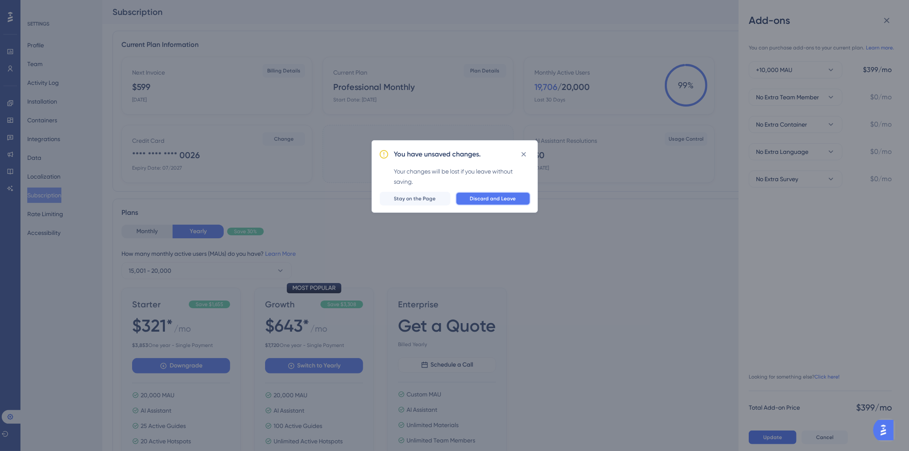
click at [476, 197] on span "Discard and Leave" at bounding box center [493, 198] width 46 height 7
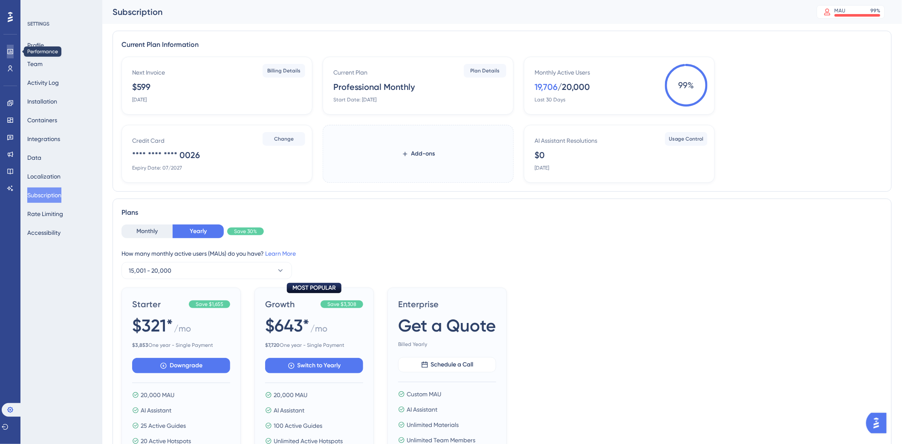
click at [9, 53] on icon at bounding box center [10, 51] width 7 height 7
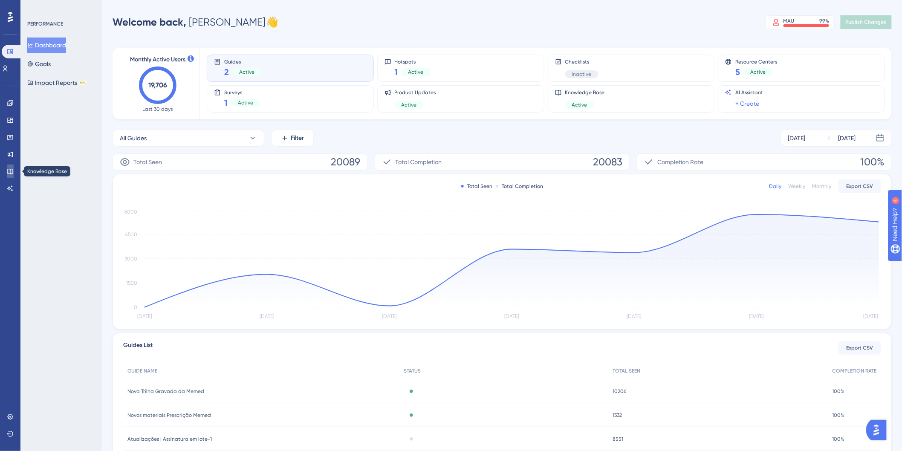
click at [8, 172] on icon at bounding box center [10, 171] width 7 height 7
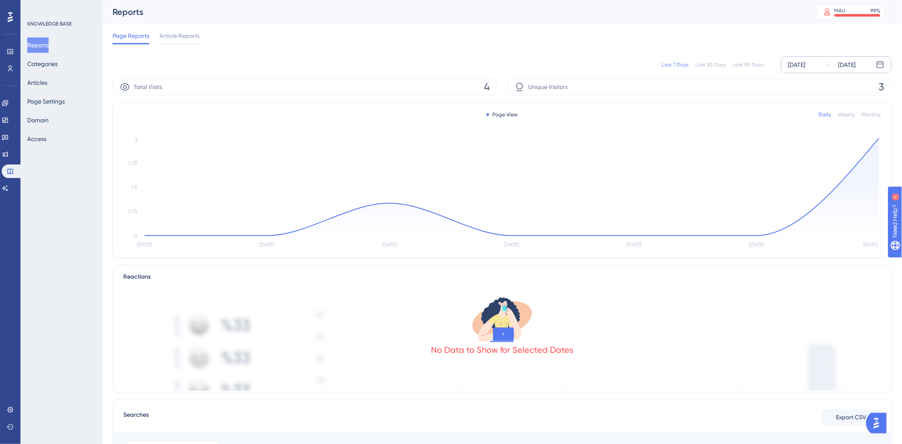
click at [855, 65] on div "Aug 14 2025" at bounding box center [847, 65] width 17 height 10
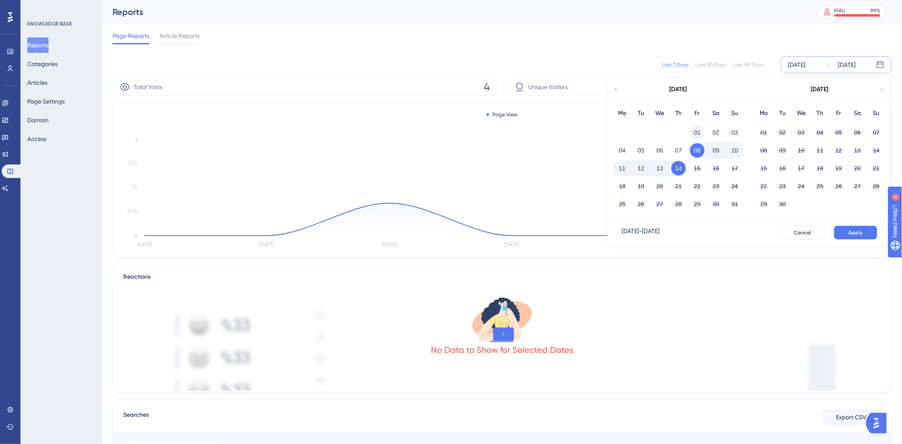
click at [700, 130] on button "01" at bounding box center [697, 132] width 14 height 14
click at [849, 232] on button "Apply" at bounding box center [855, 233] width 43 height 14
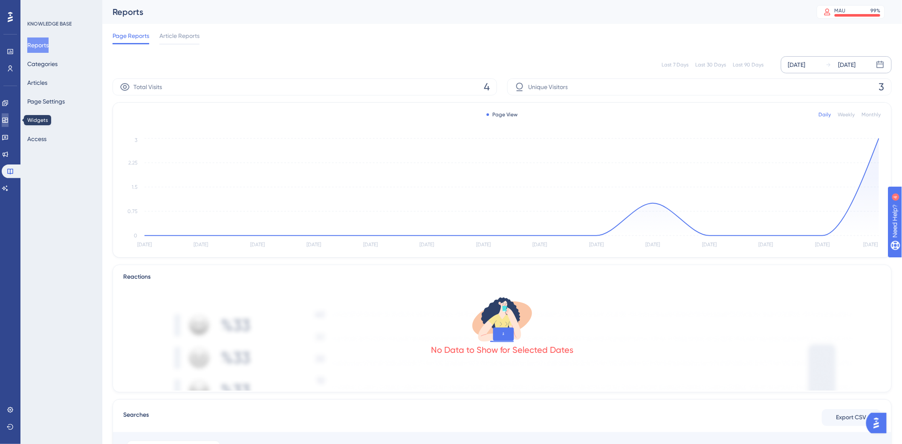
click at [8, 121] on icon at bounding box center [5, 120] width 6 height 5
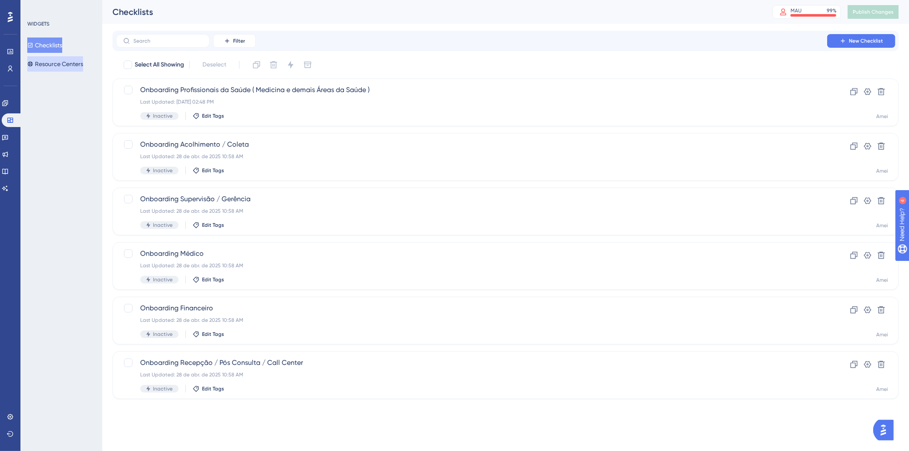
click at [60, 60] on button "Resource Centers" at bounding box center [55, 63] width 56 height 15
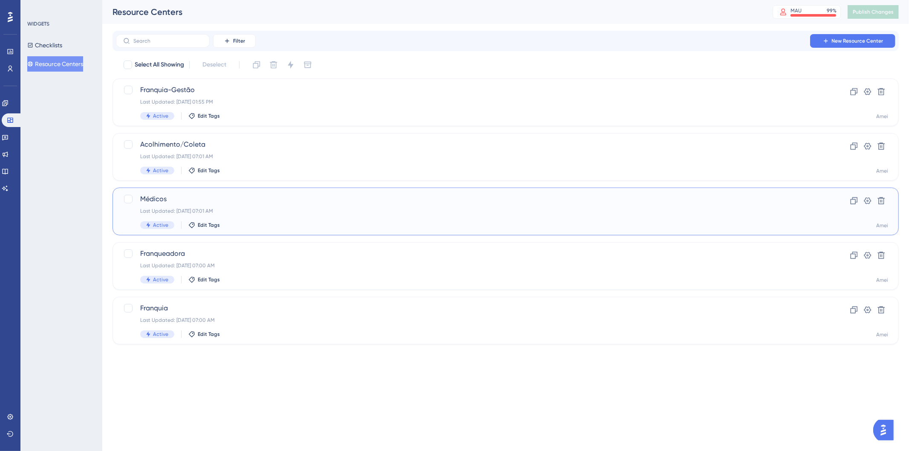
click at [180, 199] on span "Médicos" at bounding box center [471, 199] width 663 height 10
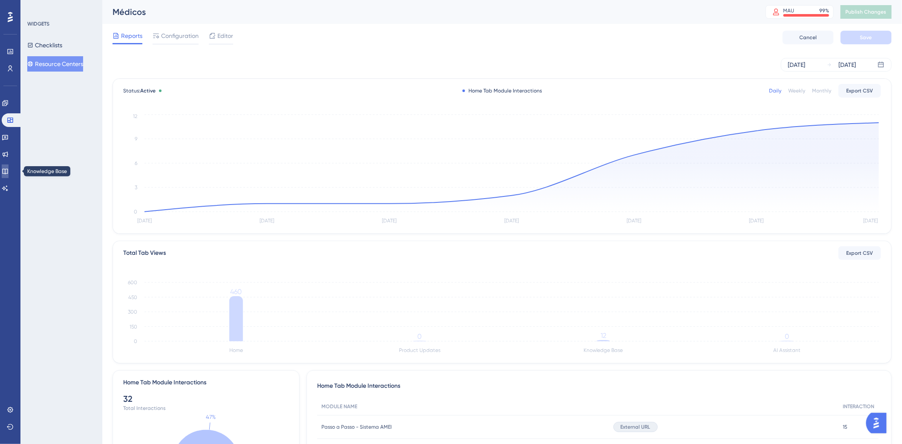
click at [9, 173] on icon at bounding box center [5, 171] width 7 height 7
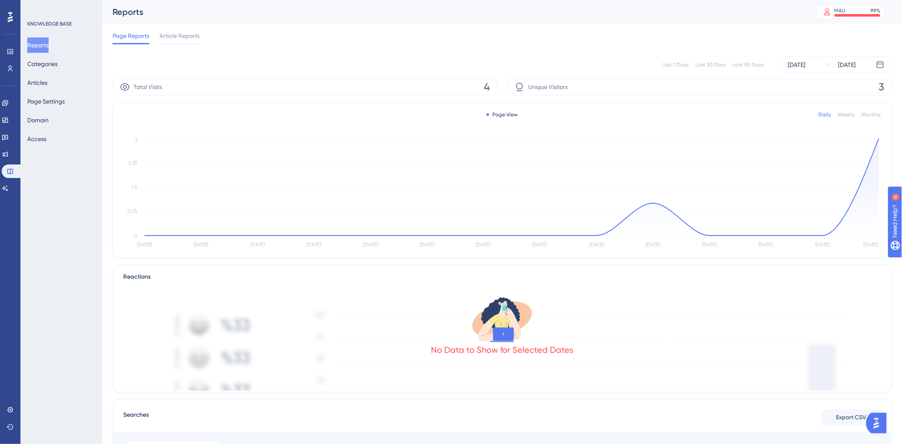
click at [873, 116] on div "Monthly" at bounding box center [871, 114] width 19 height 7
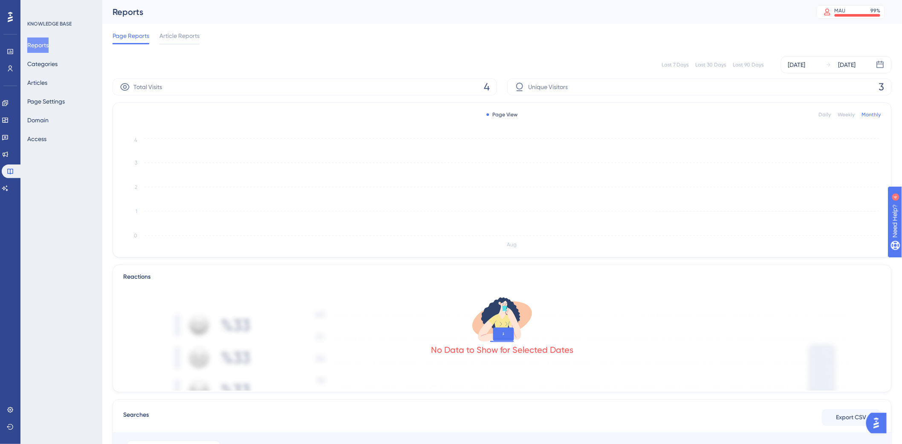
click at [843, 114] on div "Weekly" at bounding box center [846, 114] width 17 height 7
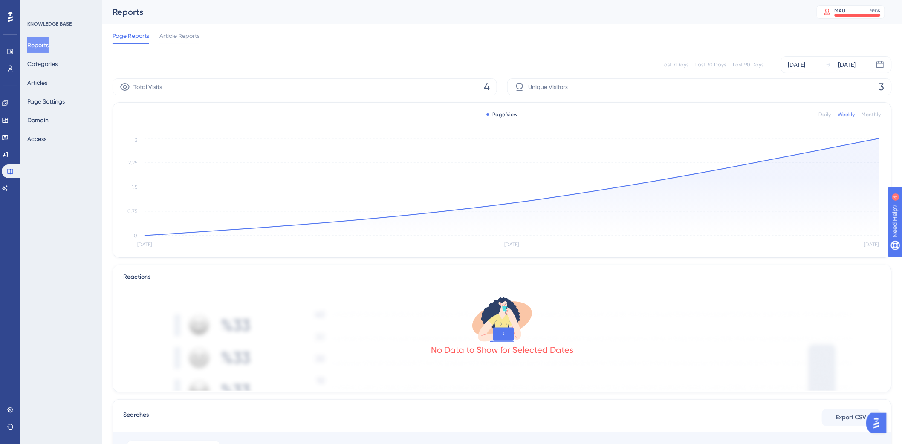
click at [878, 117] on div "Monthly" at bounding box center [871, 114] width 19 height 7
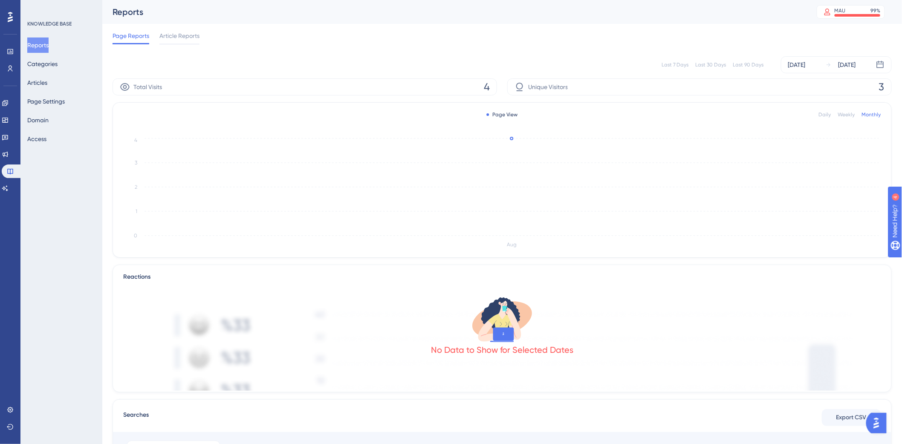
click at [822, 115] on div "Daily" at bounding box center [825, 114] width 12 height 7
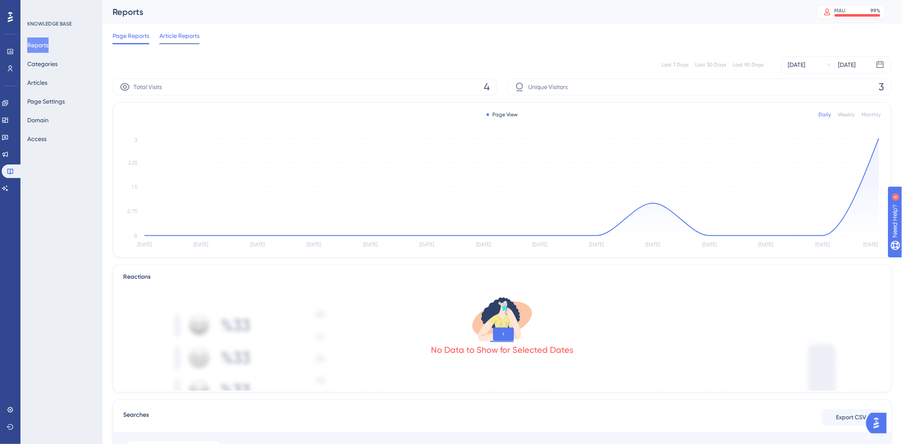
click at [175, 40] on span "Article Reports" at bounding box center [179, 36] width 40 height 10
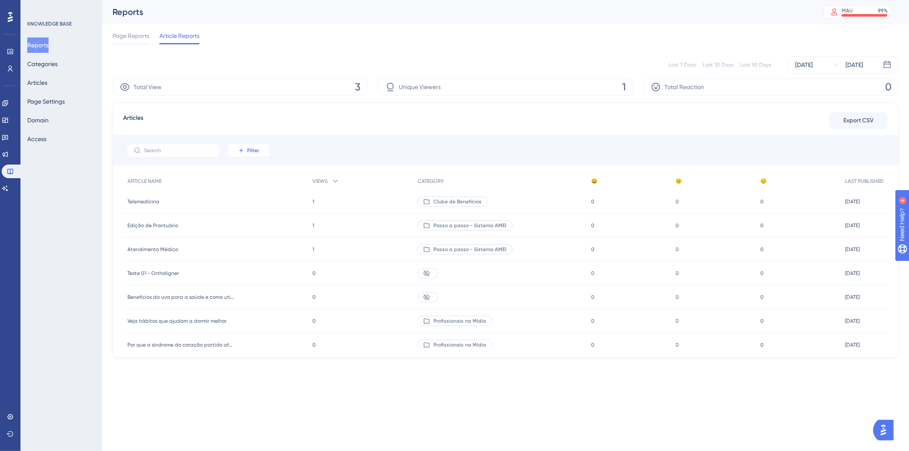
click at [249, 150] on span "Filter" at bounding box center [253, 150] width 12 height 7
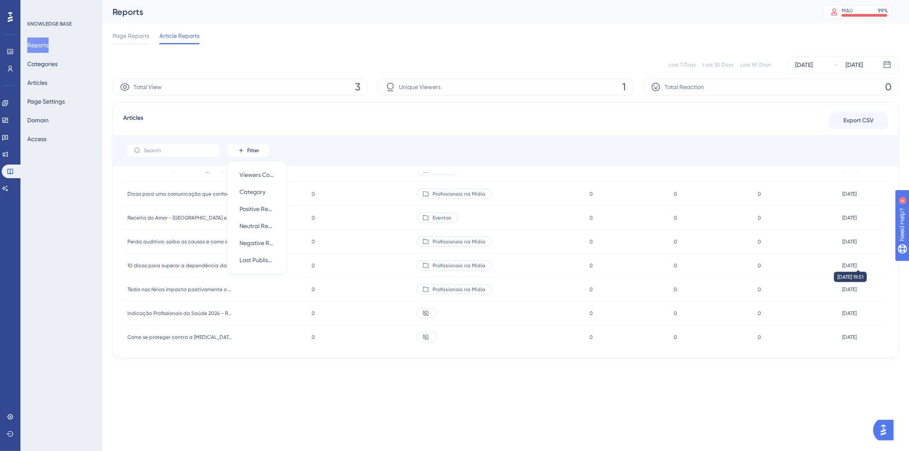
scroll to position [998, 0]
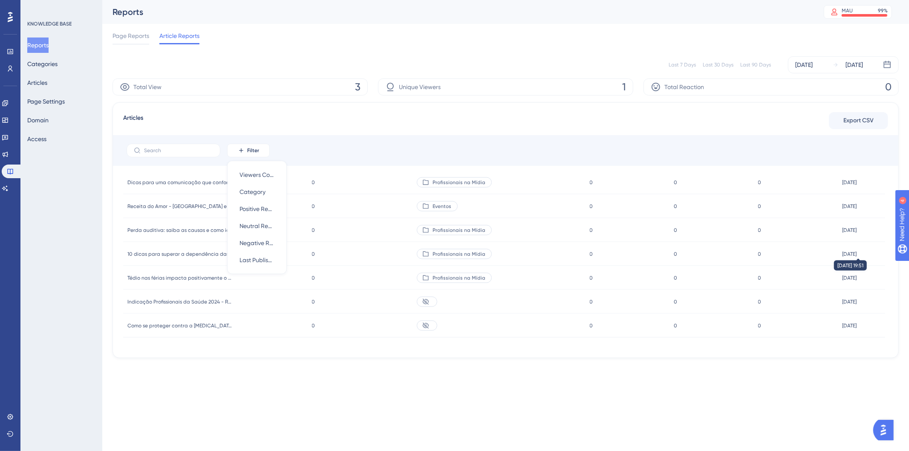
click at [856, 162] on time "[DATE]" at bounding box center [849, 159] width 14 height 6
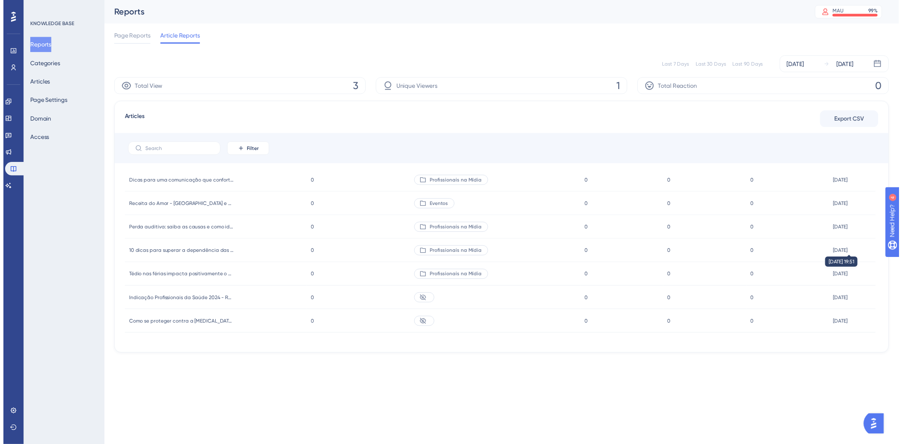
scroll to position [0, 0]
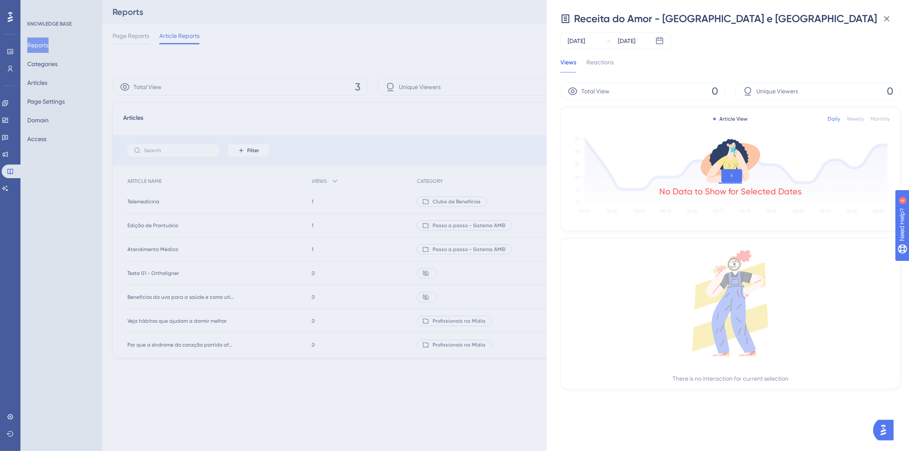
click at [605, 63] on div "Reactions" at bounding box center [600, 64] width 27 height 15
click at [564, 65] on div "Views" at bounding box center [569, 64] width 16 height 15
click at [891, 20] on icon at bounding box center [887, 19] width 10 height 10
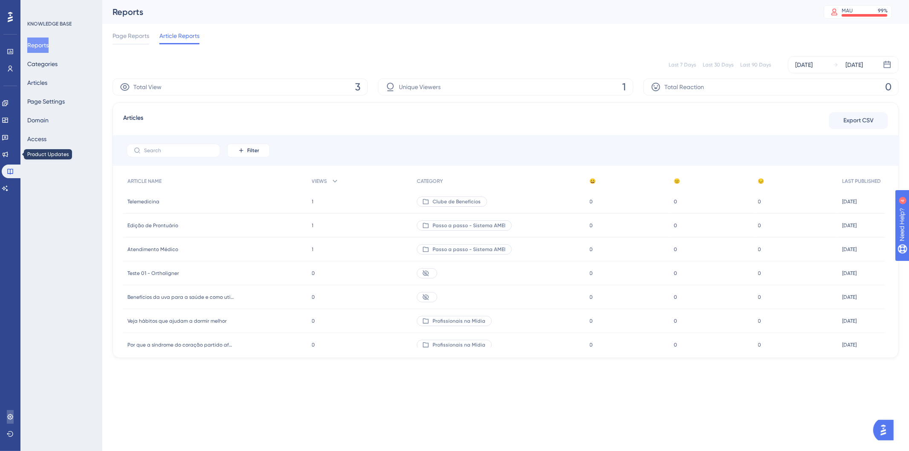
click at [10, 416] on icon at bounding box center [10, 417] width 7 height 7
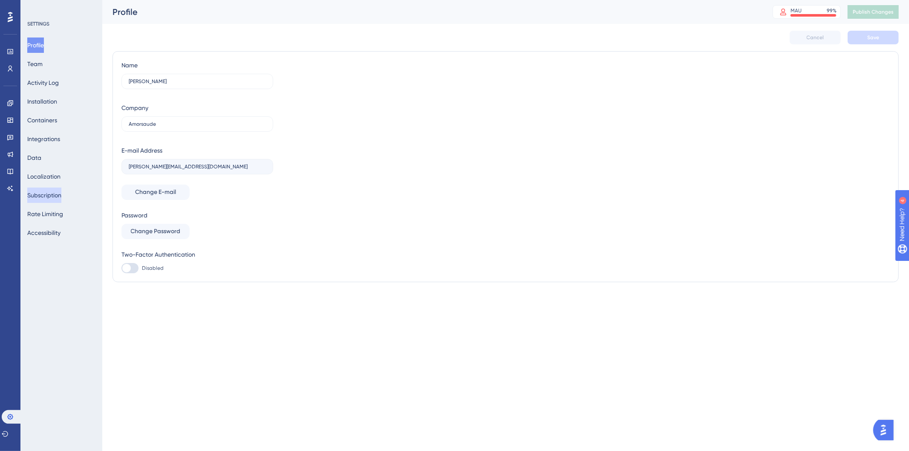
click at [54, 196] on button "Subscription" at bounding box center [44, 195] width 34 height 15
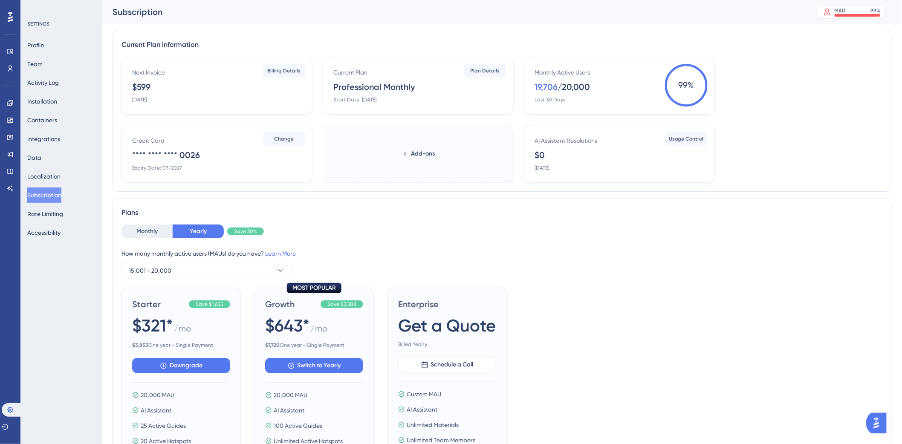
click at [412, 152] on span "Add-ons" at bounding box center [423, 154] width 24 height 10
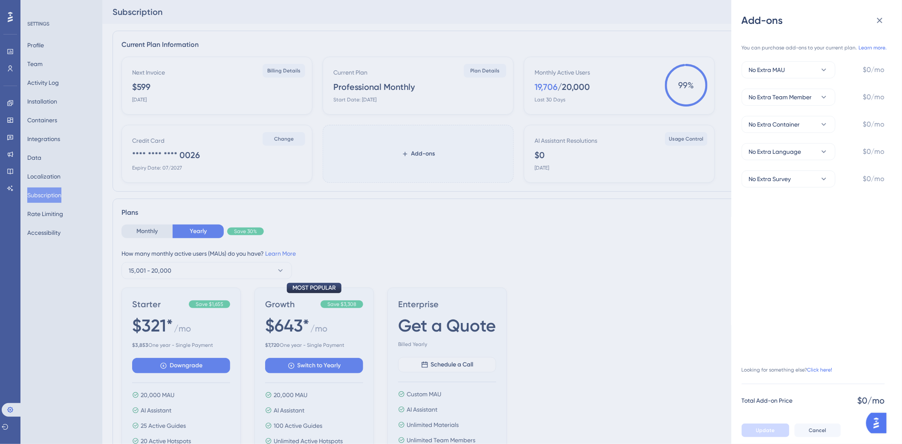
click at [836, 69] on div "No Extra MAU $0/mo" at bounding box center [813, 69] width 143 height 17
click at [827, 67] on icon at bounding box center [824, 70] width 9 height 9
click at [777, 162] on span "+10,000 MAU" at bounding box center [772, 164] width 36 height 10
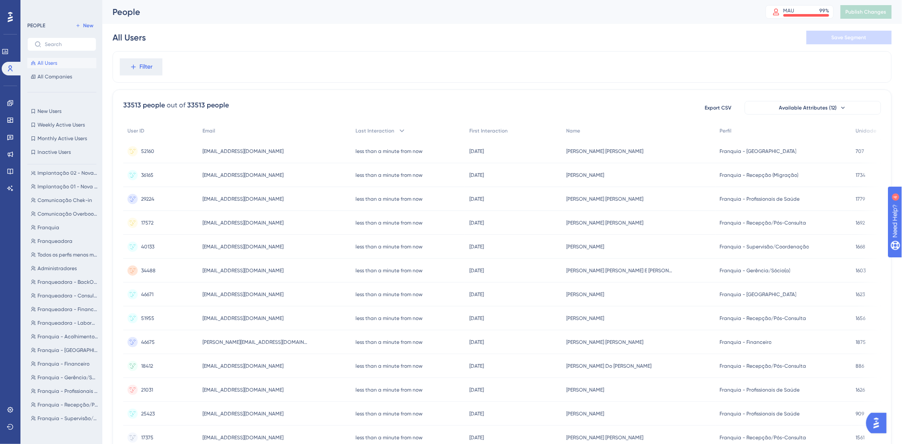
scroll to position [76, 0]
click at [61, 390] on span "Franquia - Profissionais de Saúde" at bounding box center [68, 390] width 61 height 7
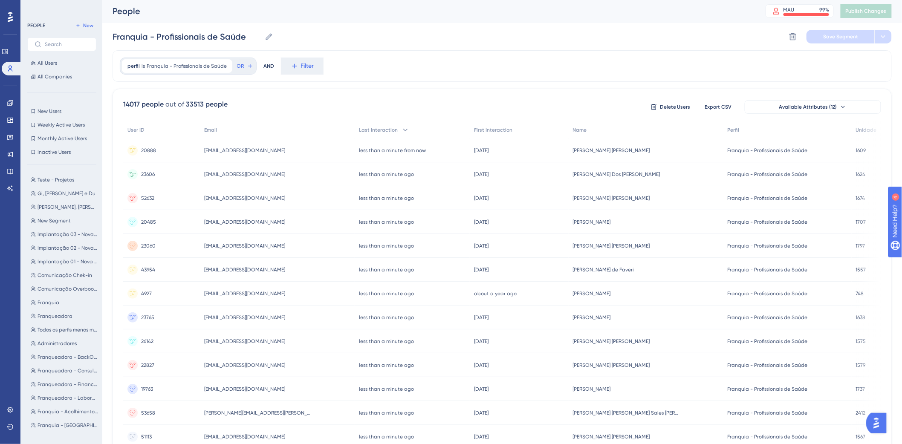
scroll to position [0, 0]
